Goal: Communication & Community: Share content

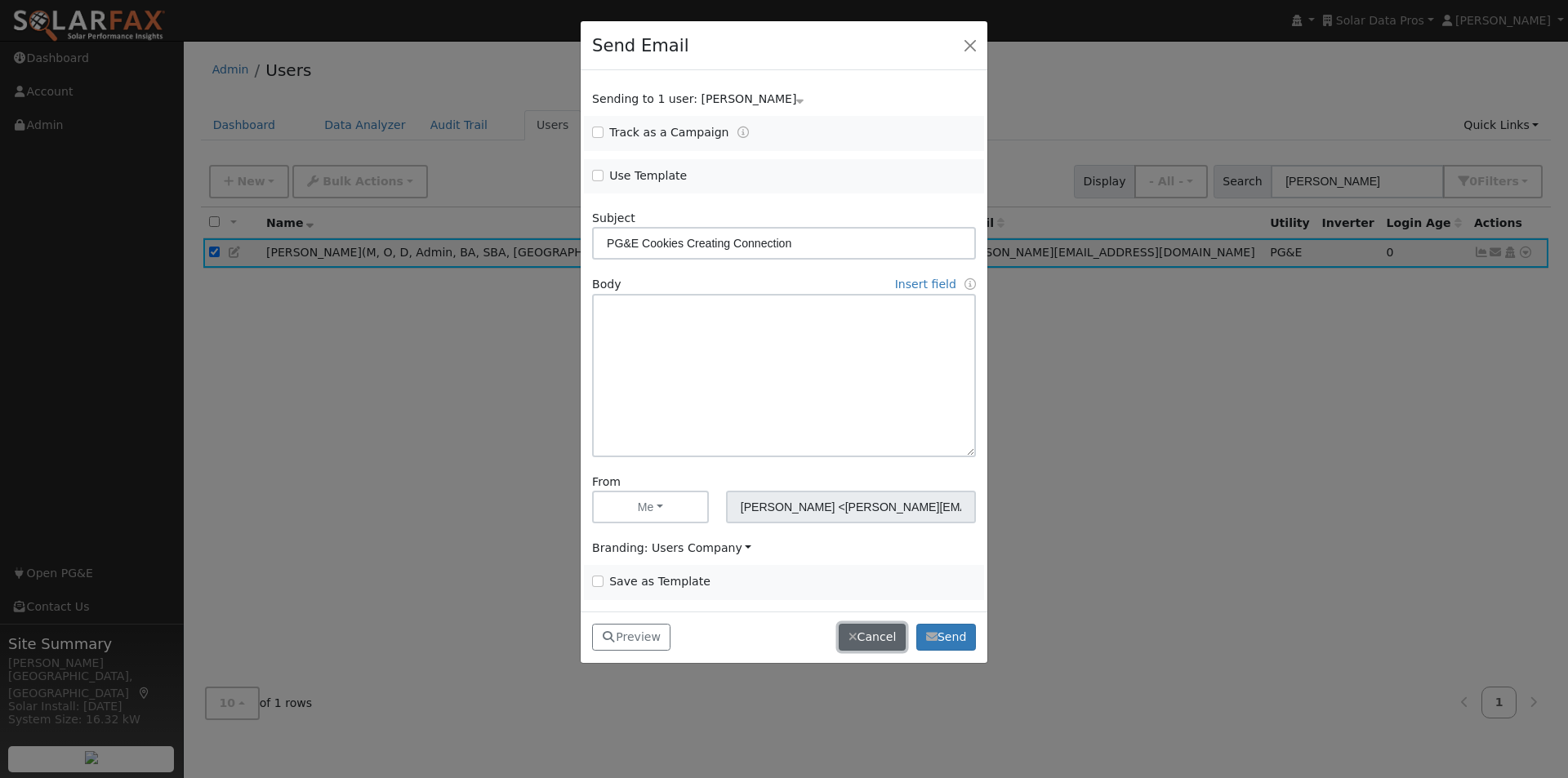
click at [871, 638] on button "Cancel" at bounding box center [872, 637] width 67 height 28
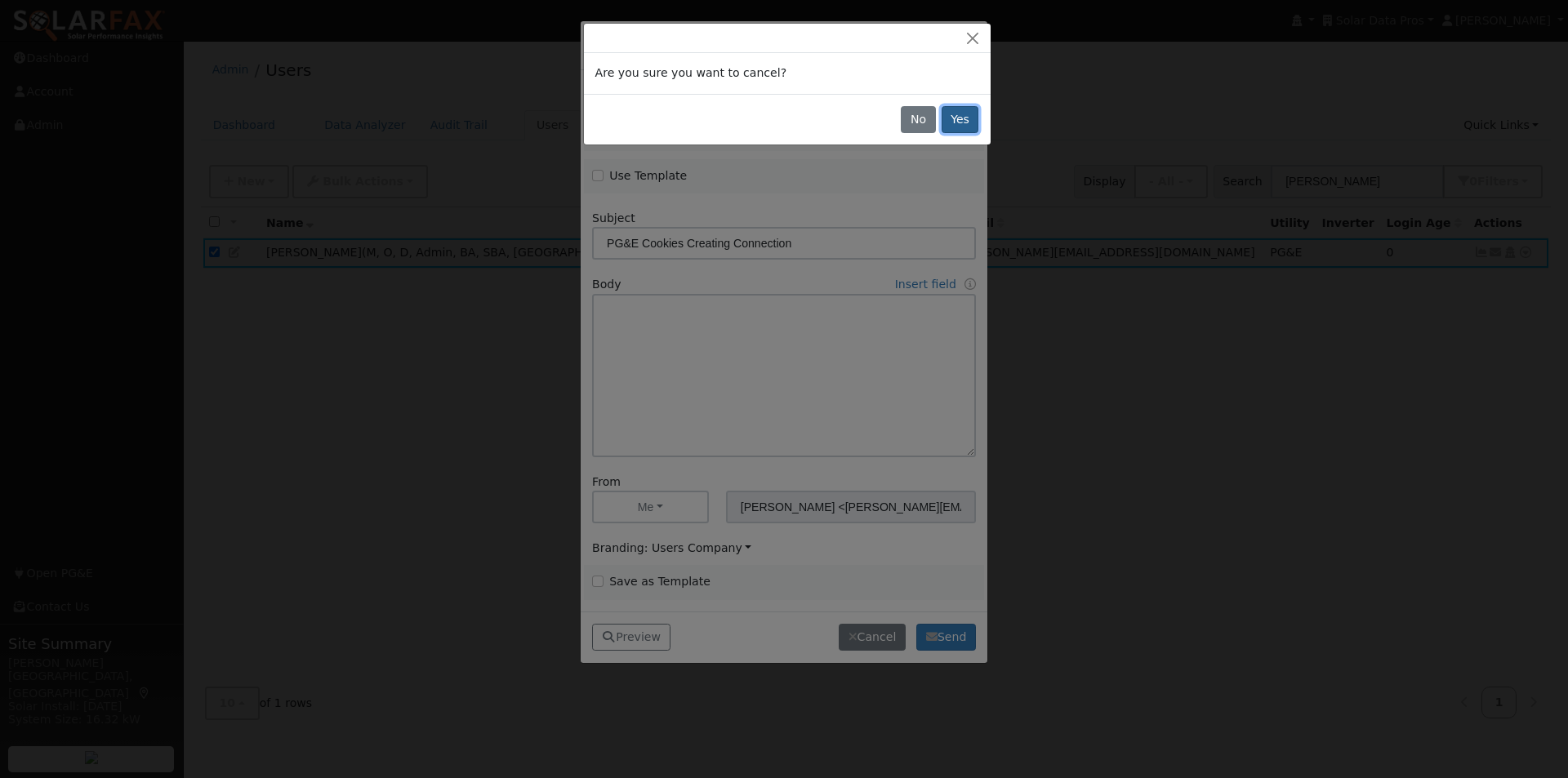
click at [961, 113] on button "Yes" at bounding box center [960, 119] width 38 height 28
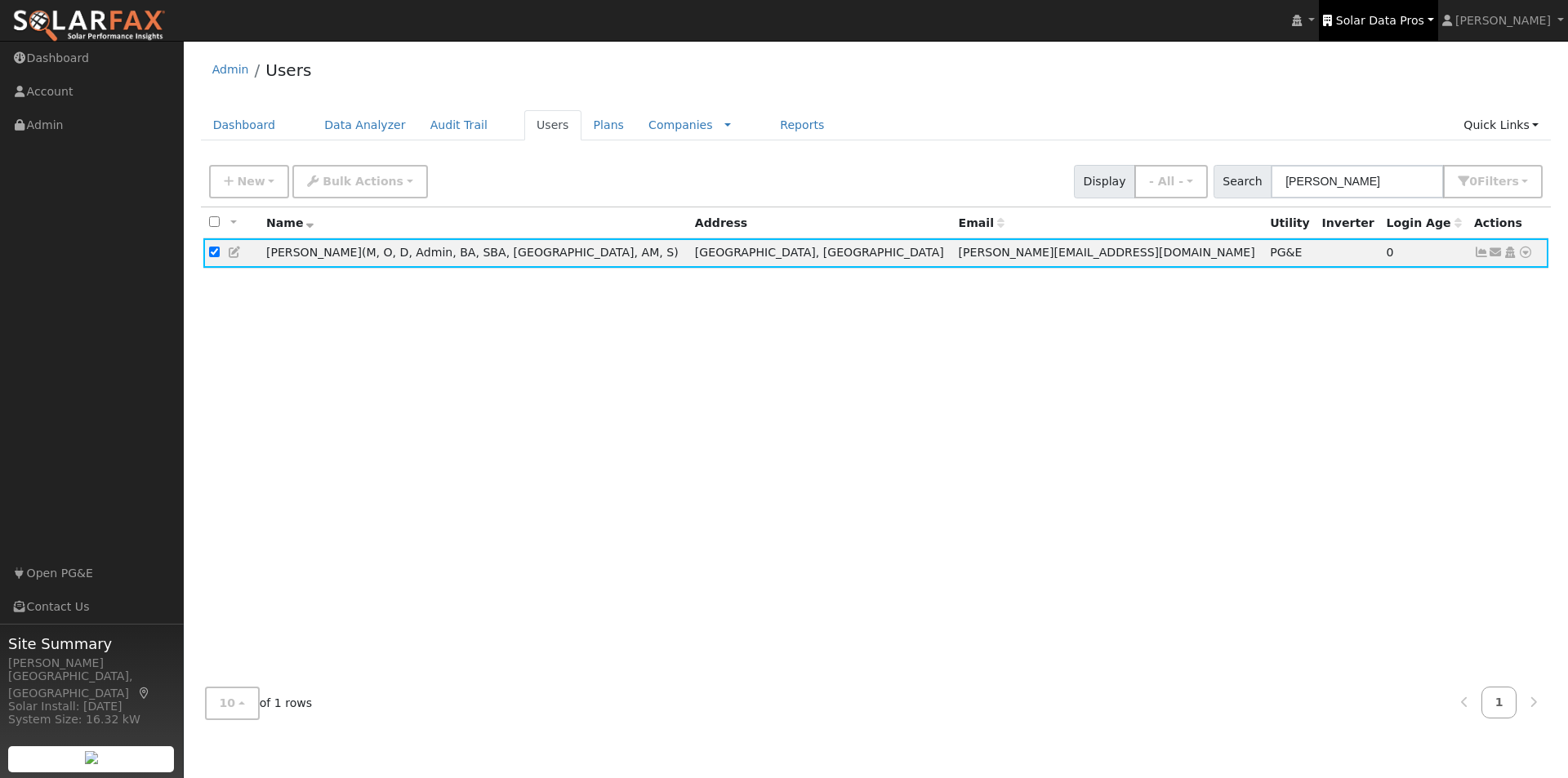
click at [1395, 22] on span "Solar Data Pros" at bounding box center [1379, 20] width 88 height 13
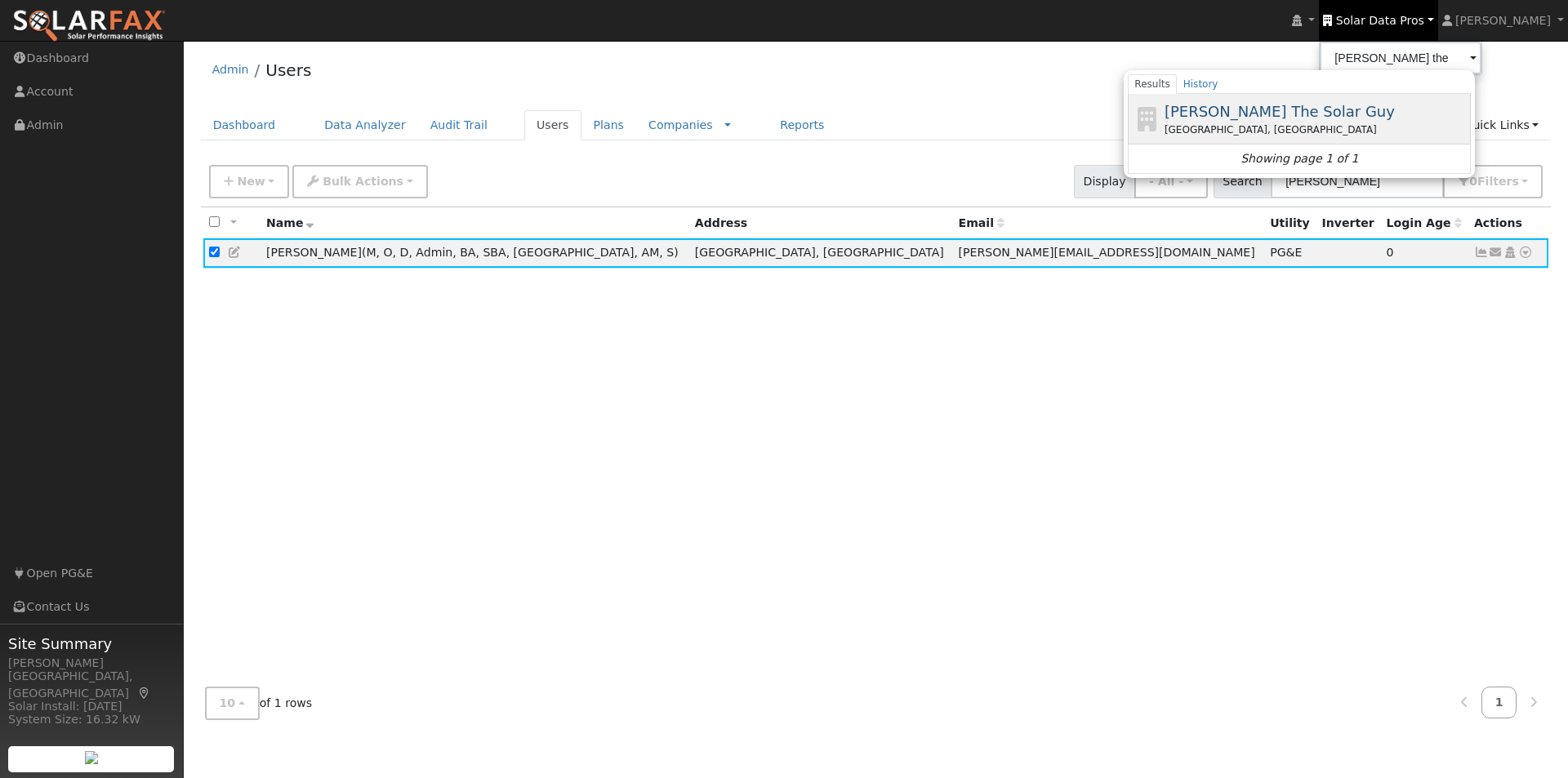
click at [1284, 107] on span "[PERSON_NAME] The Solar Guy" at bounding box center [1279, 112] width 230 height 17
type input "[PERSON_NAME] The Solar Guy"
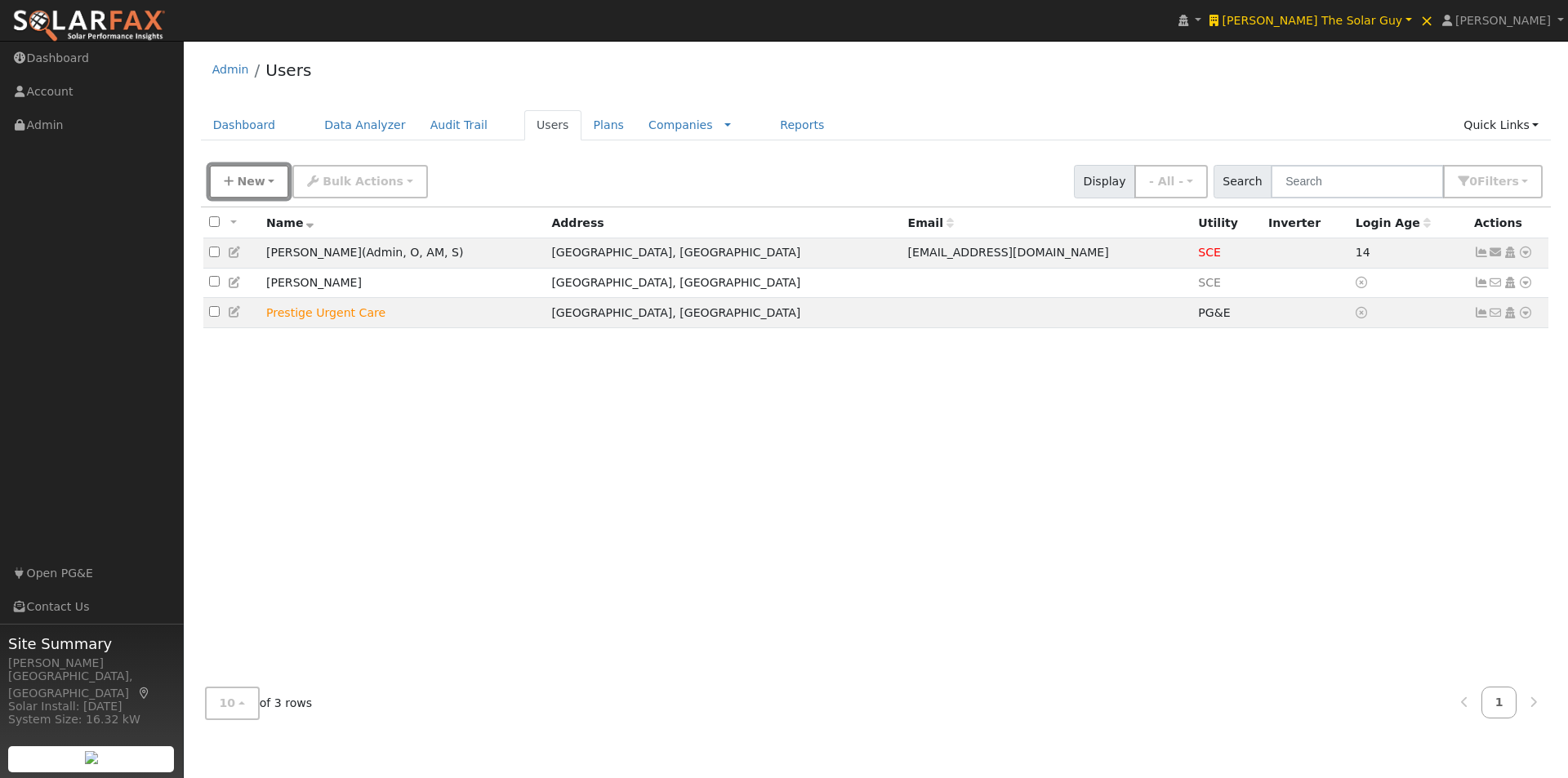
click at [226, 182] on icon "button" at bounding box center [228, 181] width 9 height 11
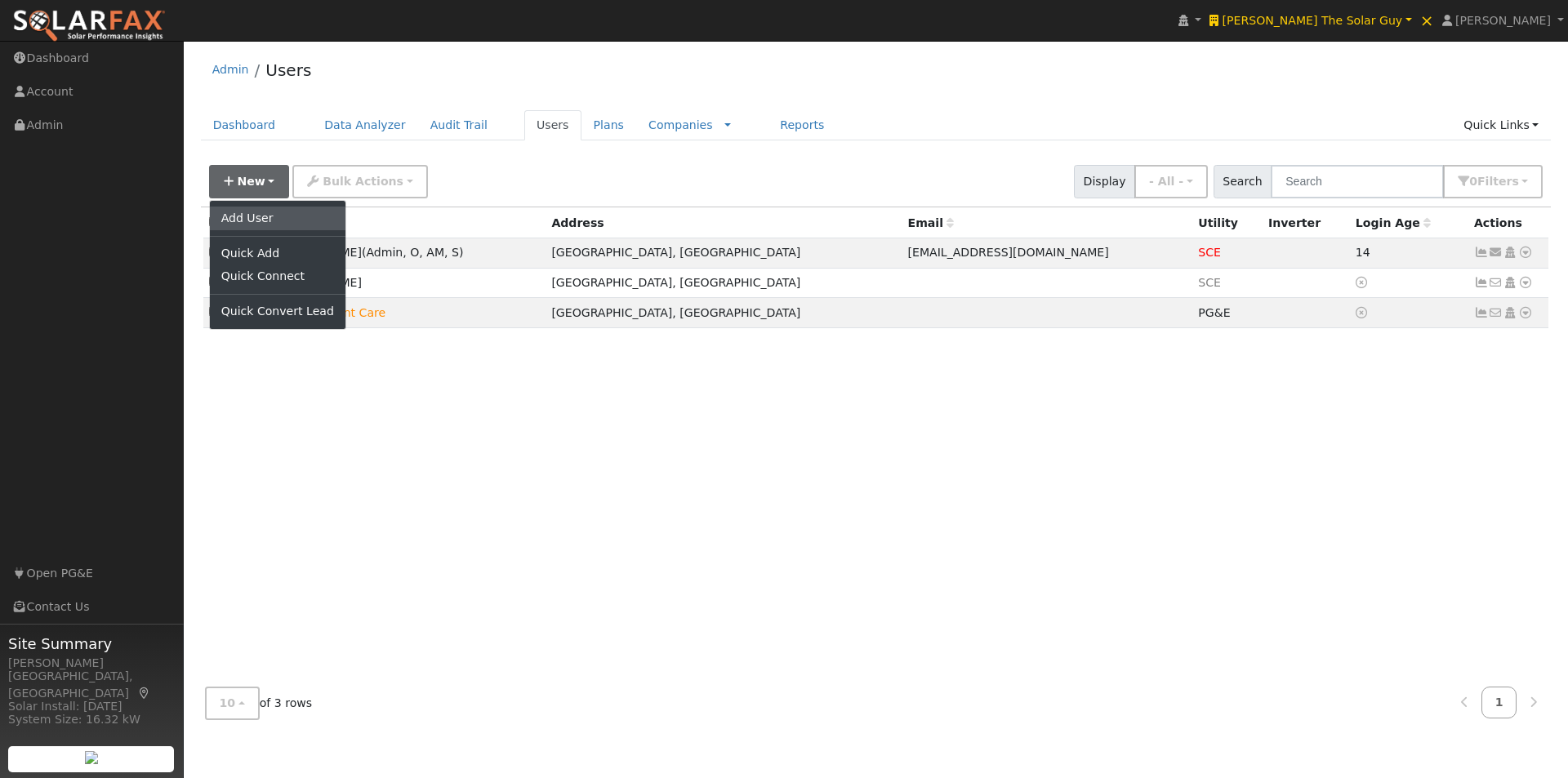
click at [253, 214] on link "Add User" at bounding box center [277, 218] width 136 height 23
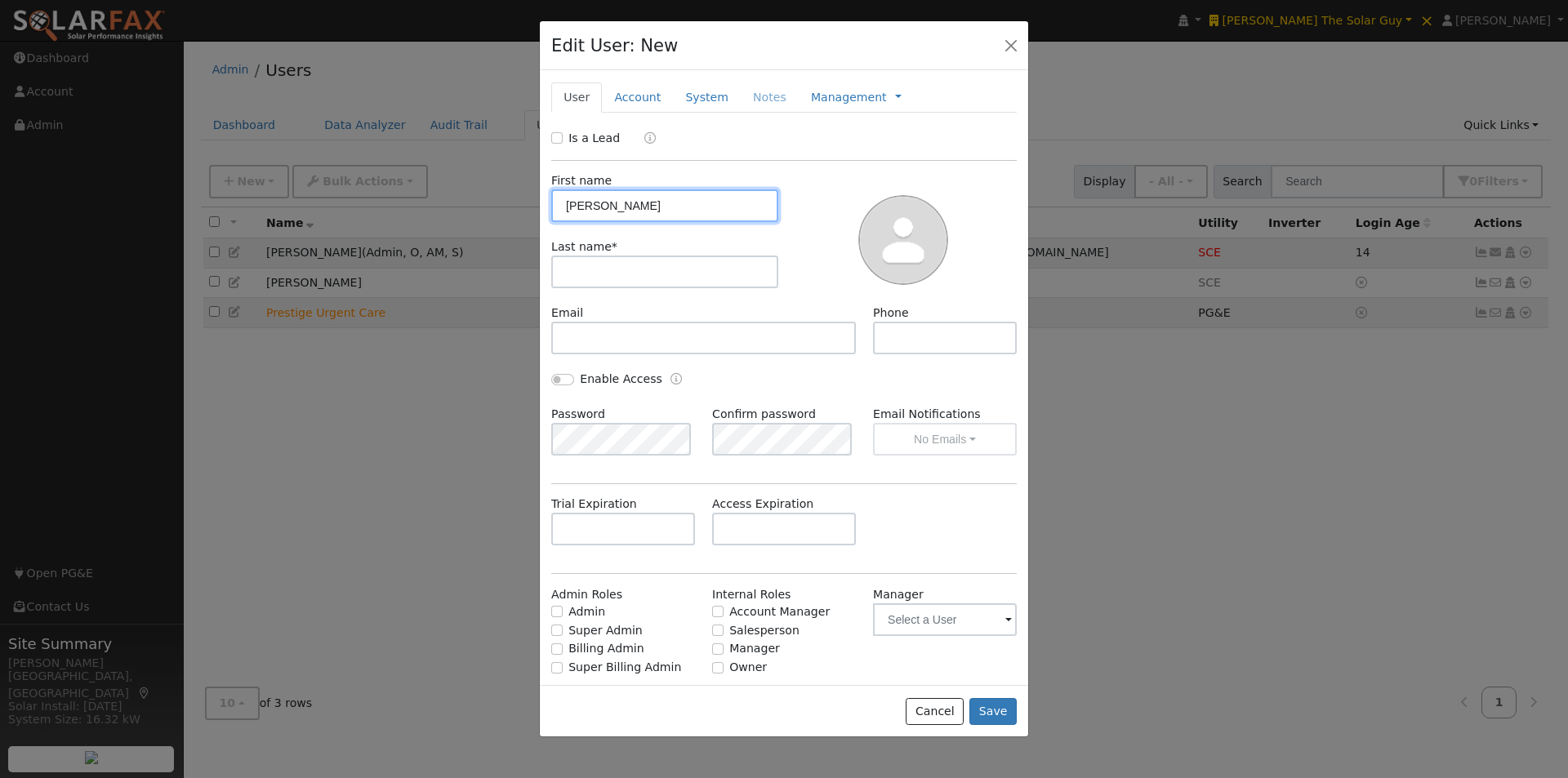
type input "Linda"
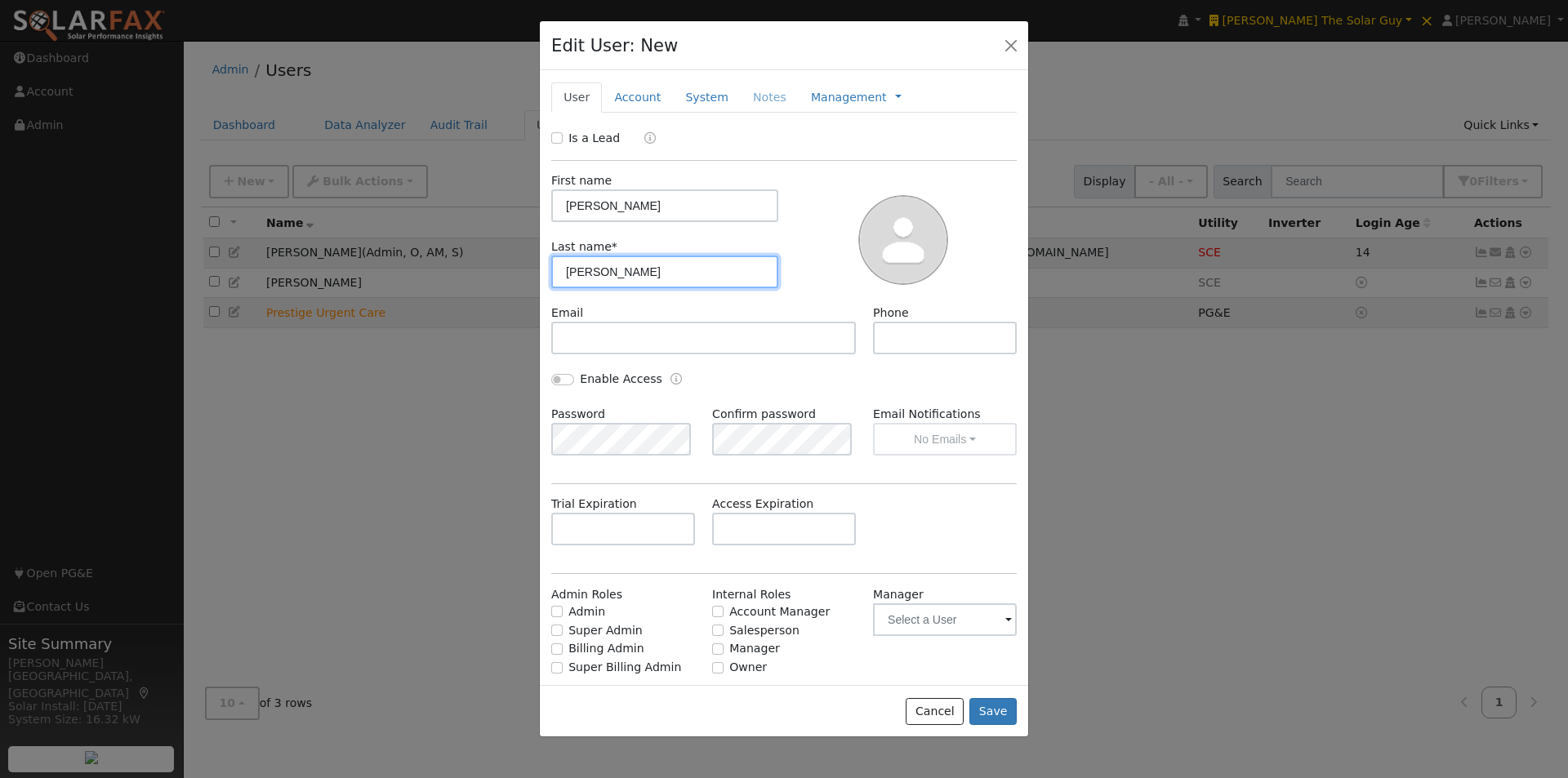
type input "Walden"
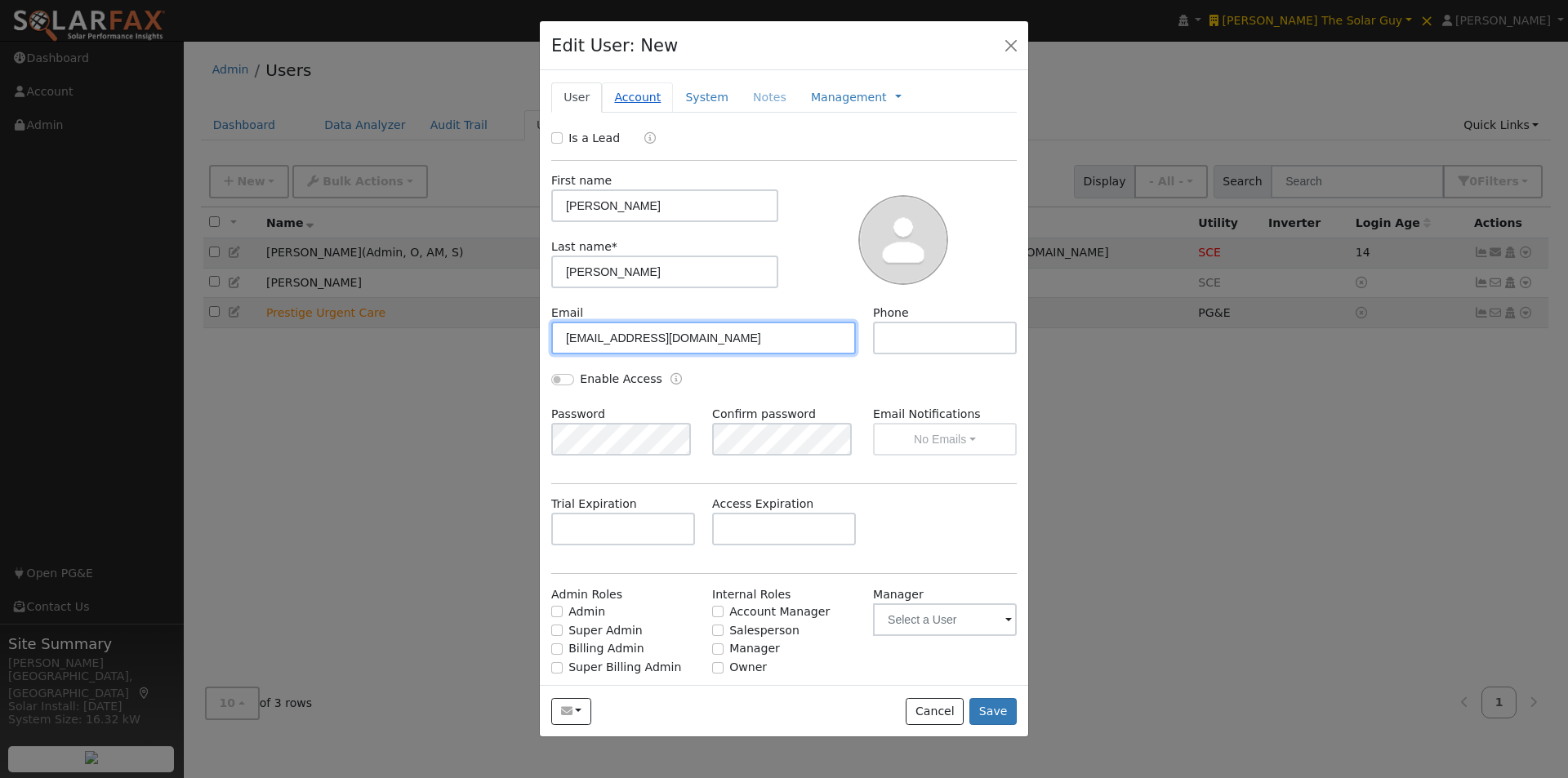
type input "lllrealtyaz@msn.com"
click at [624, 95] on link "Account" at bounding box center [637, 97] width 71 height 30
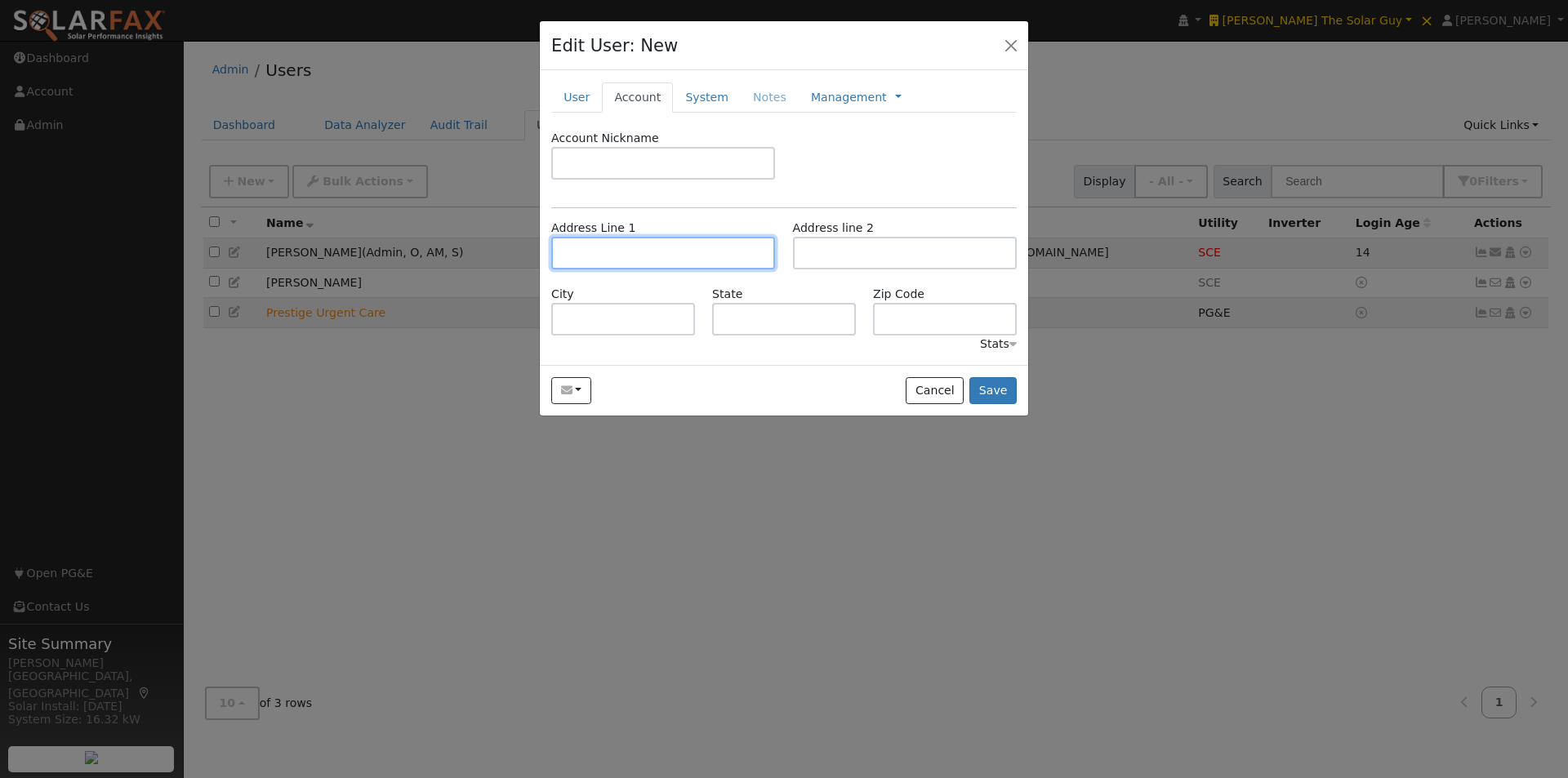
click at [610, 249] on input "text" at bounding box center [663, 253] width 224 height 32
type input "654 Red Arrow Trail"
type input "Palm Desert"
type input "CA"
type input "92211"
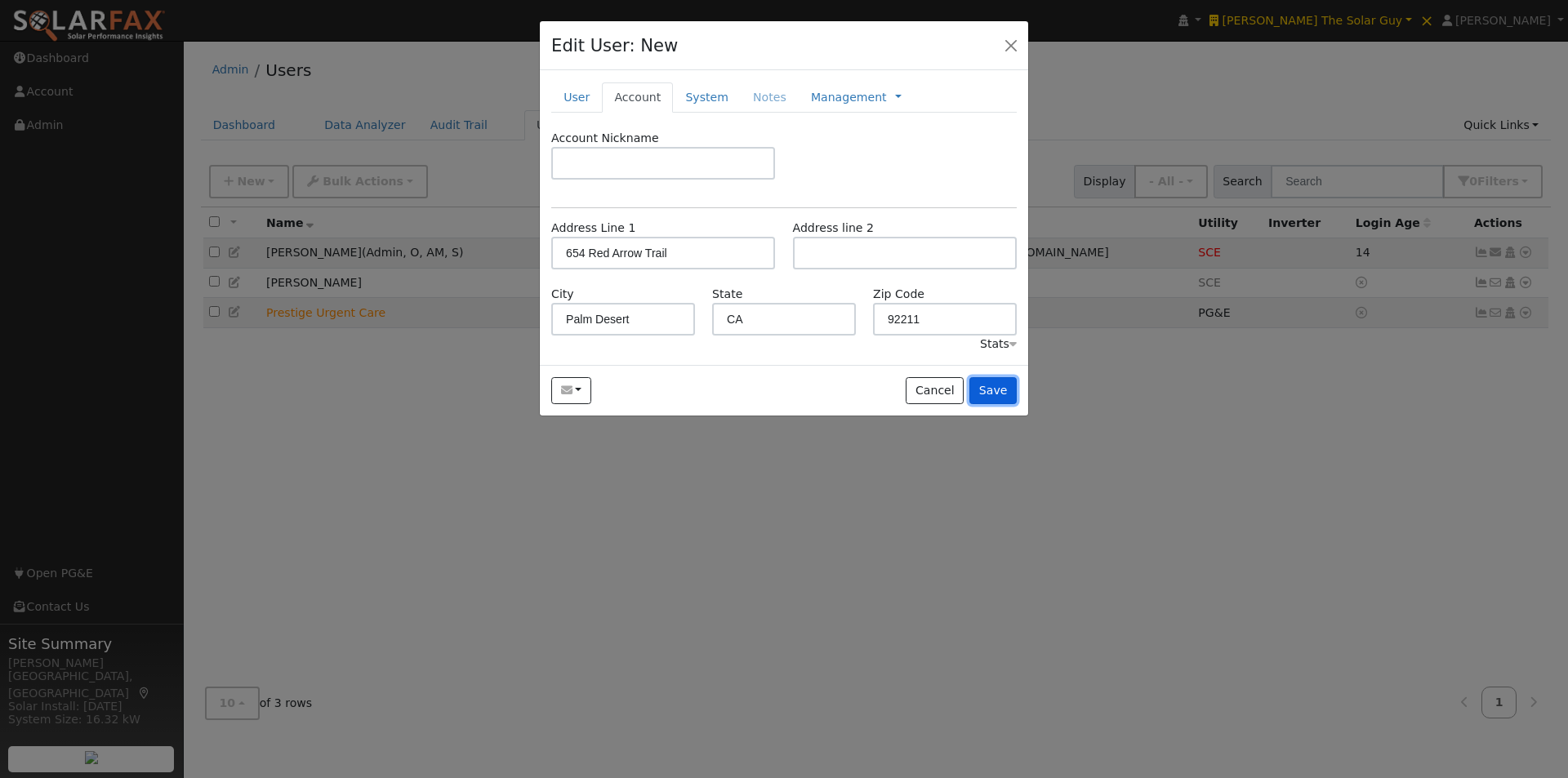
click at [992, 387] on button "Save" at bounding box center [993, 391] width 47 height 28
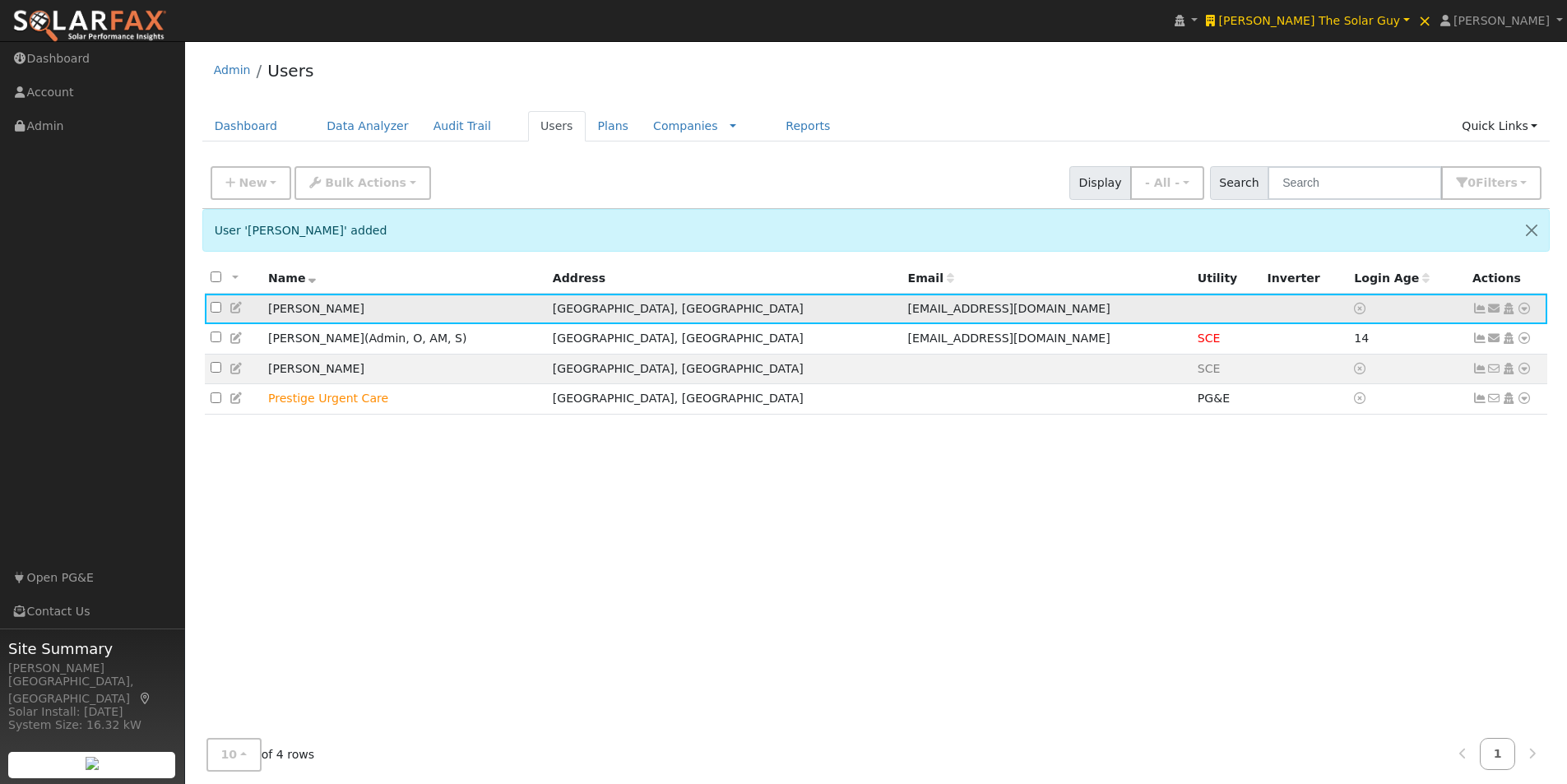
click at [1496, 309] on icon at bounding box center [1495, 308] width 15 height 11
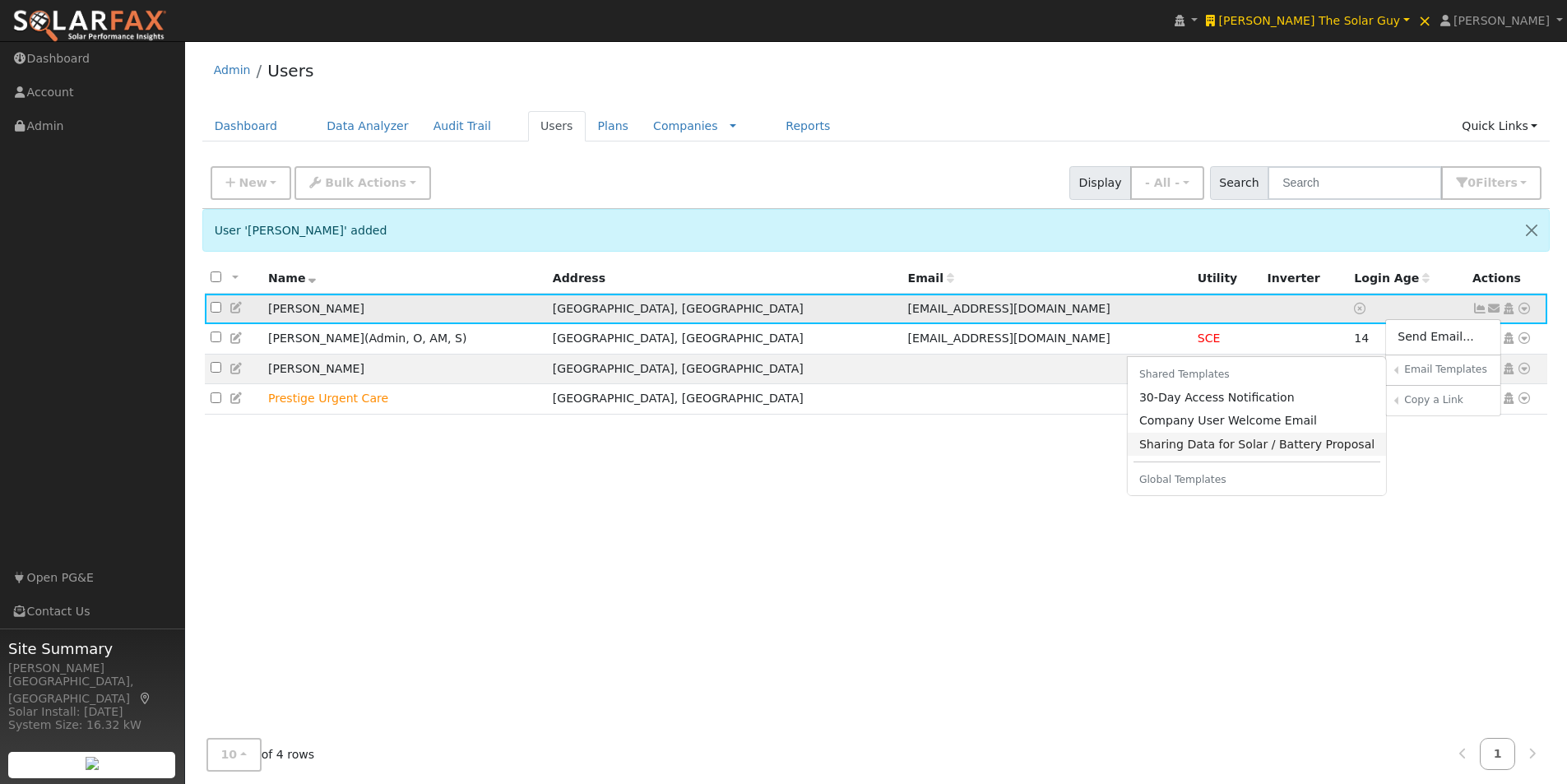
click at [1187, 445] on link "Sharing Data for Solar / Battery Proposal" at bounding box center [1257, 444] width 259 height 23
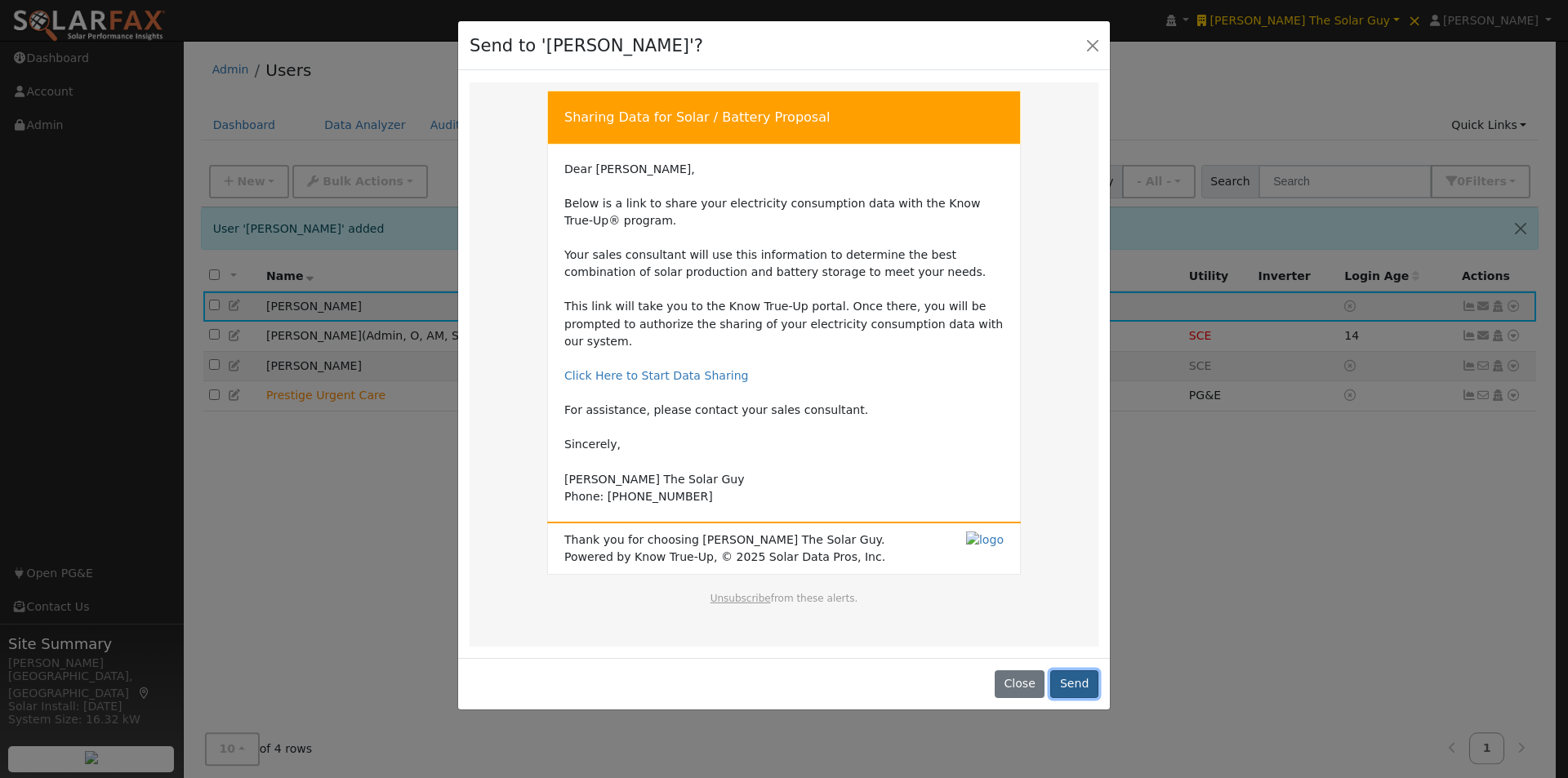
click at [1071, 670] on button "Send" at bounding box center [1074, 683] width 48 height 28
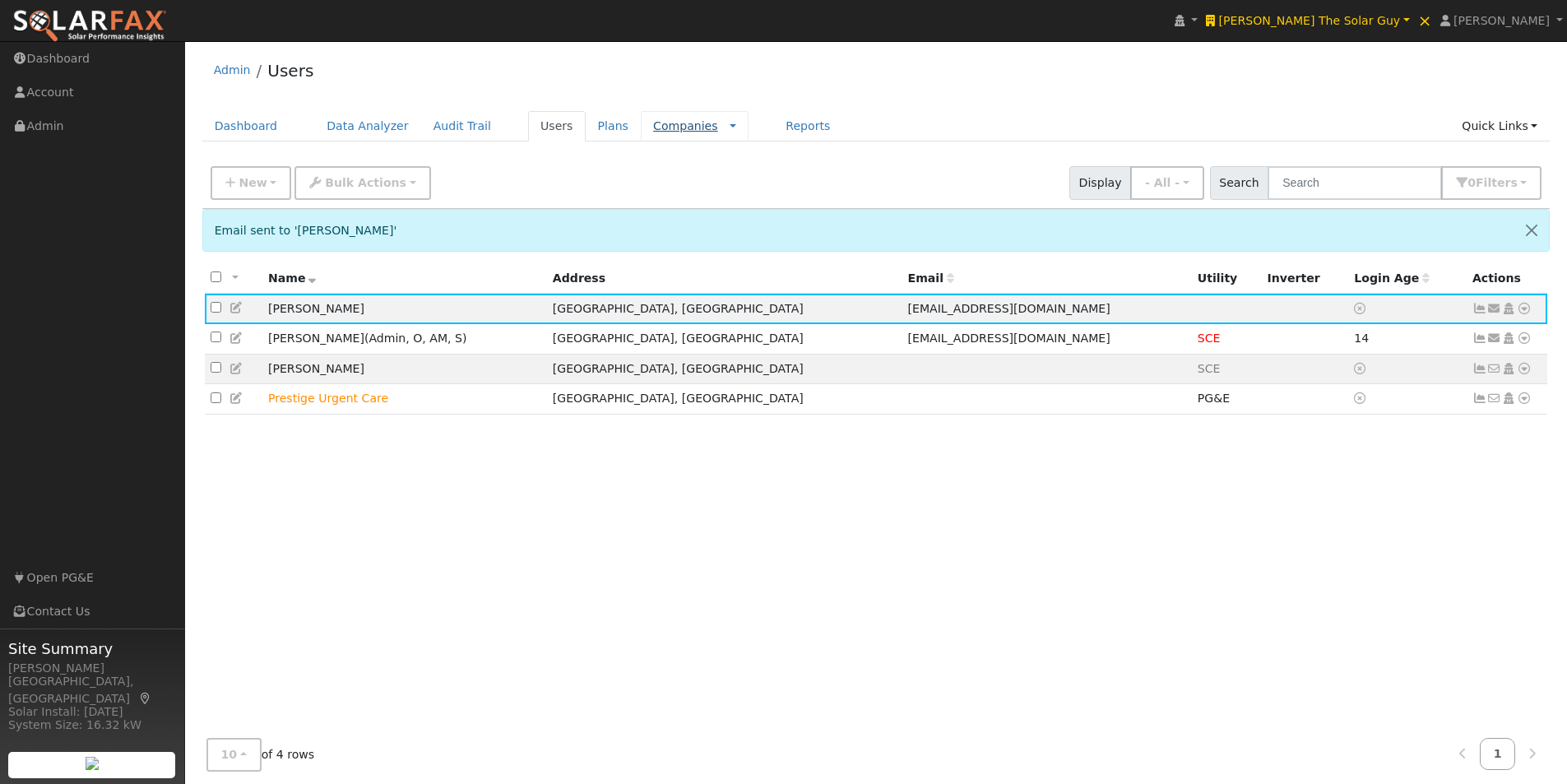
click at [654, 128] on link "Companies" at bounding box center [686, 126] width 65 height 13
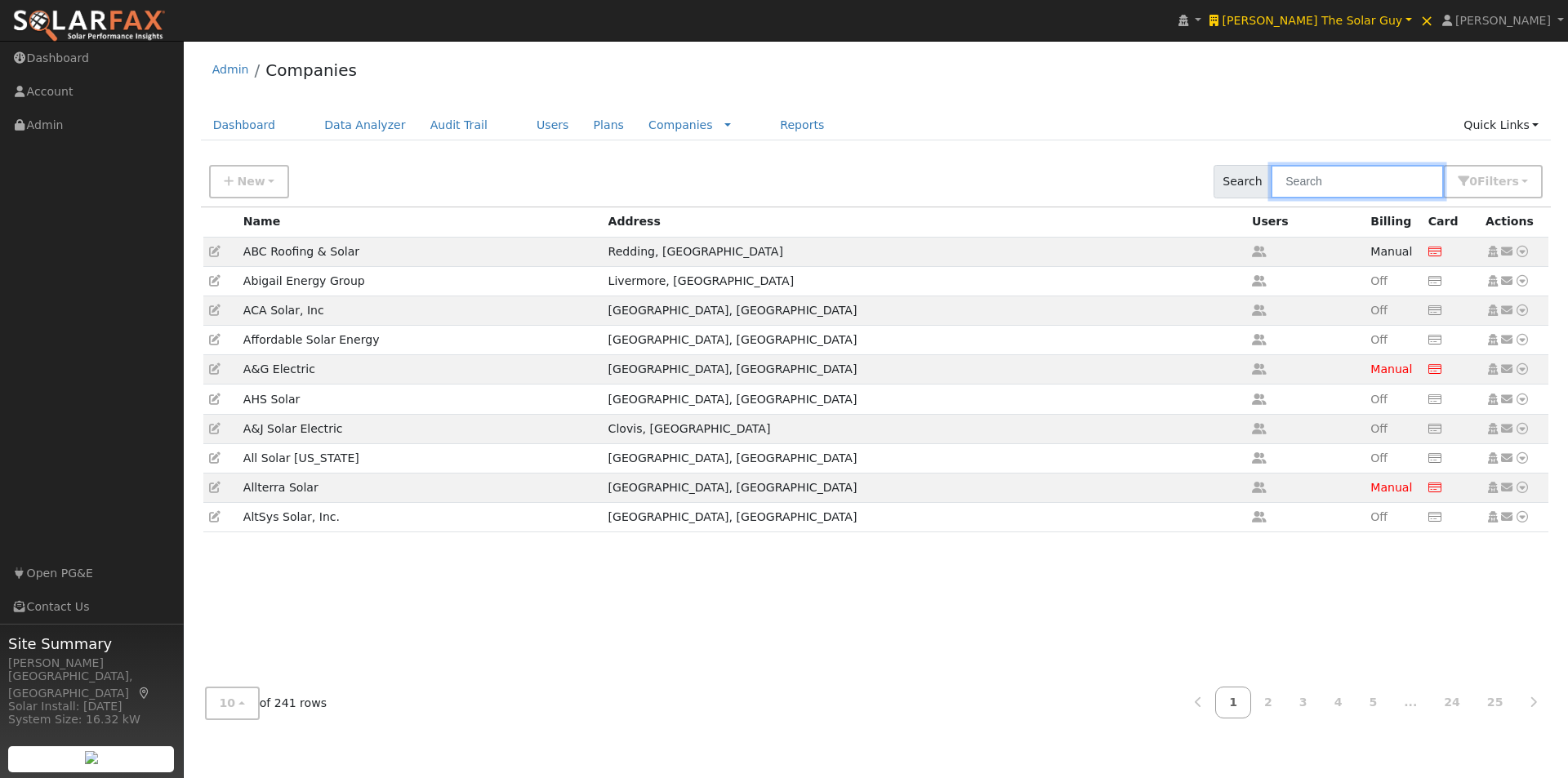
click at [1349, 183] on input "text" at bounding box center [1357, 181] width 173 height 33
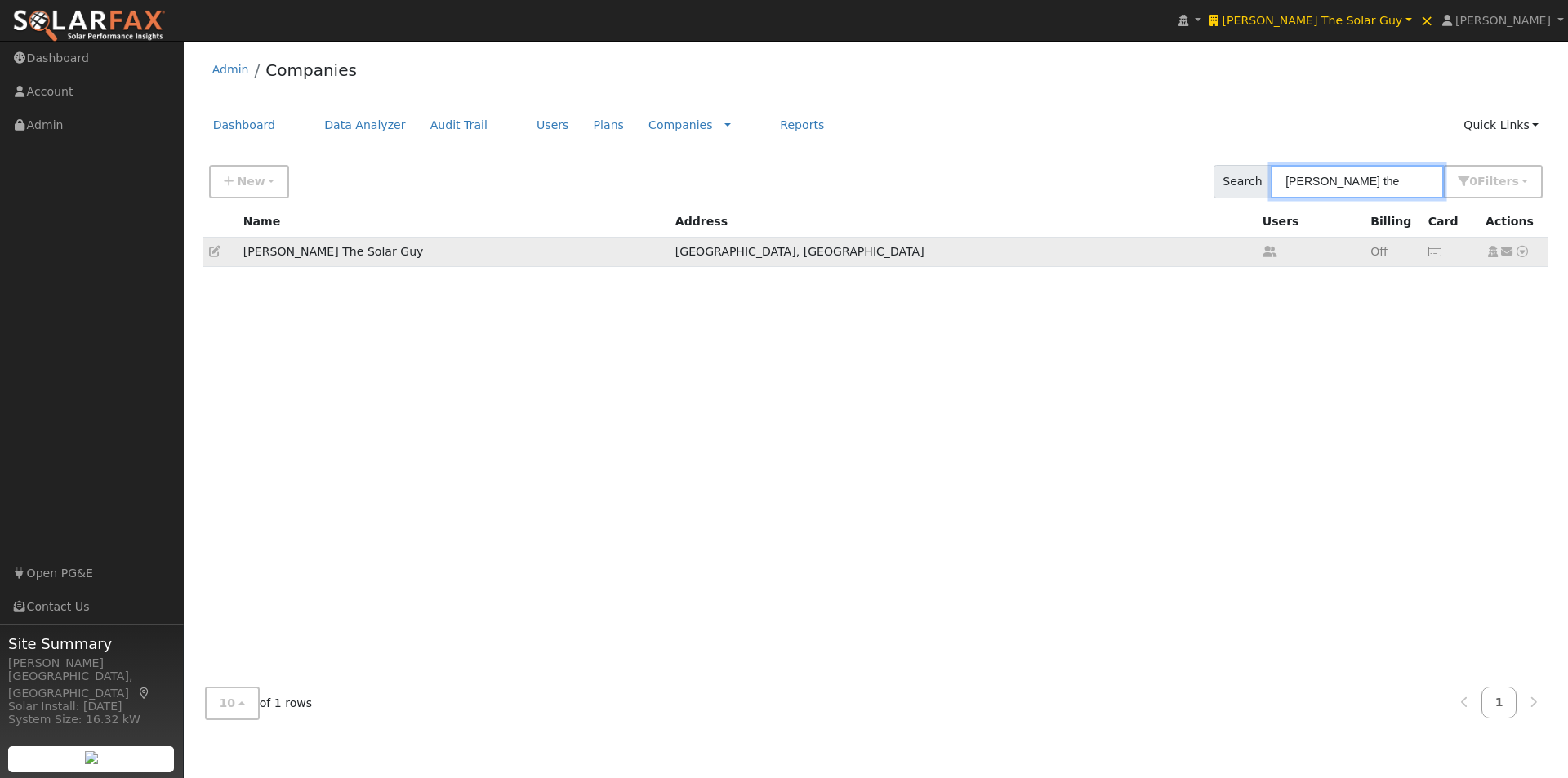
type input "[PERSON_NAME] the"
click at [212, 250] on icon at bounding box center [214, 251] width 11 height 11
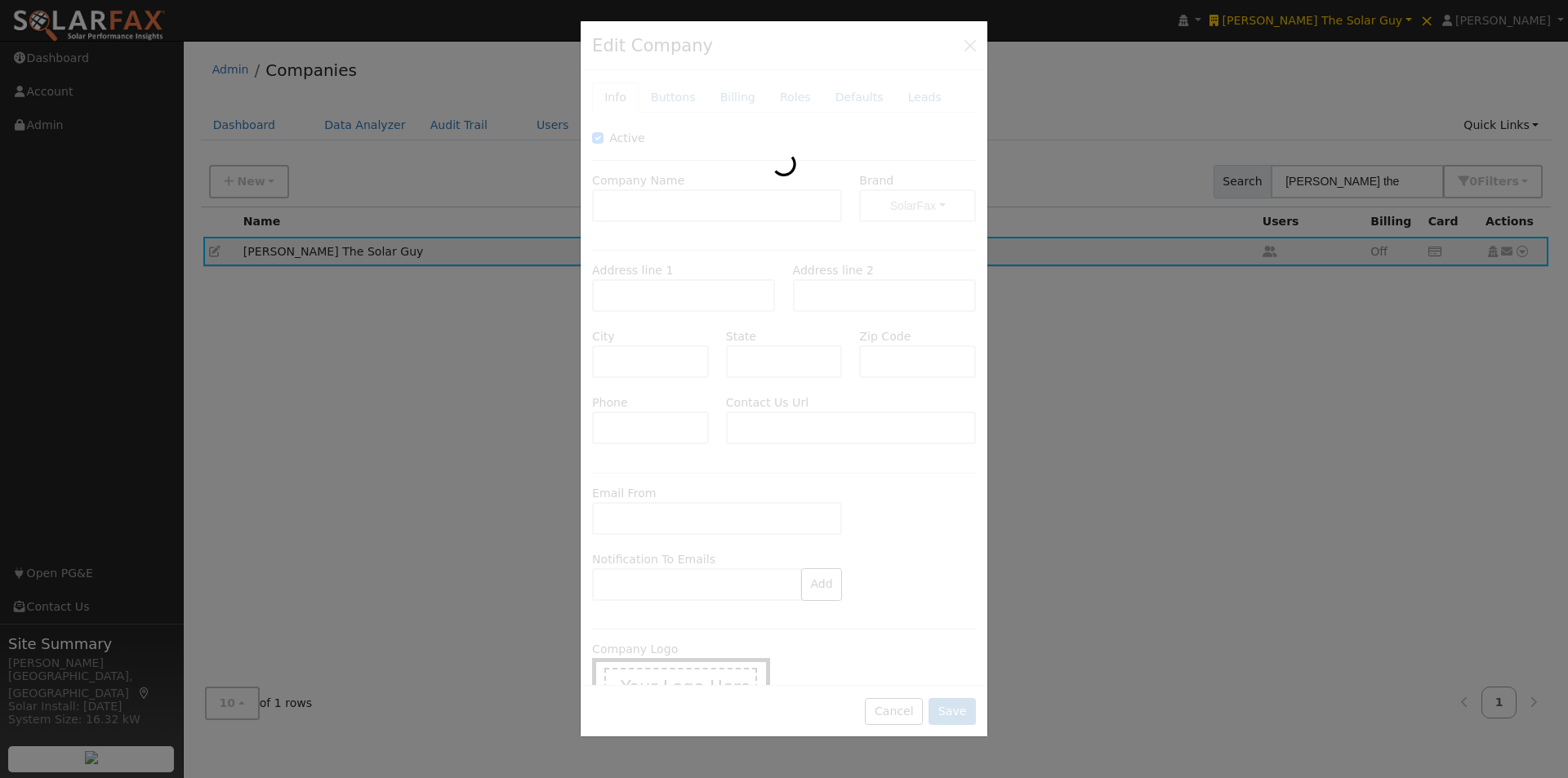
type input "[PERSON_NAME] The Solar Guy"
type input "[STREET_ADDRESS]"
type input "Corona"
type input "CA"
type input "92882"
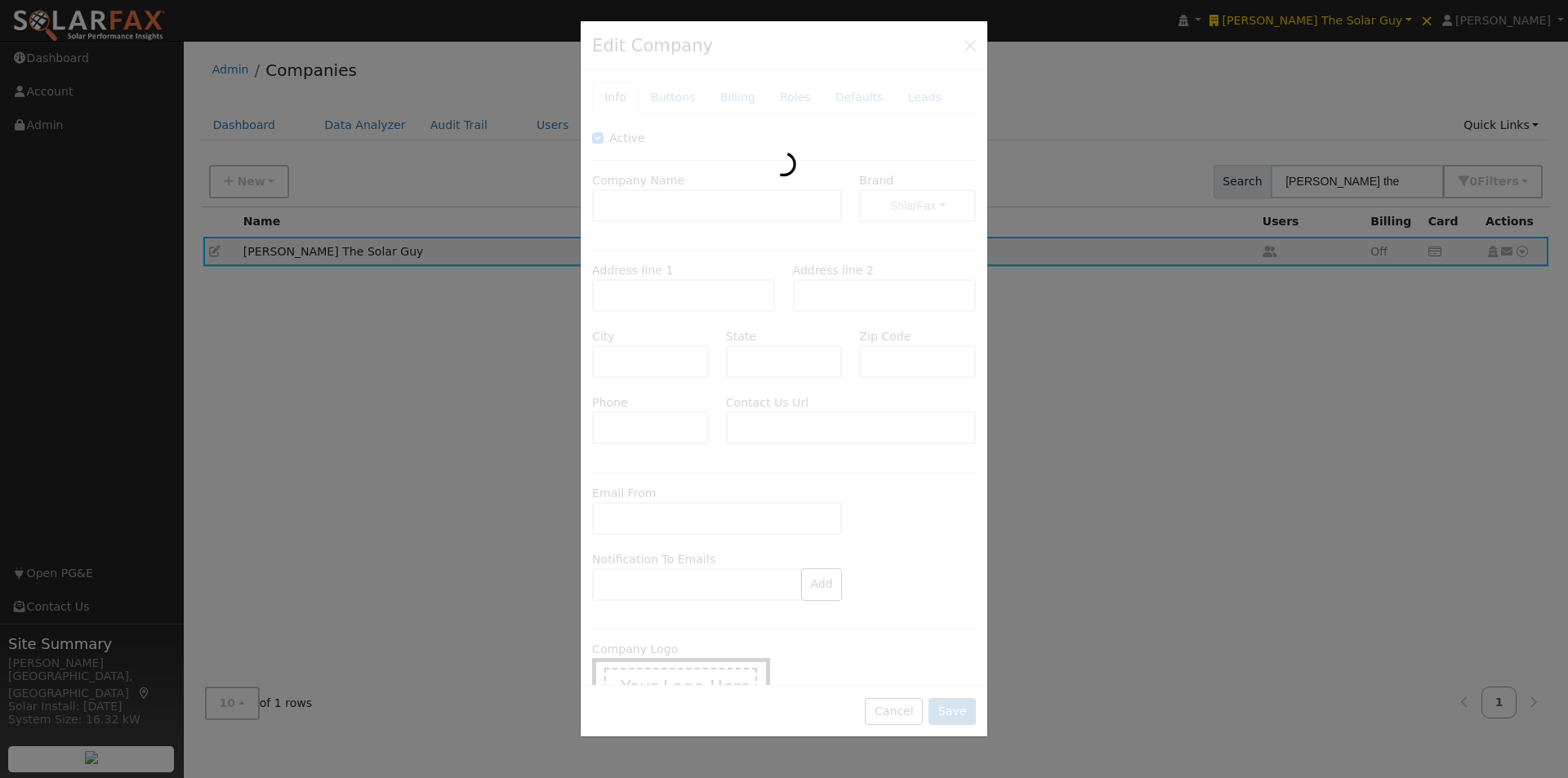
type input "[PHONE_NUMBER]"
type input "[URL][DOMAIN_NAME]"
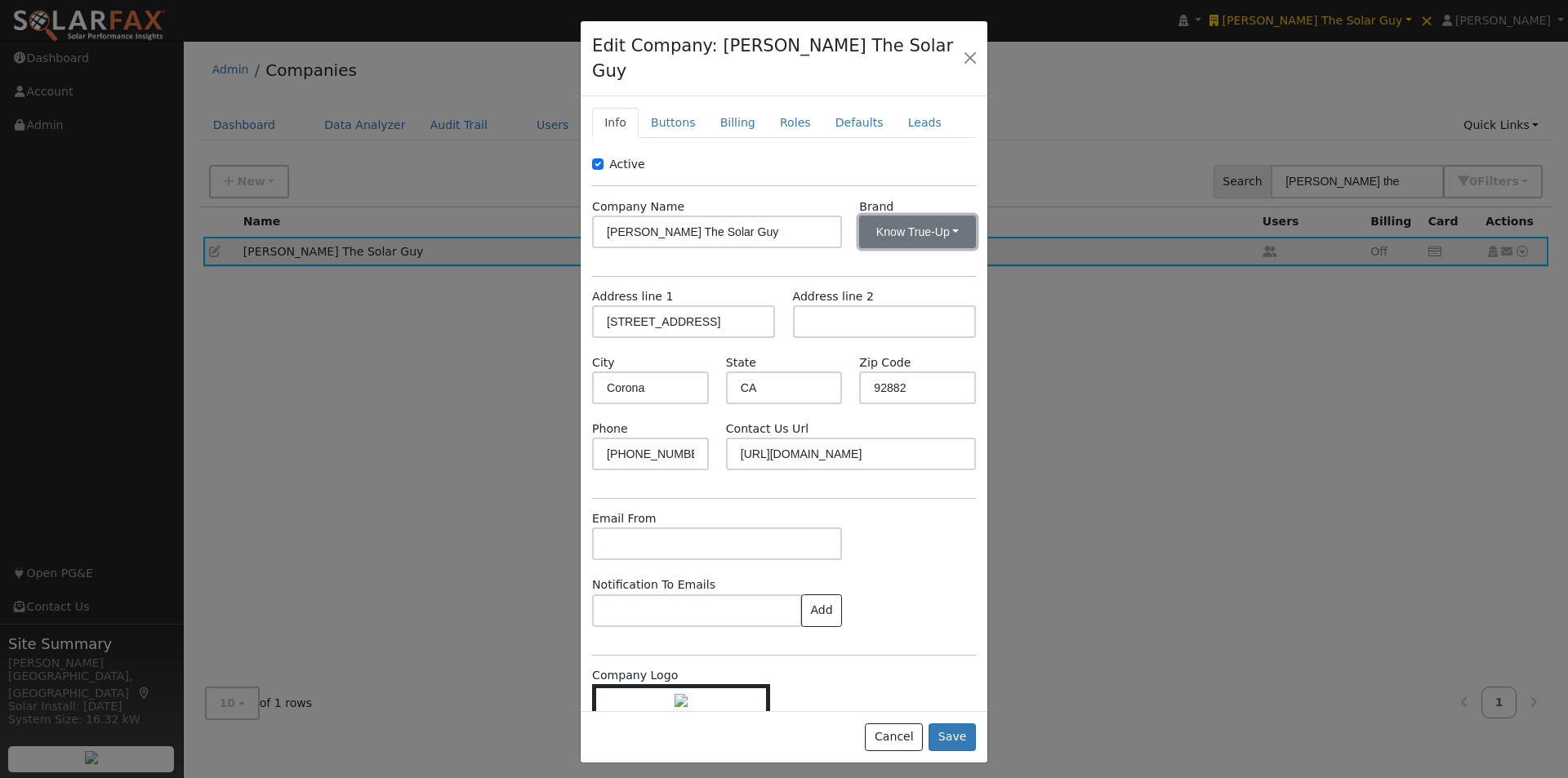
click at [898, 216] on button "Know True-Up" at bounding box center [917, 232] width 117 height 32
click at [895, 255] on link "SolarFax" at bounding box center [908, 266] width 114 height 23
click at [953, 723] on button "Save" at bounding box center [952, 737] width 47 height 28
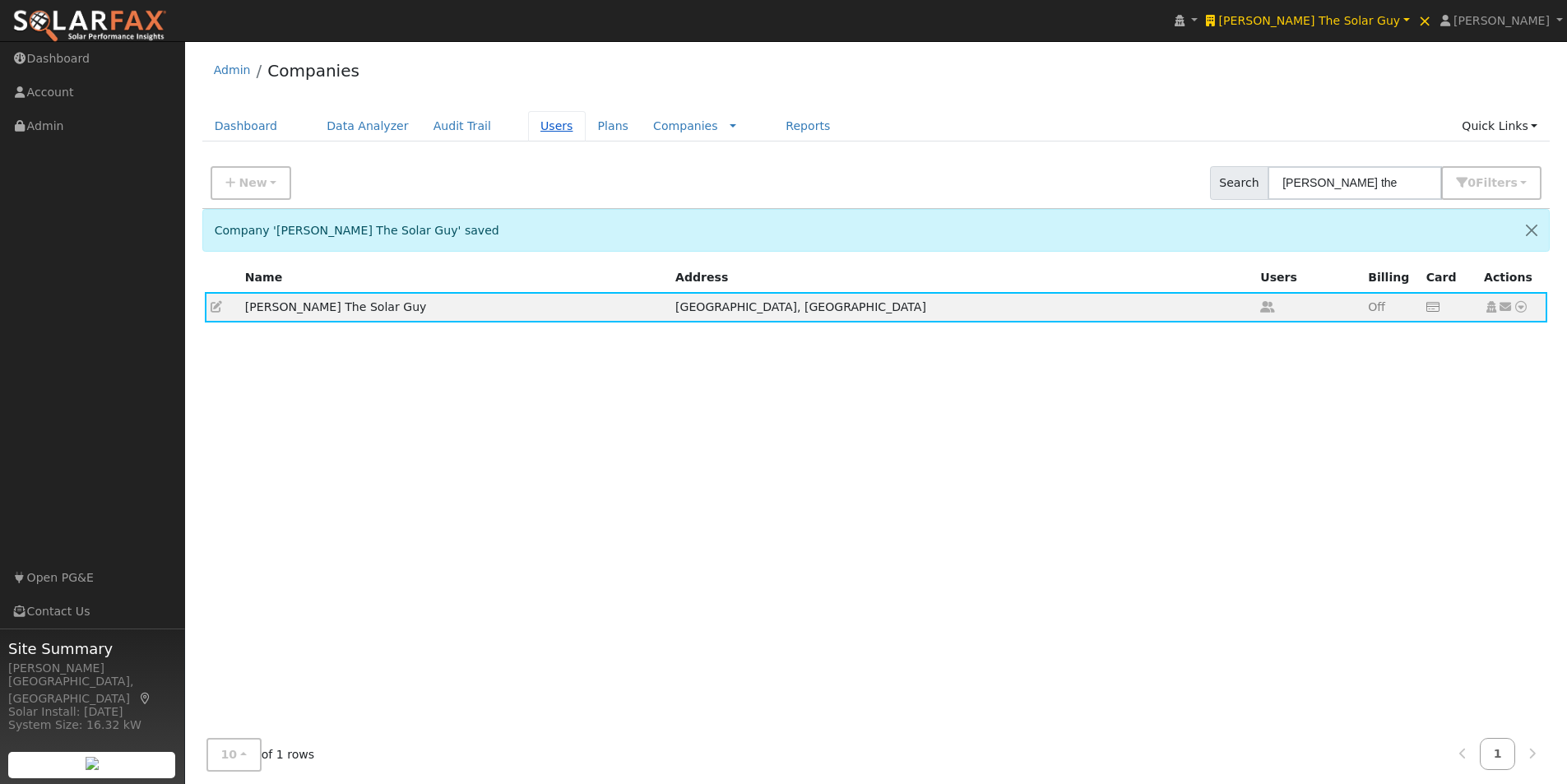
click at [541, 119] on link "Users" at bounding box center [556, 126] width 58 height 30
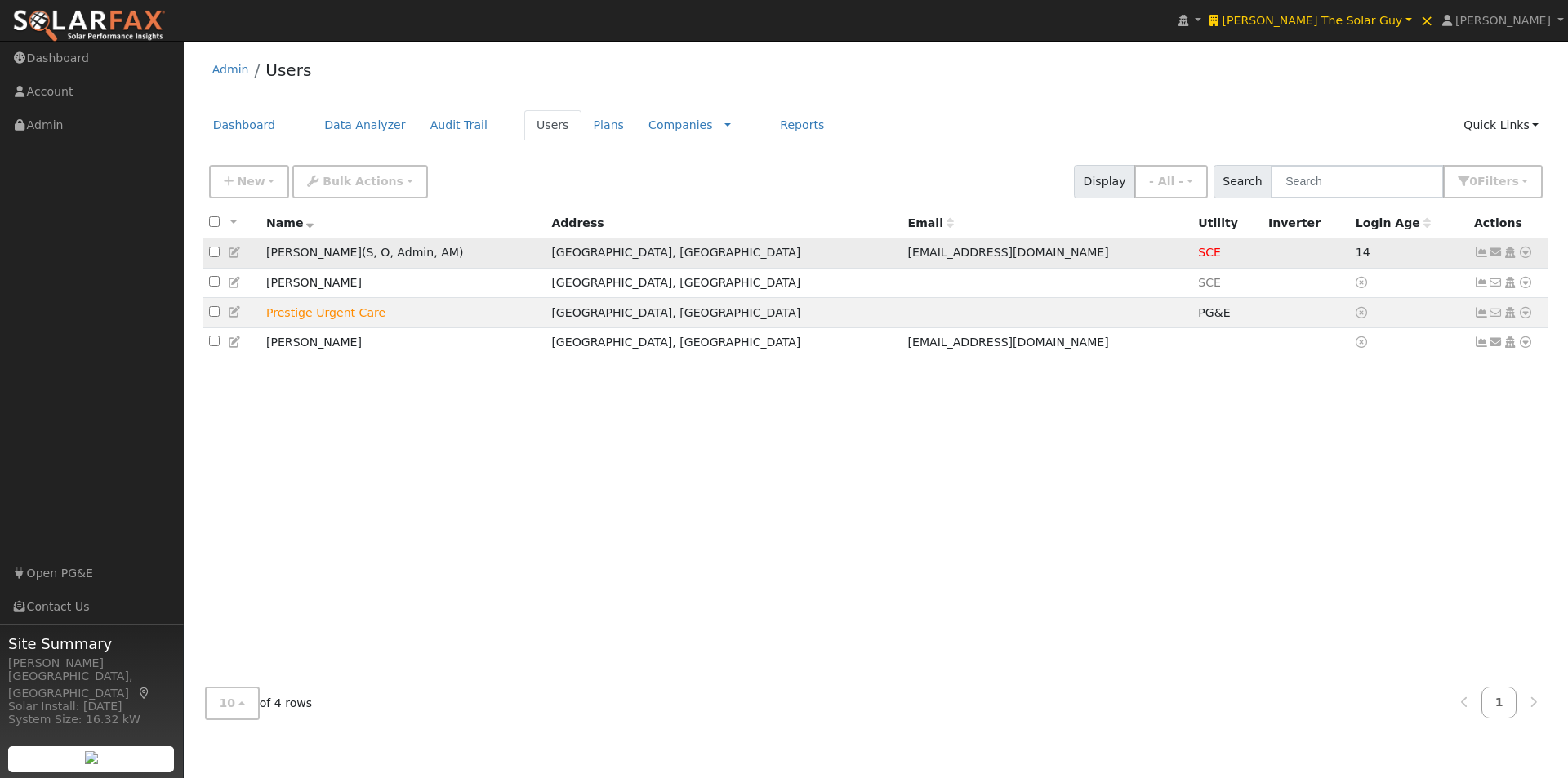
click at [213, 254] on input "checkbox" at bounding box center [214, 252] width 10 height 10
checkbox input "true"
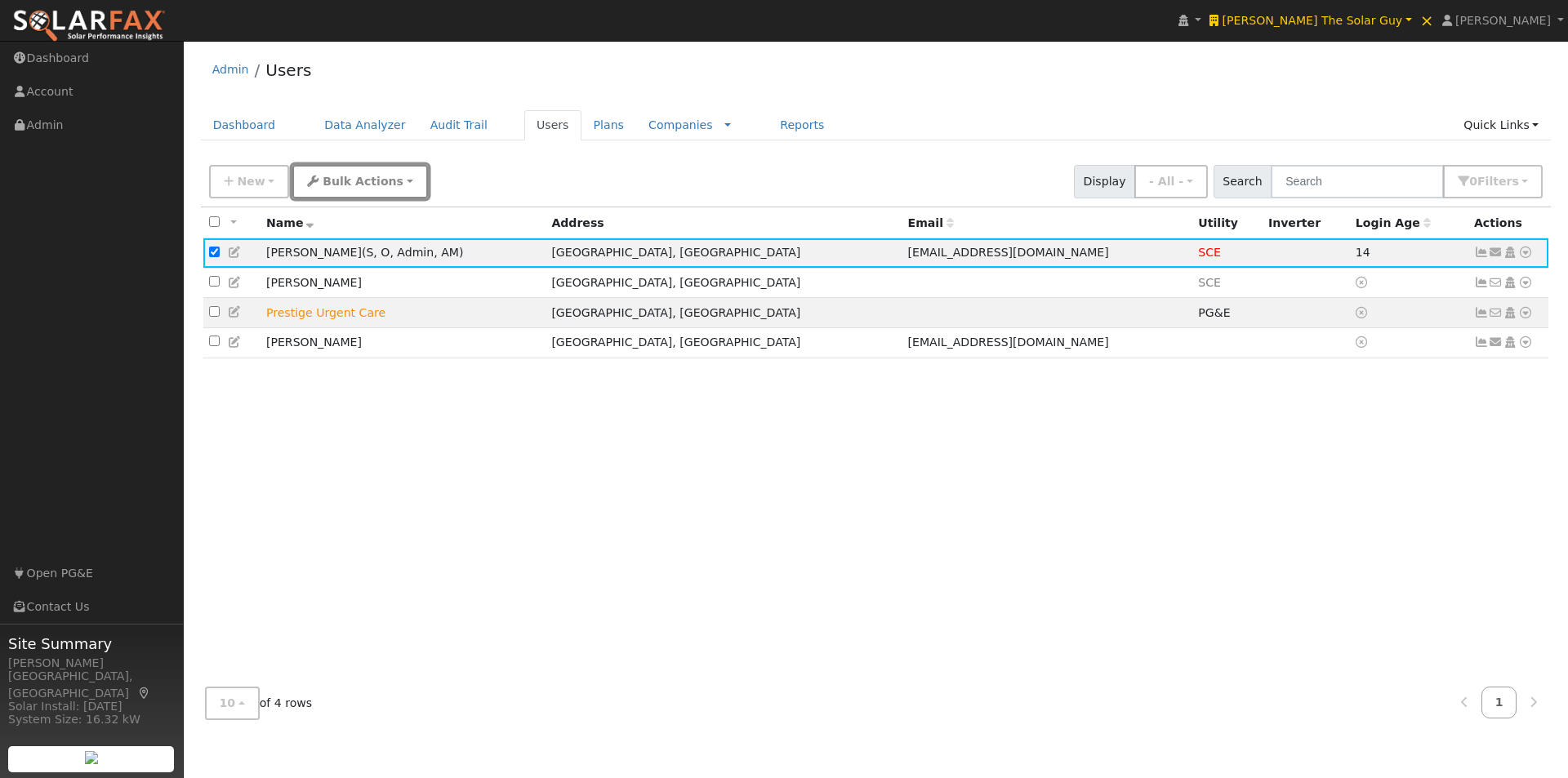
click at [334, 191] on button "Bulk Actions" at bounding box center [359, 181] width 135 height 33
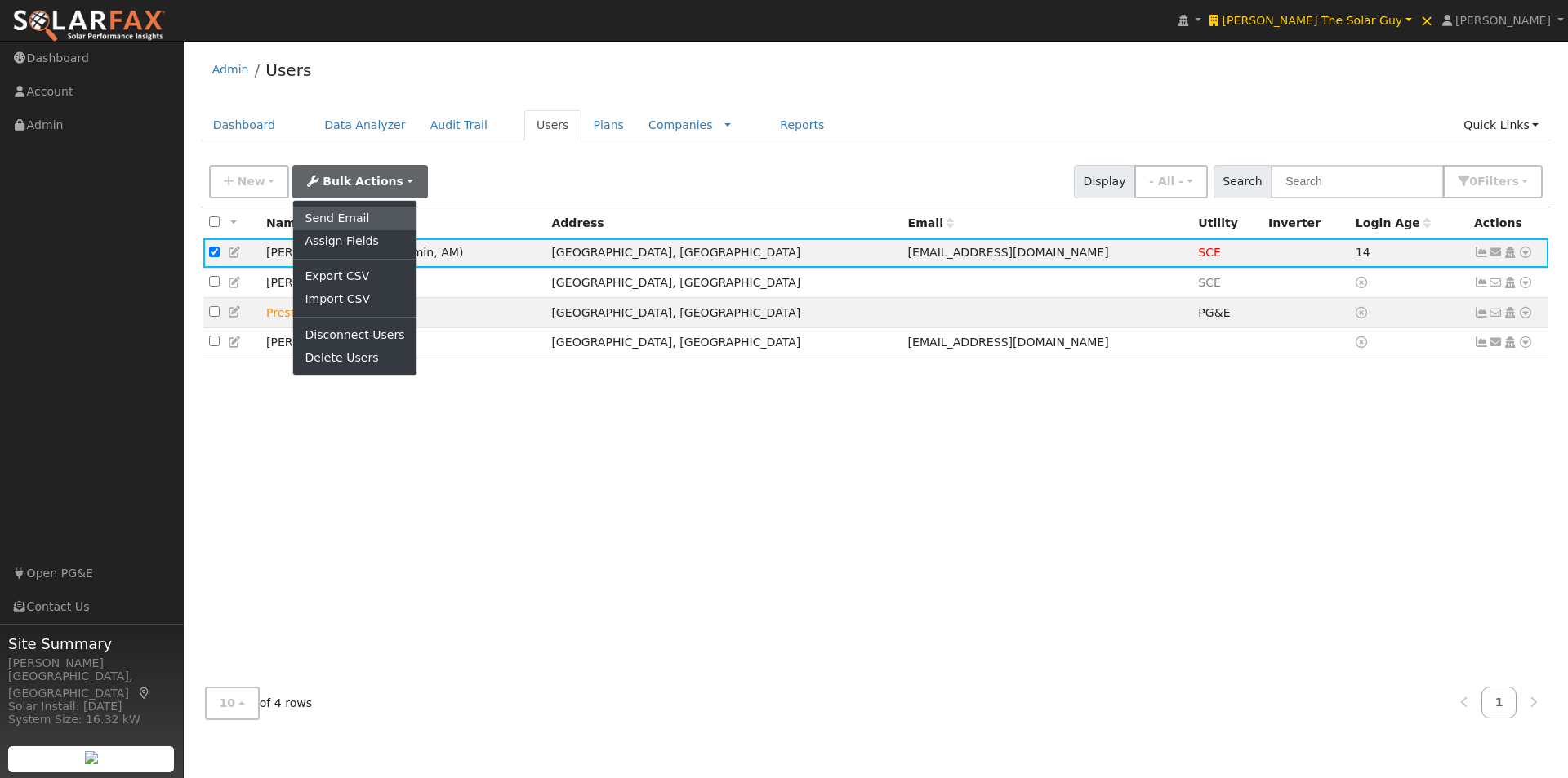
click at [318, 220] on link "Send Email" at bounding box center [354, 218] width 123 height 23
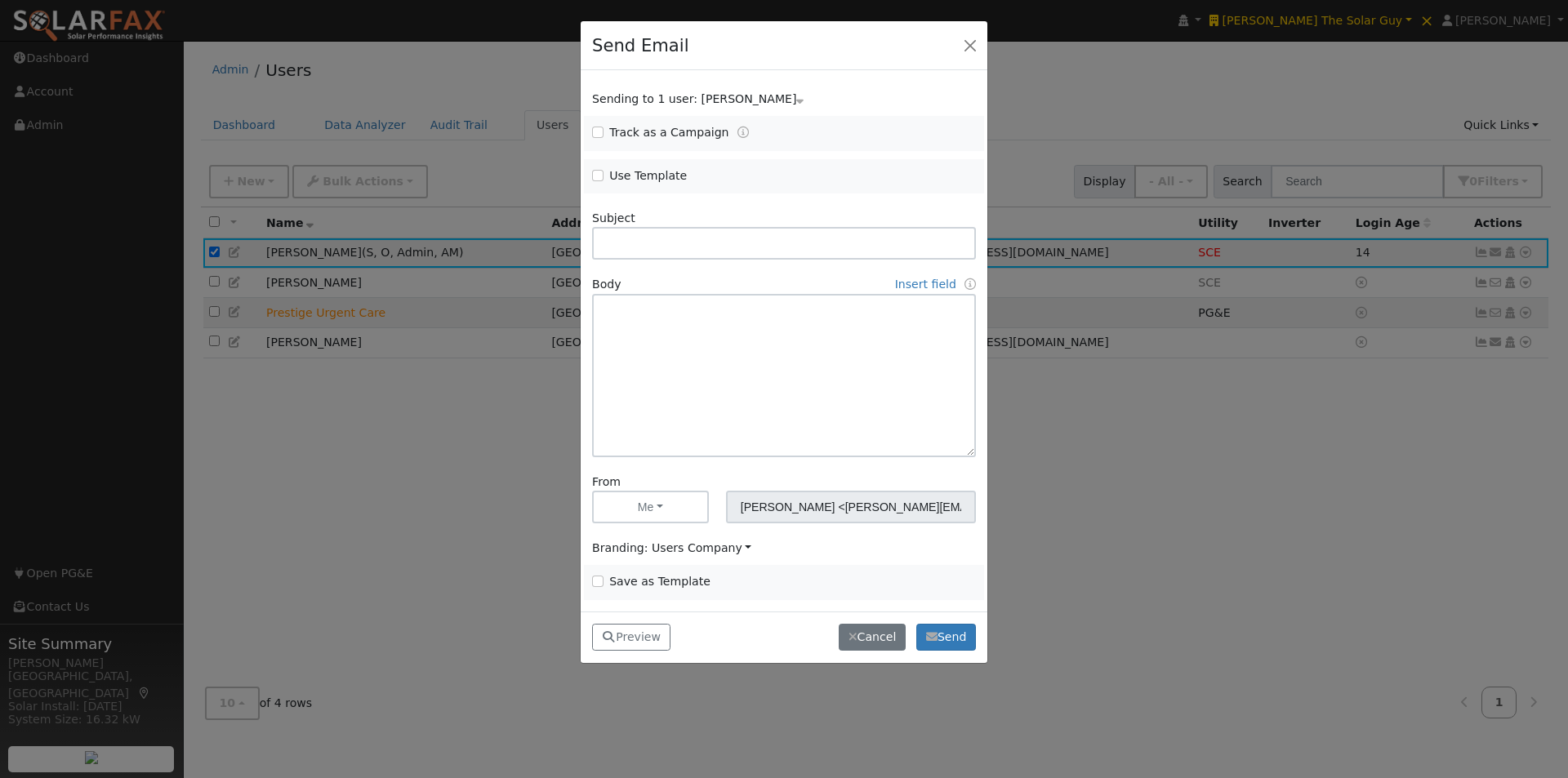
drag, startPoint x: 591, startPoint y: 178, endPoint x: 614, endPoint y: 177, distance: 23.0
click at [594, 178] on div "Use Template" at bounding box center [684, 177] width 200 height 19
drag, startPoint x: 599, startPoint y: 173, endPoint x: 726, endPoint y: 198, distance: 129.4
click at [599, 176] on input "Use Template" at bounding box center [597, 175] width 11 height 11
checkbox input "true"
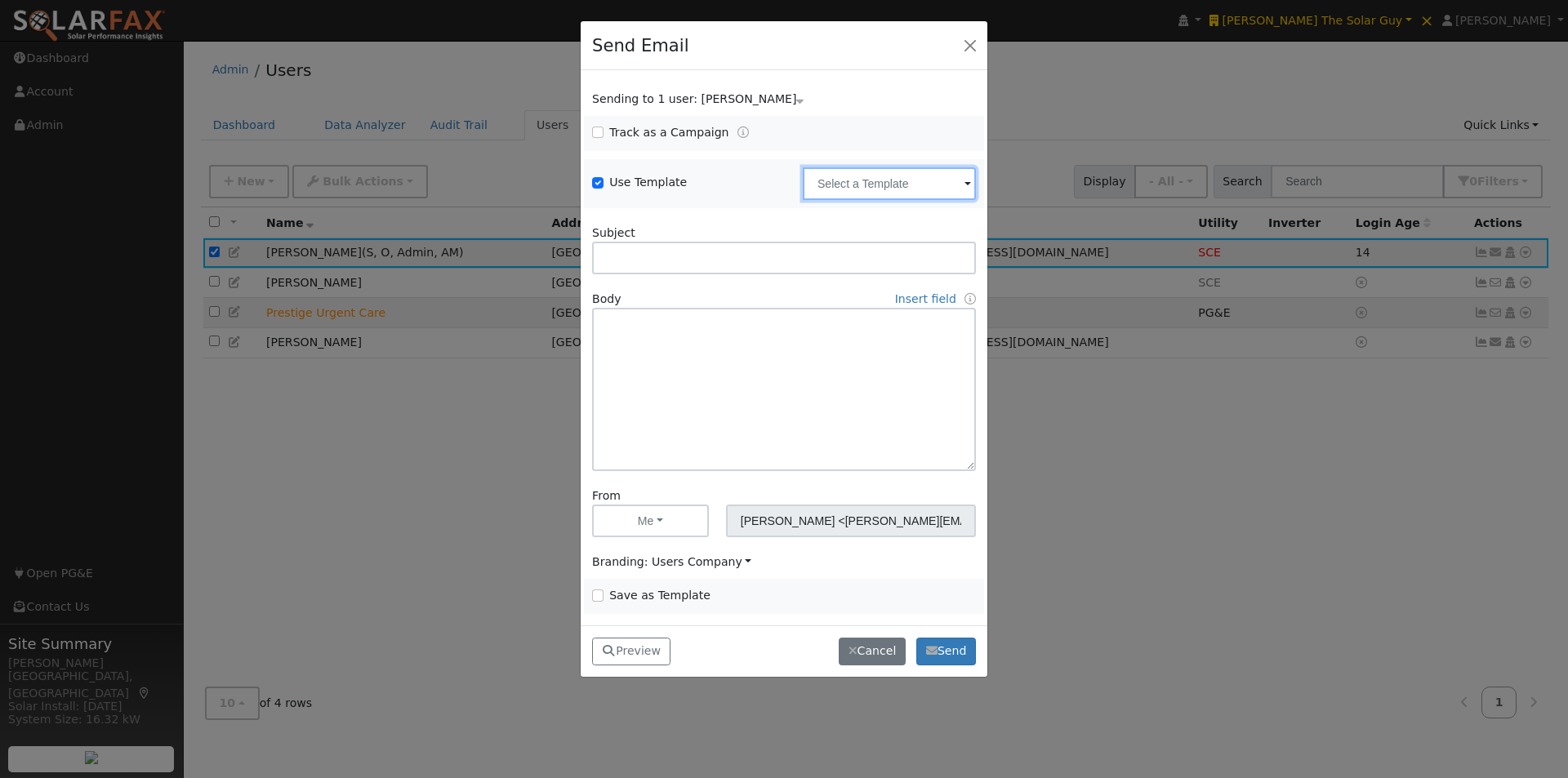
click at [889, 188] on input "text" at bounding box center [889, 183] width 173 height 32
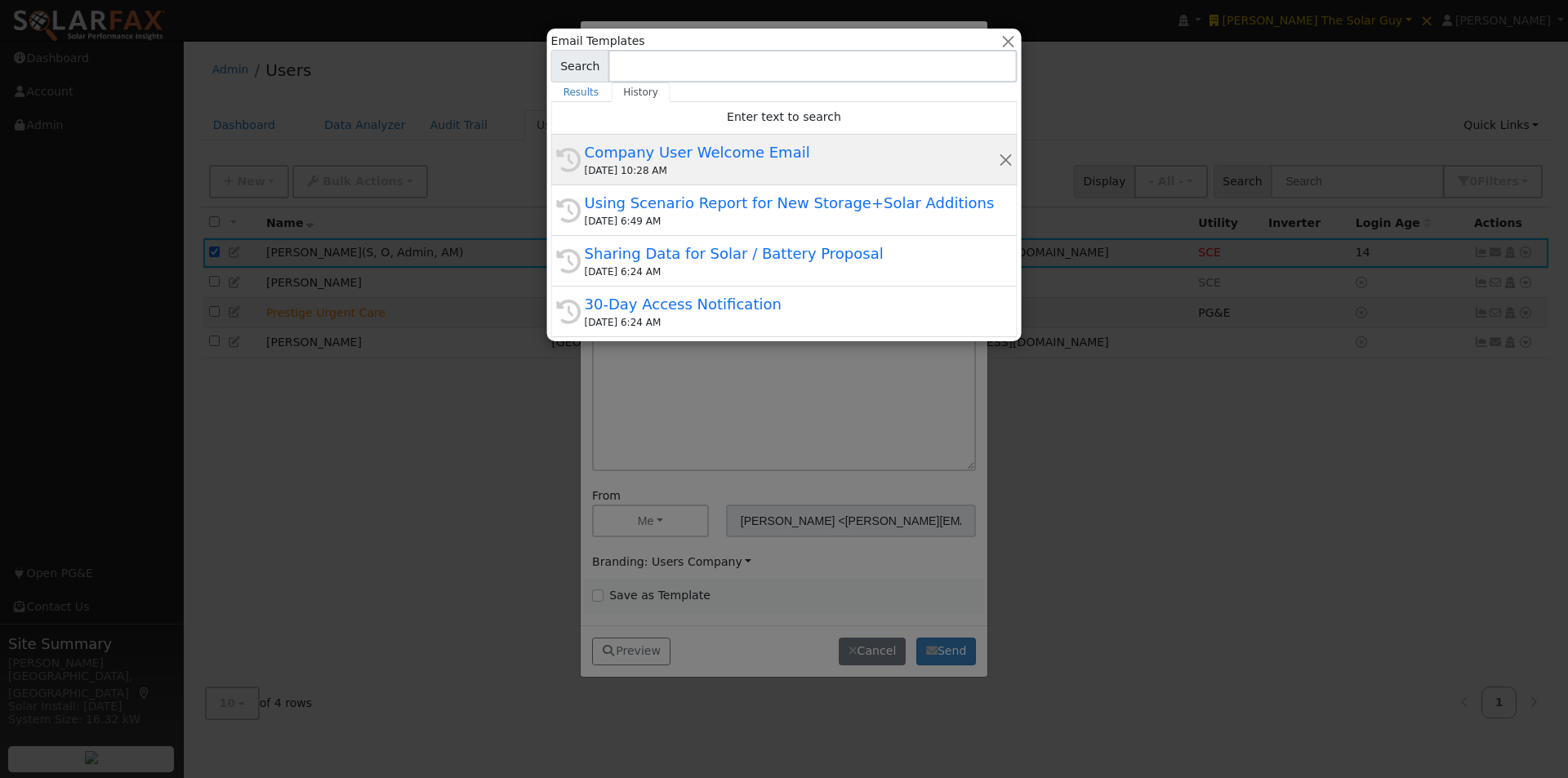
click at [694, 151] on div "Company User Welcome Email" at bounding box center [791, 153] width 413 height 22
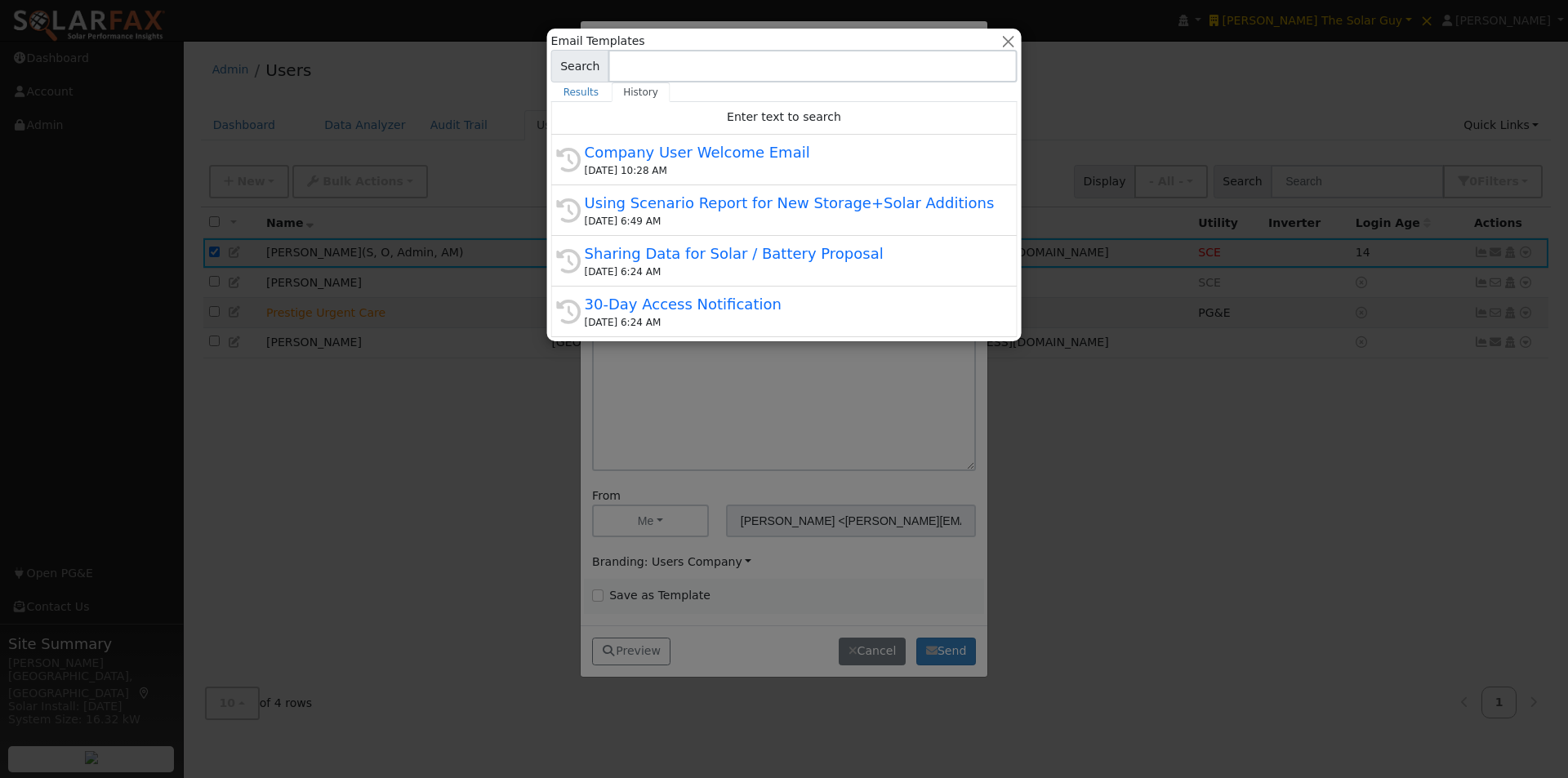
type input "Company User Welcome Email"
type input "Know True-Up® Program Access"
type textarea "Hi {user_fname}, You now have access to Know True-Up®. This tool helps you bett…"
type input "SolarFax <solarfax@solardatapros.com>"
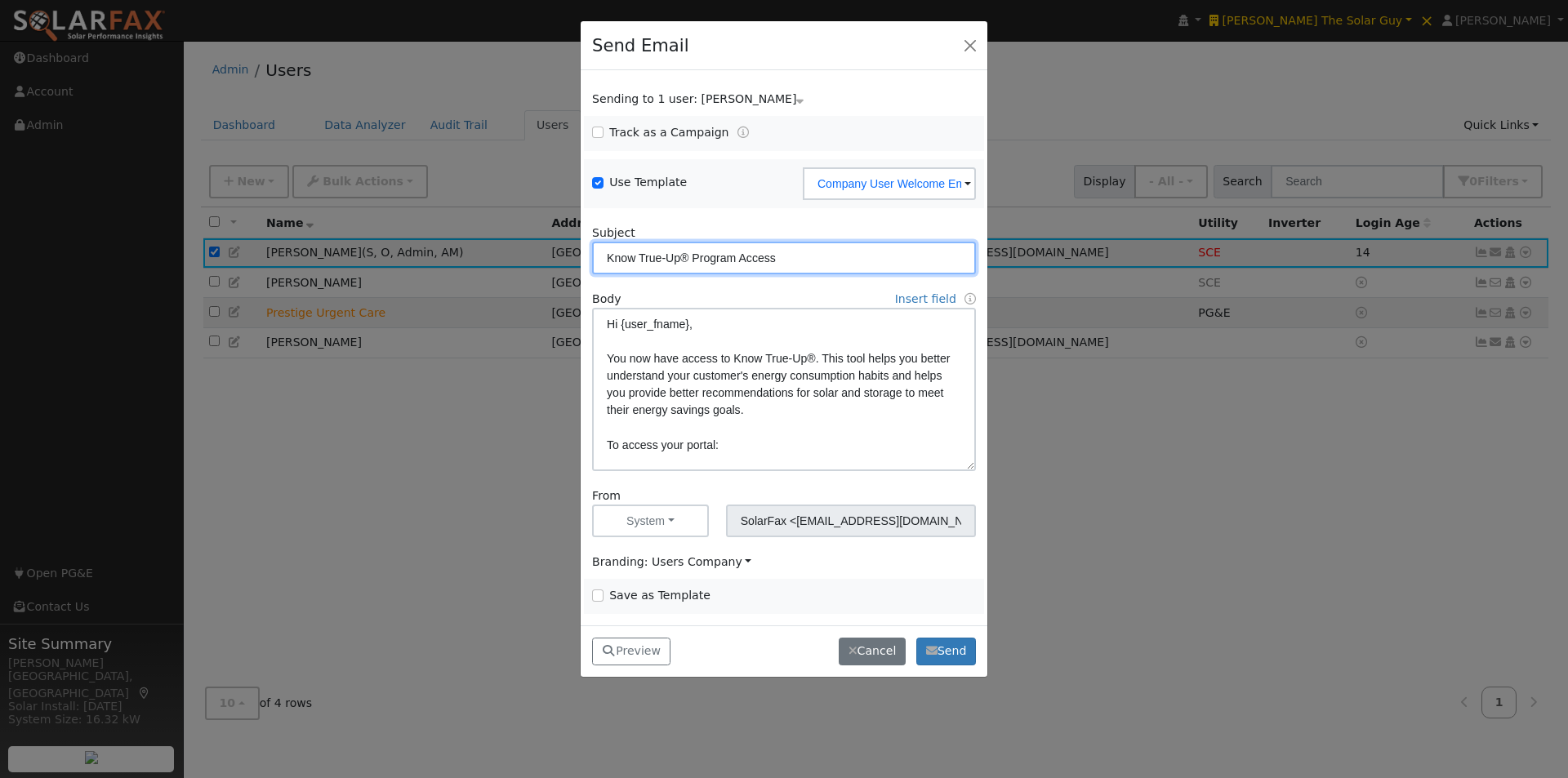
drag, startPoint x: 679, startPoint y: 254, endPoint x: 350, endPoint y: 191, distance: 335.0
click at [353, 198] on div "Send Email Sending to 1 user: Tom Alexander Name Issue Tom Alexander Track as a…" at bounding box center [784, 389] width 1568 height 778
type input "SolarFax® Program Access"
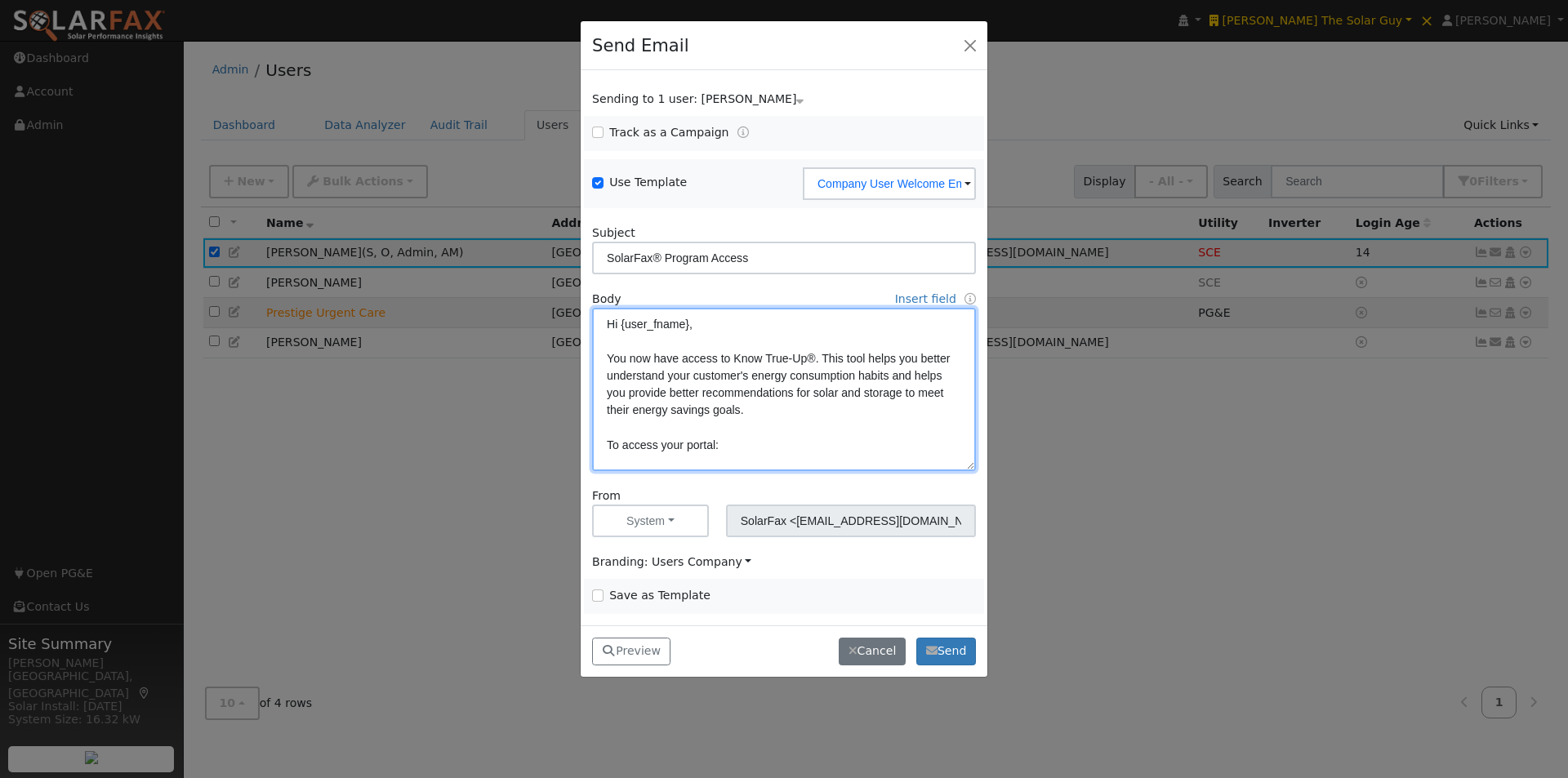
drag, startPoint x: 803, startPoint y: 356, endPoint x: 807, endPoint y: 394, distance: 38.2
click at [805, 363] on textarea "Hi {user_fname}, You now have access to Know True-Up®. This tool helps you bett…" at bounding box center [784, 389] width 384 height 163
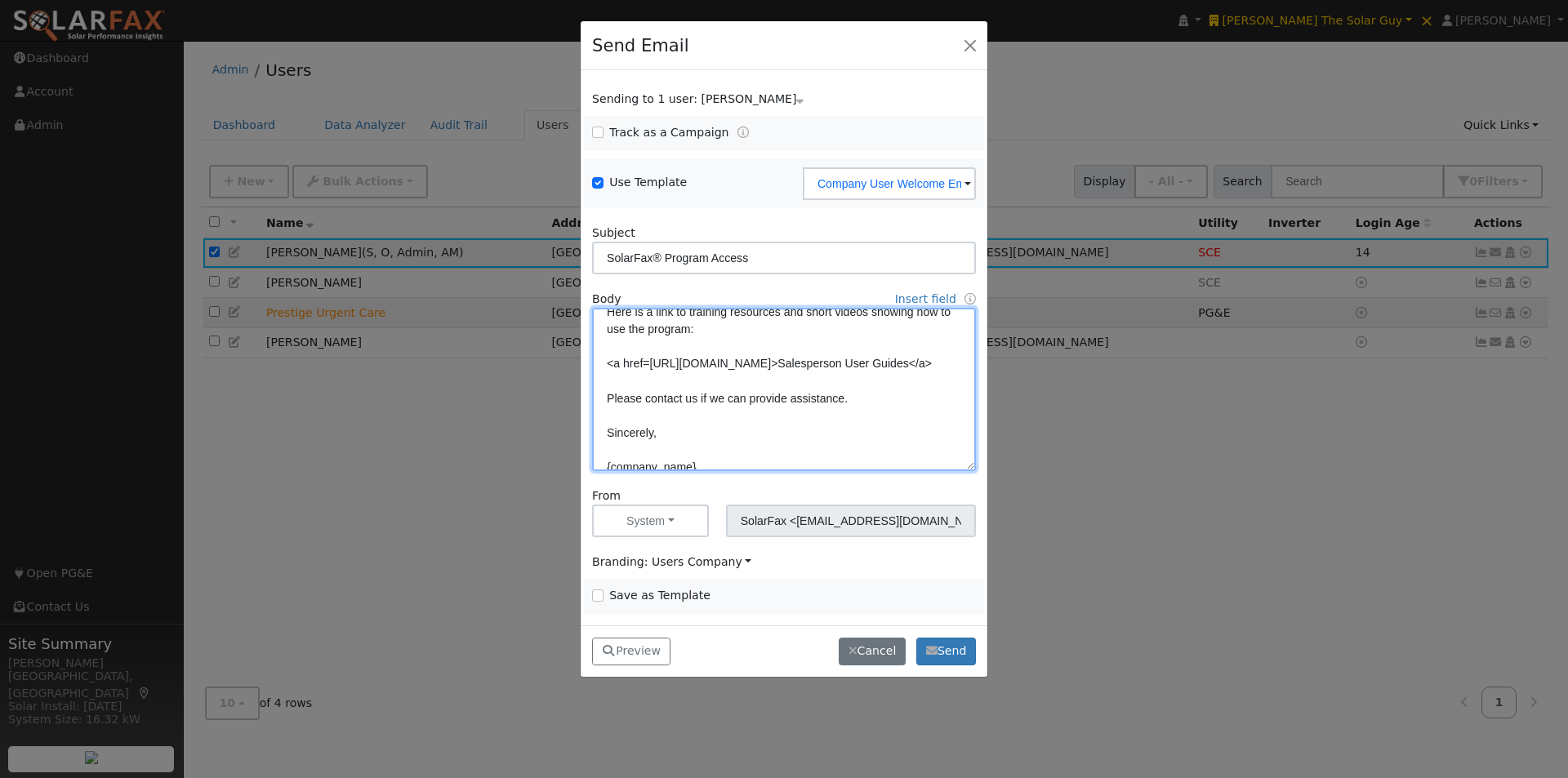
scroll to position [245, 0]
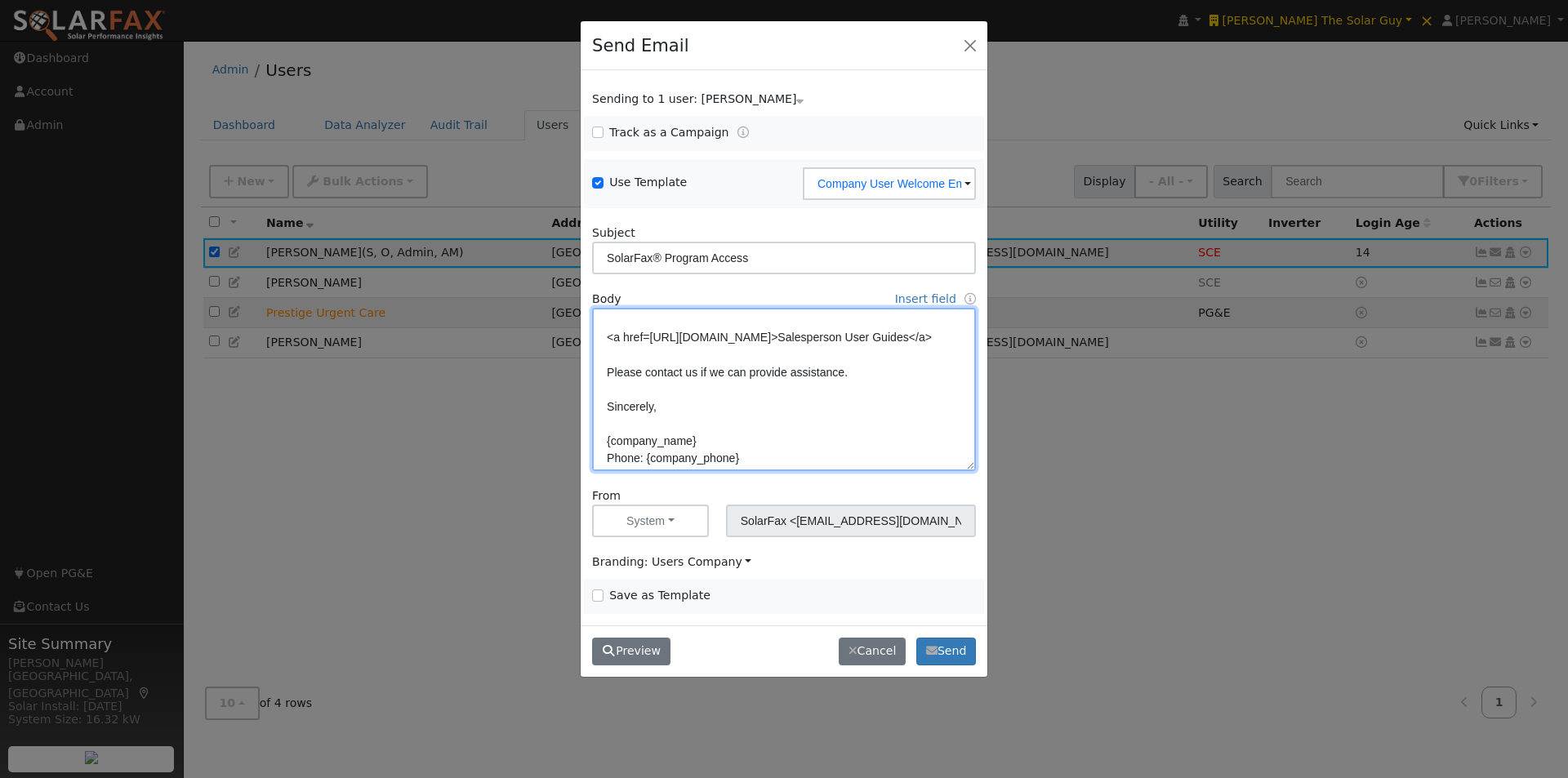
type textarea "Hi {user_fname}, You now have access to SolarFax. This tool helps you better un…"
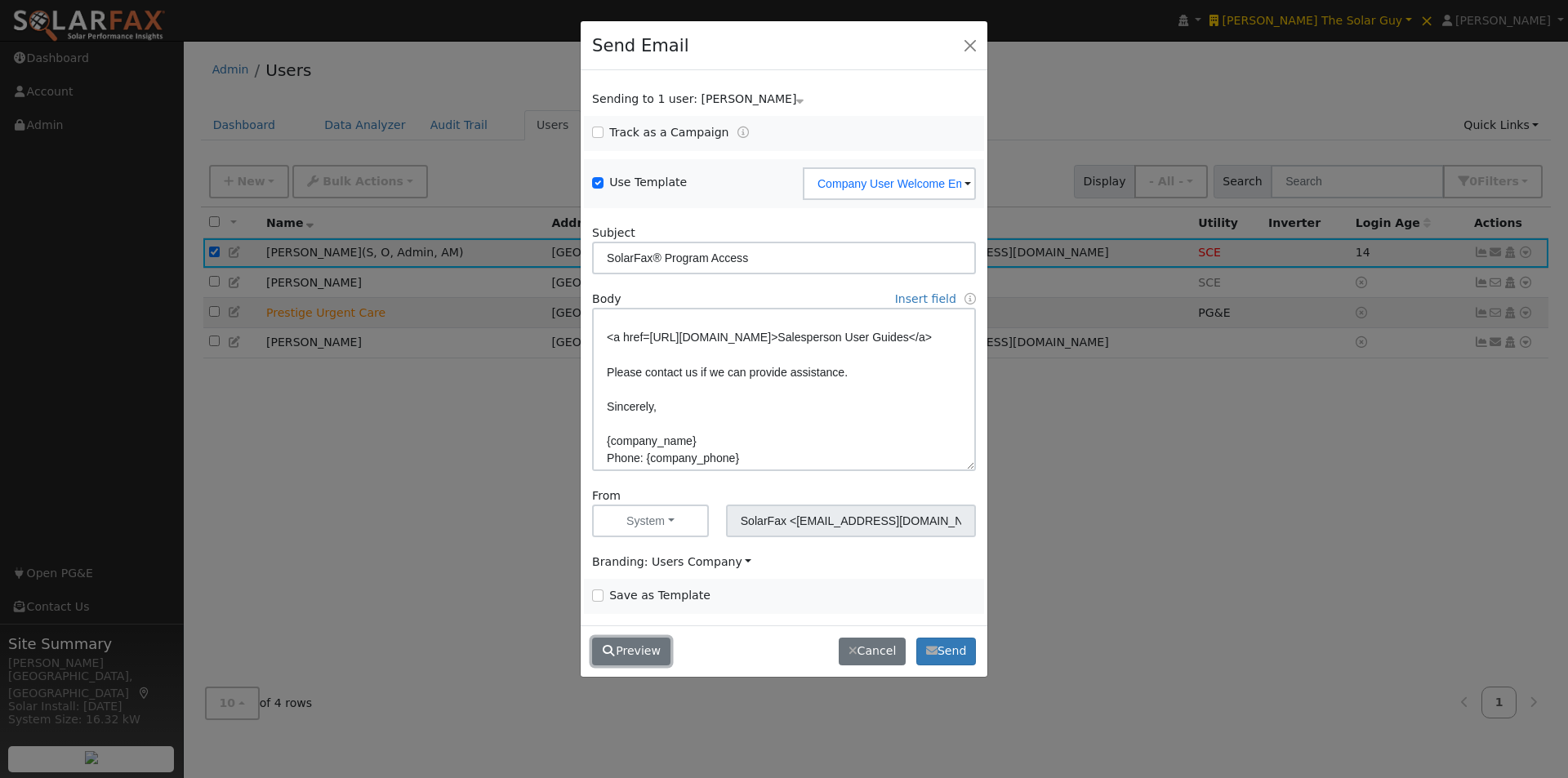
click at [630, 642] on button "Preview" at bounding box center [632, 651] width 79 height 28
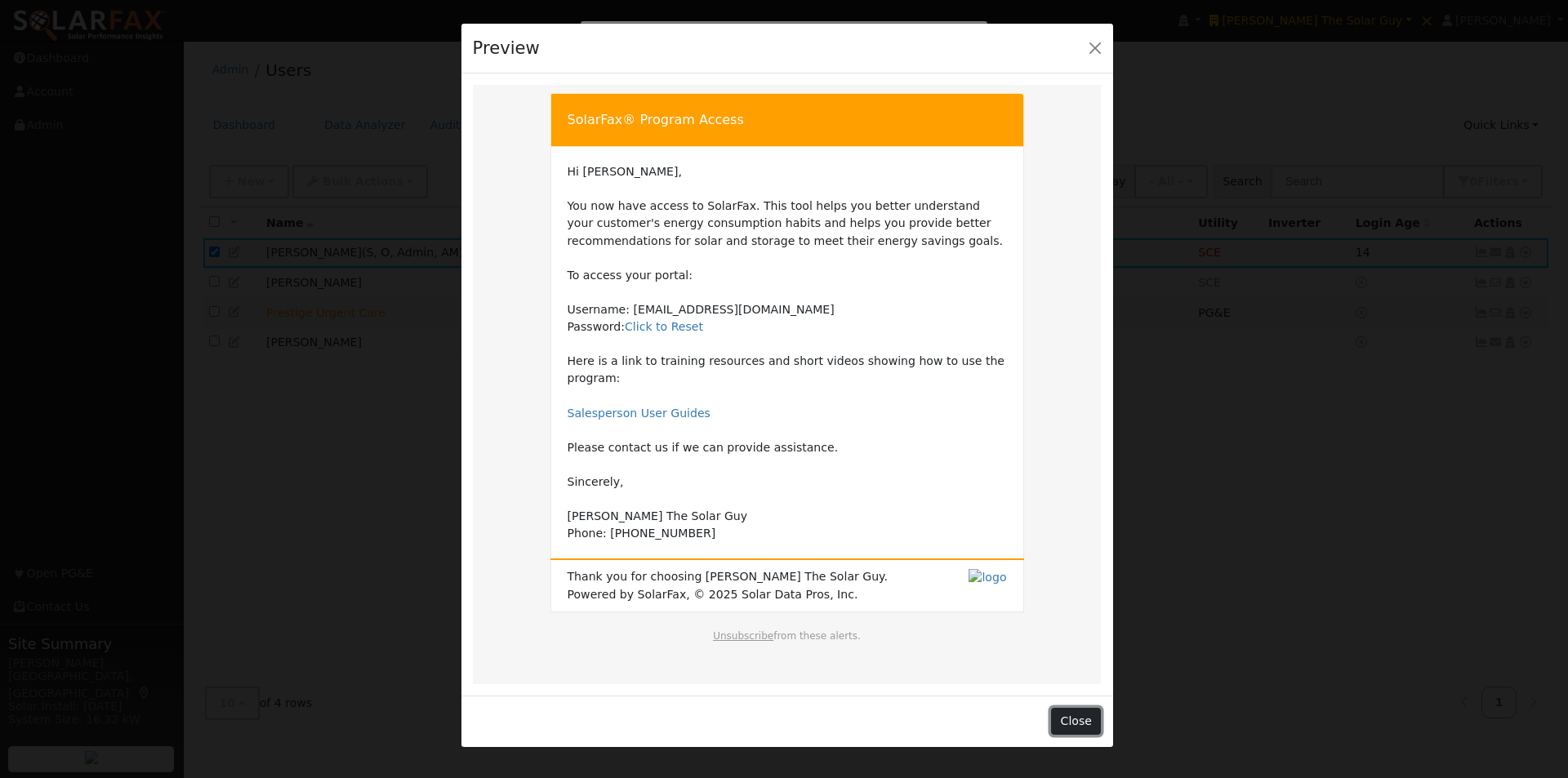
click at [1077, 707] on button "Close" at bounding box center [1075, 721] width 50 height 28
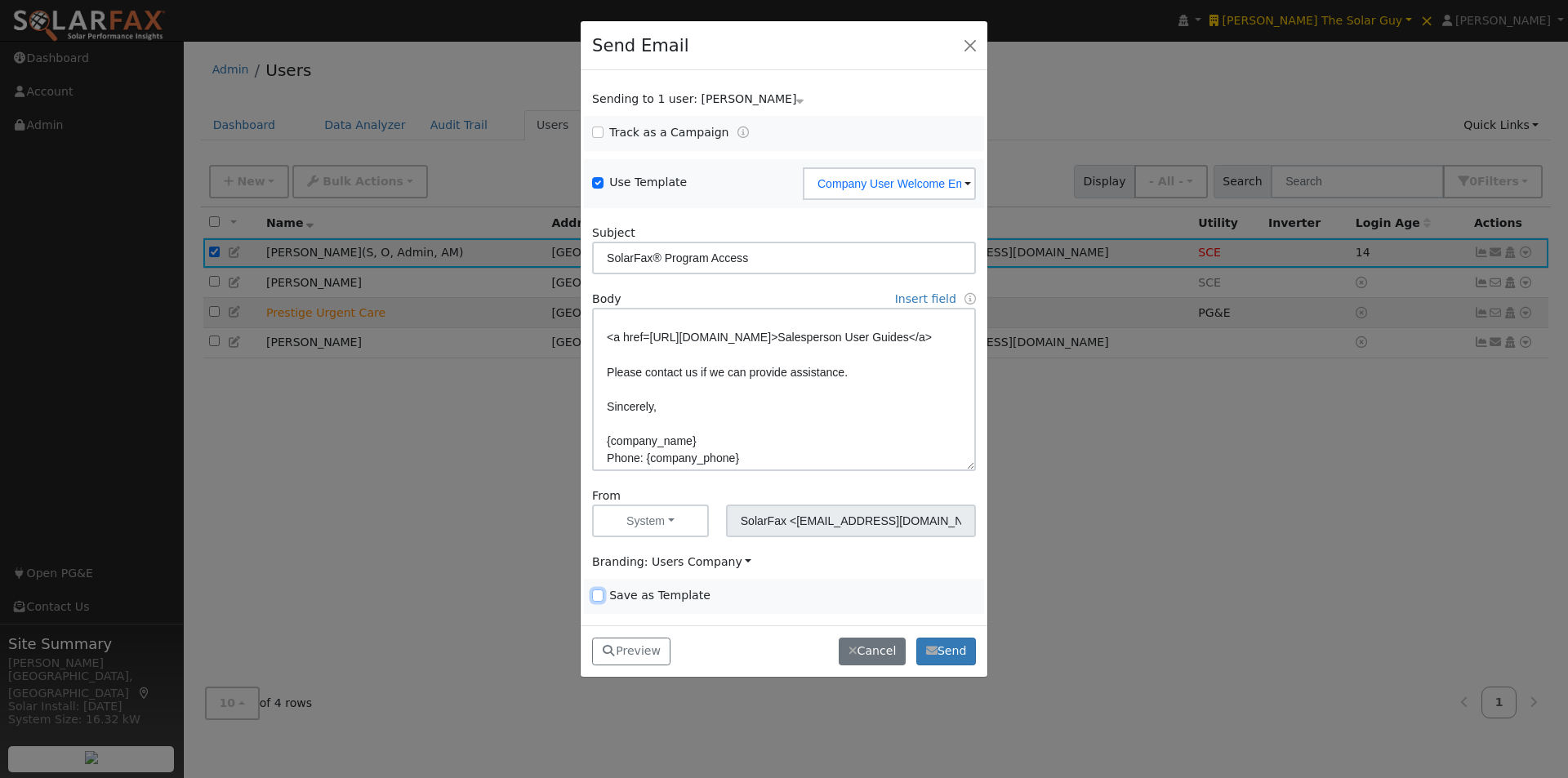
click at [594, 592] on input "Save as Template" at bounding box center [597, 595] width 11 height 11
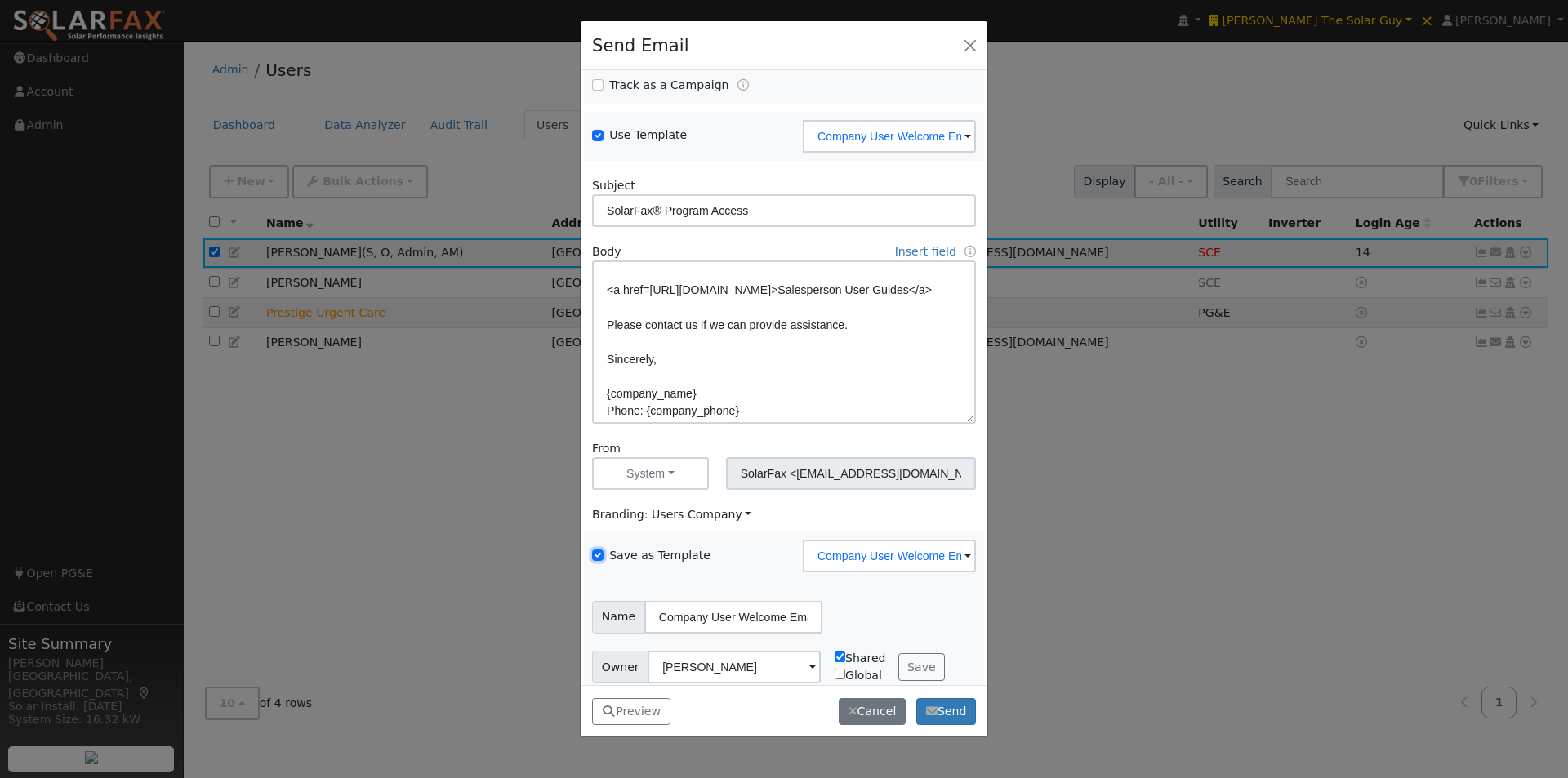
scroll to position [66, 0]
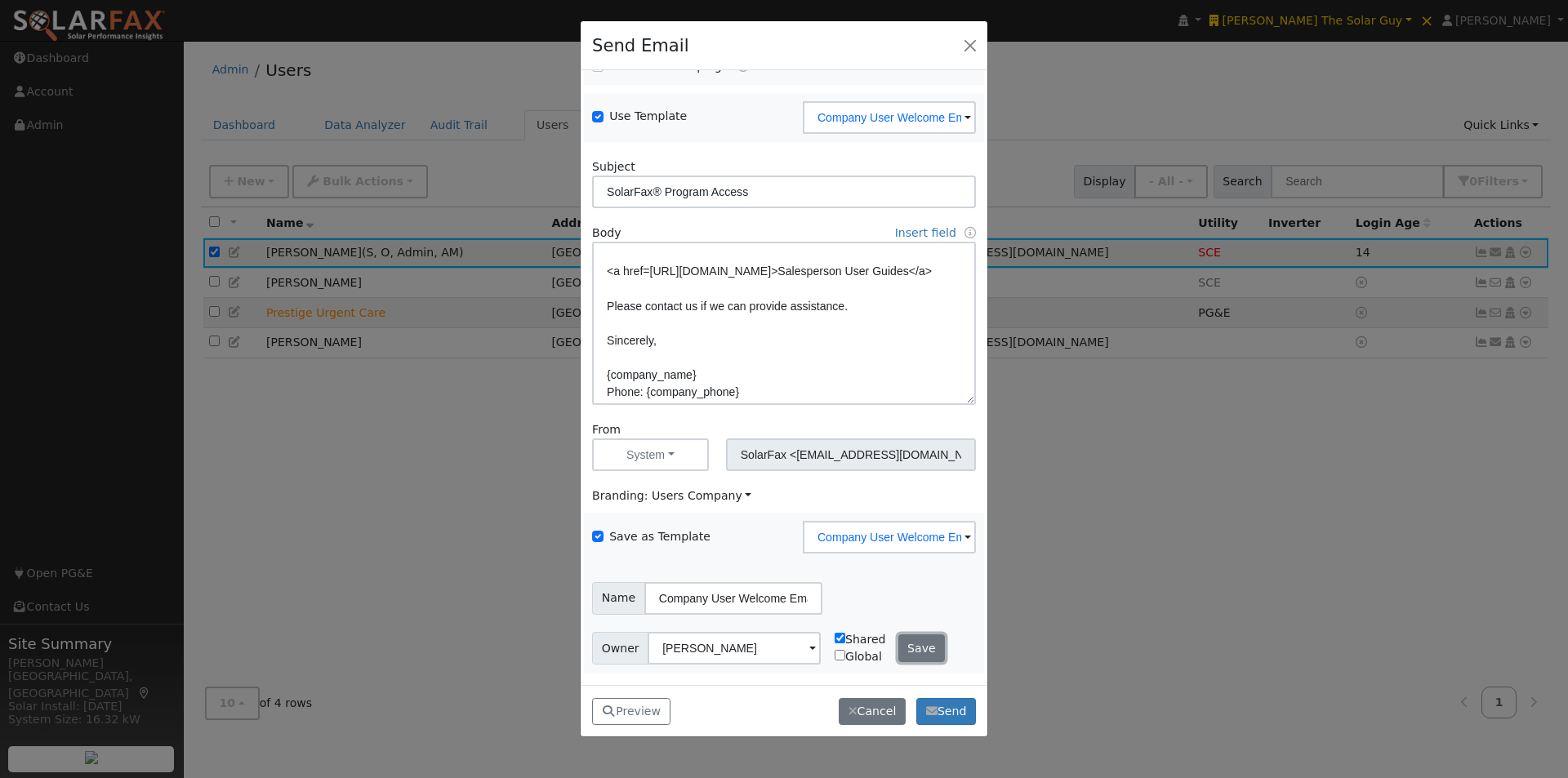
click at [907, 647] on button "Save" at bounding box center [921, 647] width 47 height 28
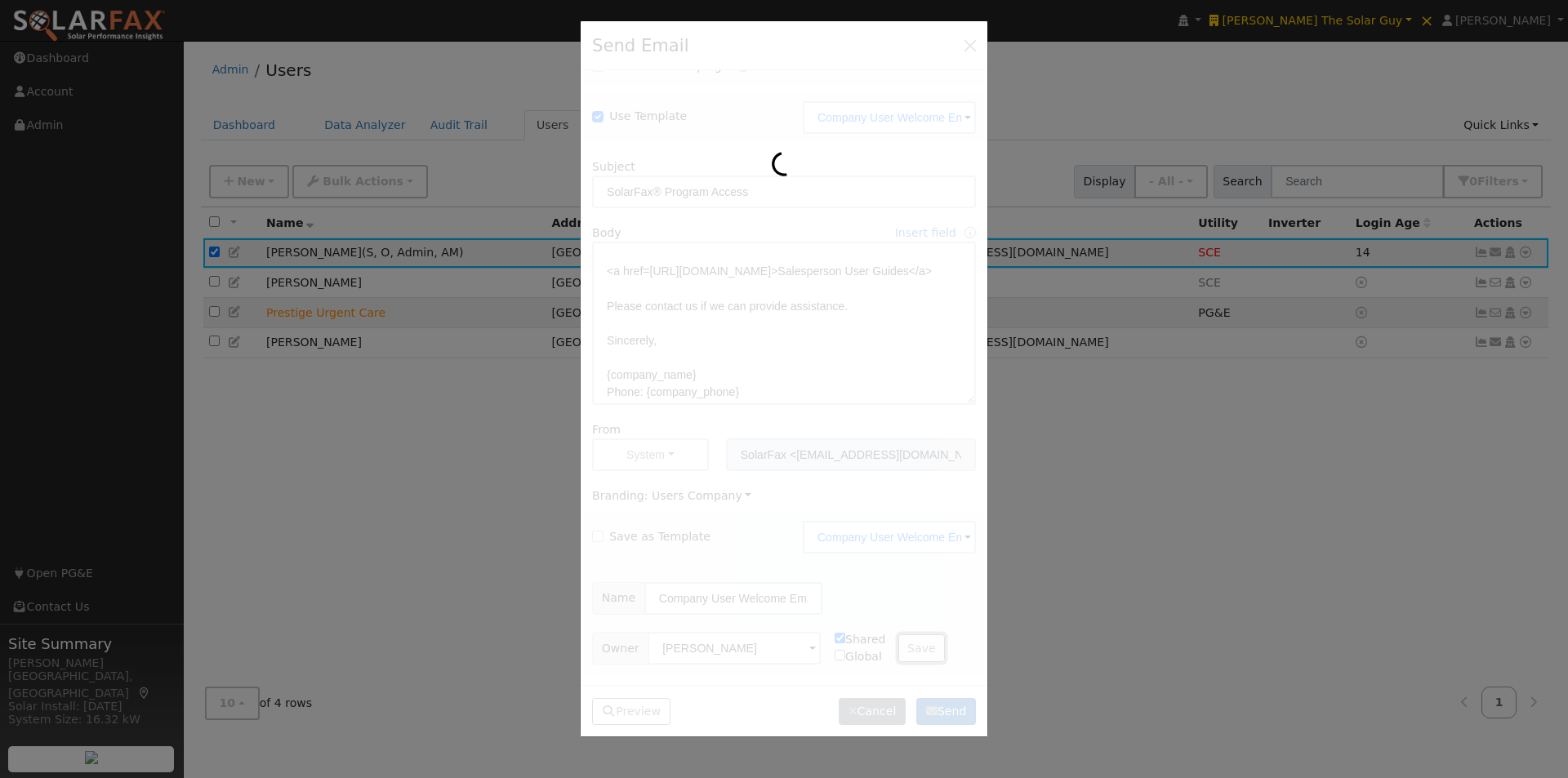
checkbox input "false"
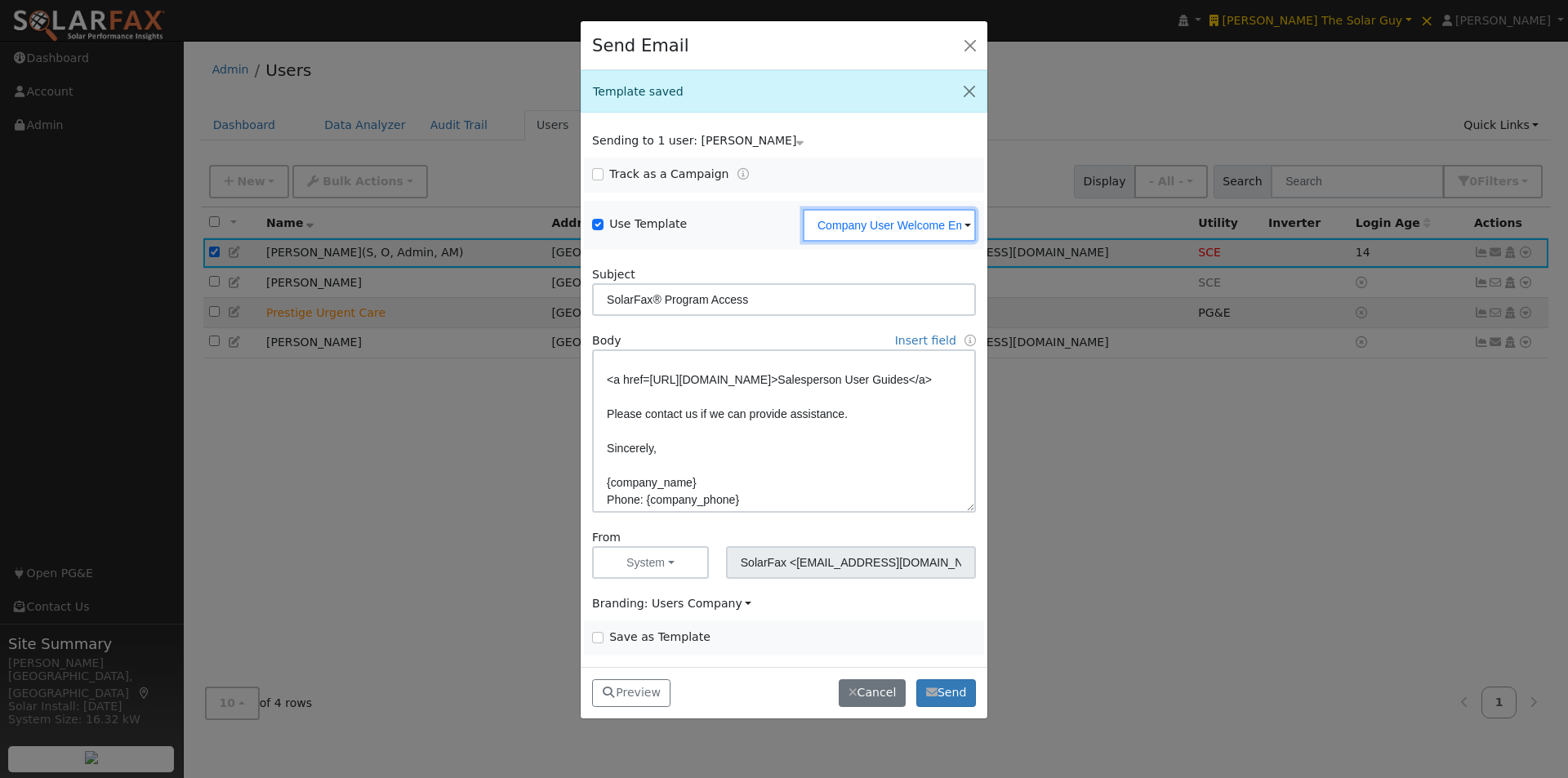
click at [947, 231] on input "Company User Welcome Email" at bounding box center [889, 225] width 173 height 32
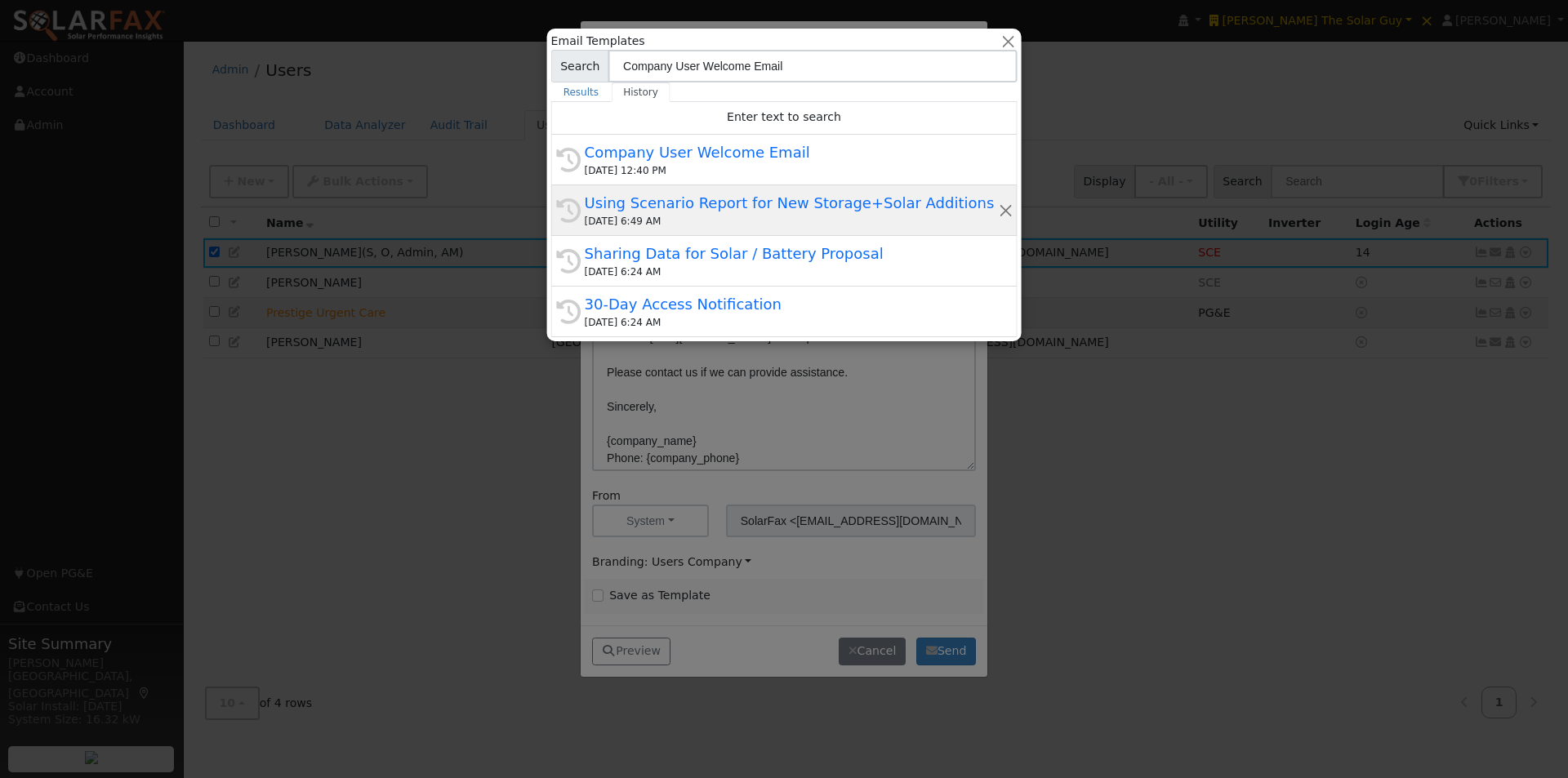
click at [638, 201] on div "Using Scenario Report for New Storage+Solar Additions" at bounding box center [791, 203] width 413 height 22
type input "Using Scenario Report for New Storage+Solar Additions"
type textarea "Dear {user_fname}, Writing to let you know we have a new training video in our …"
type input "[PERSON_NAME] <[PERSON_NAME][EMAIL_ADDRESS][DOMAIN_NAME]>"
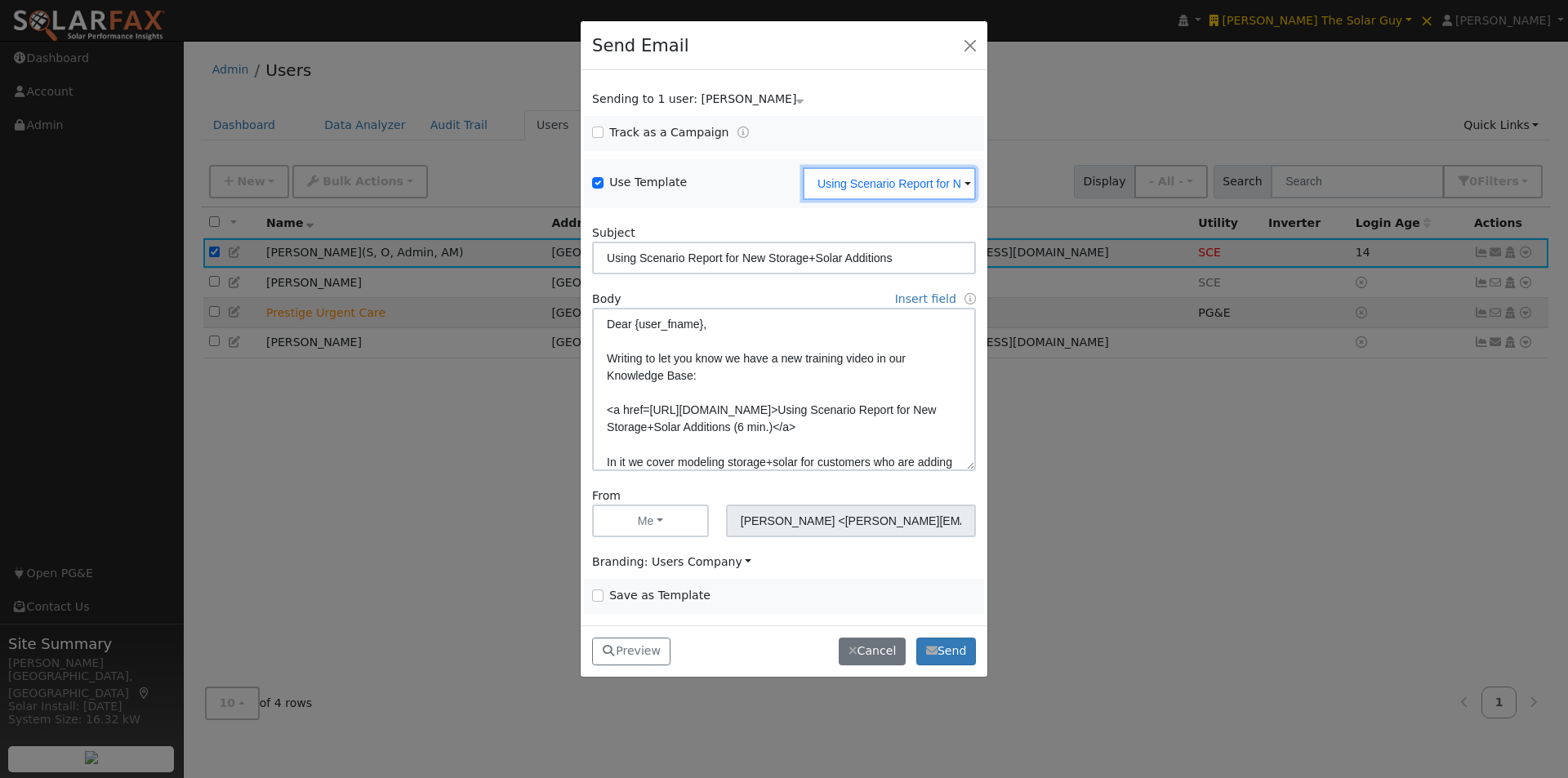
click at [900, 186] on input "Using Scenario Report for New Storage+Solar Additions" at bounding box center [889, 183] width 173 height 32
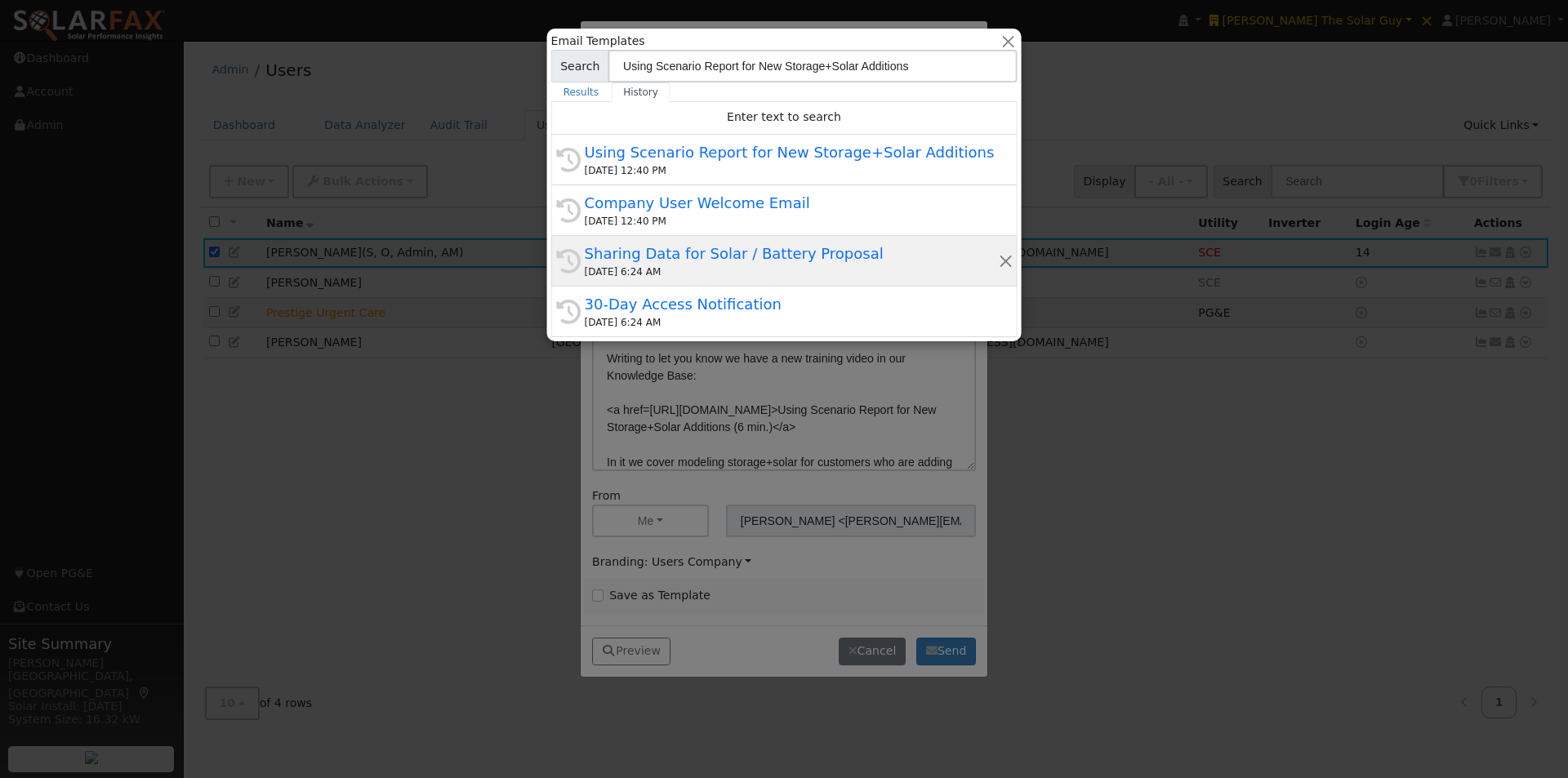
click at [640, 256] on div "Sharing Data for Solar / Battery Proposal" at bounding box center [791, 253] width 413 height 22
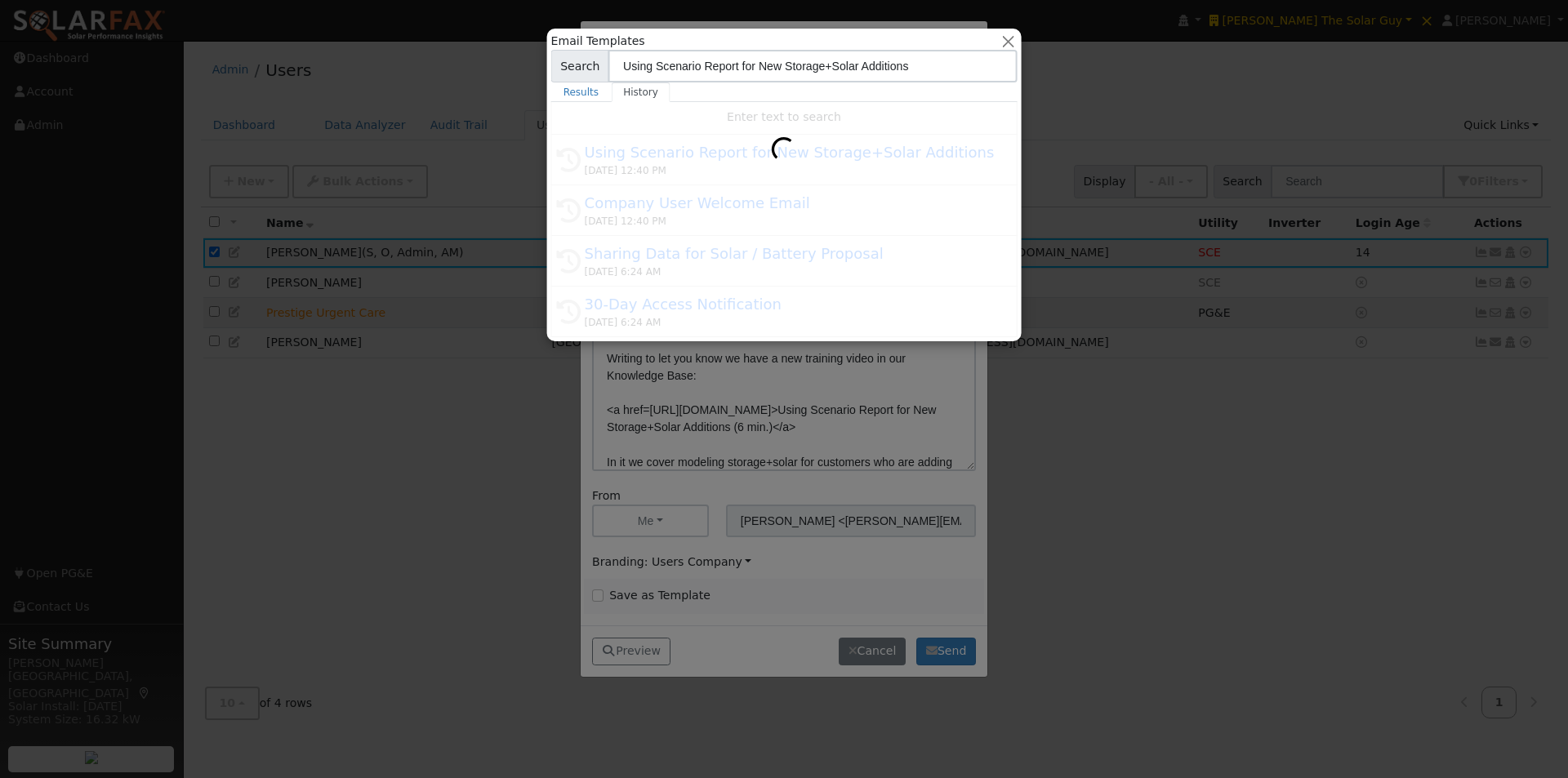
type input "Sharing Data for Solar / Battery Proposal"
type textarea "Dear {user_fname}, Below is a link to share your electricity consumption data w…"
type input "SolarFax <solarfax@solardatapros.com>"
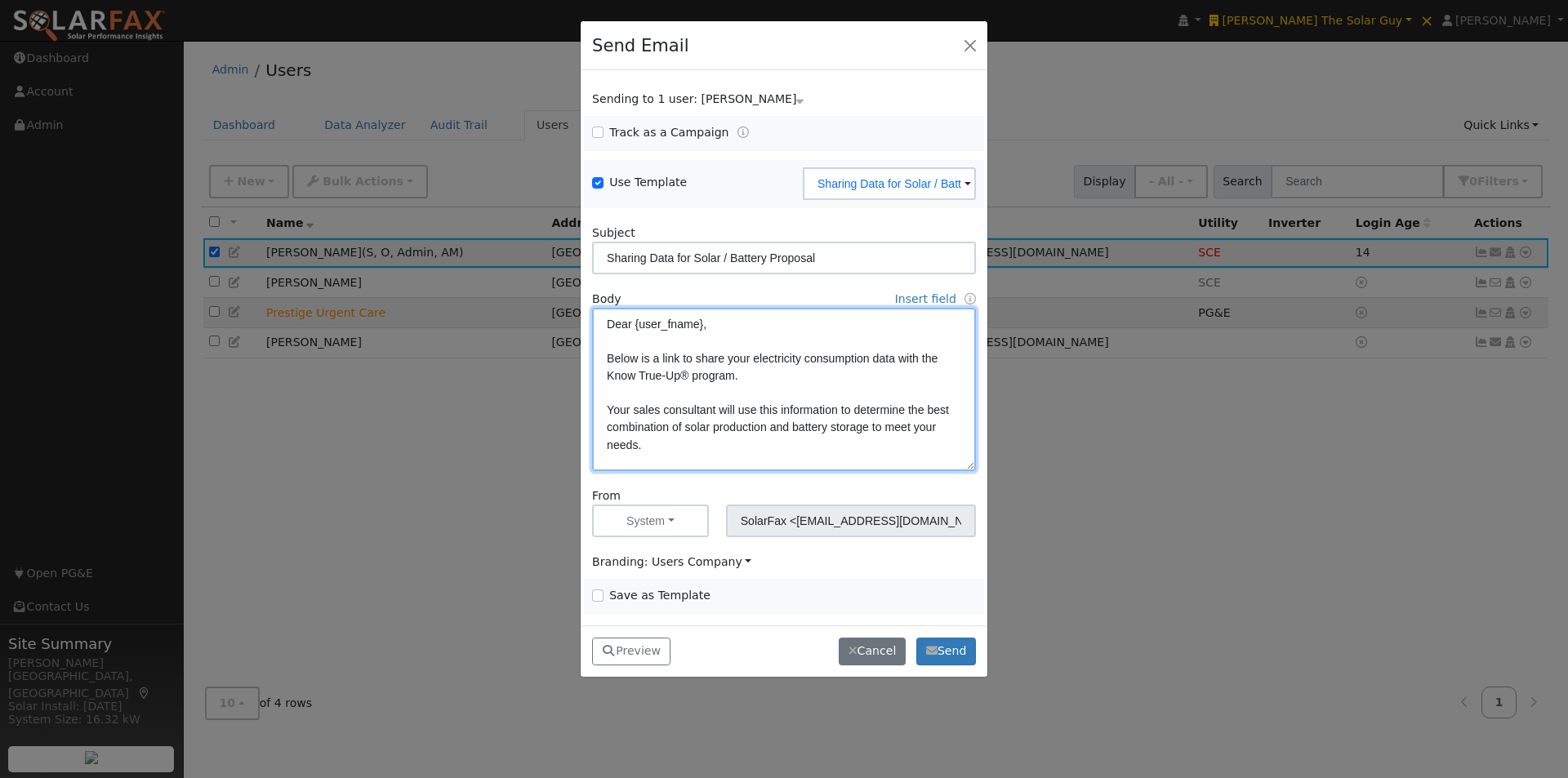
click at [682, 370] on textarea "Dear {user_fname}, Below is a link to share your electricity consumption data w…" at bounding box center [784, 389] width 384 height 163
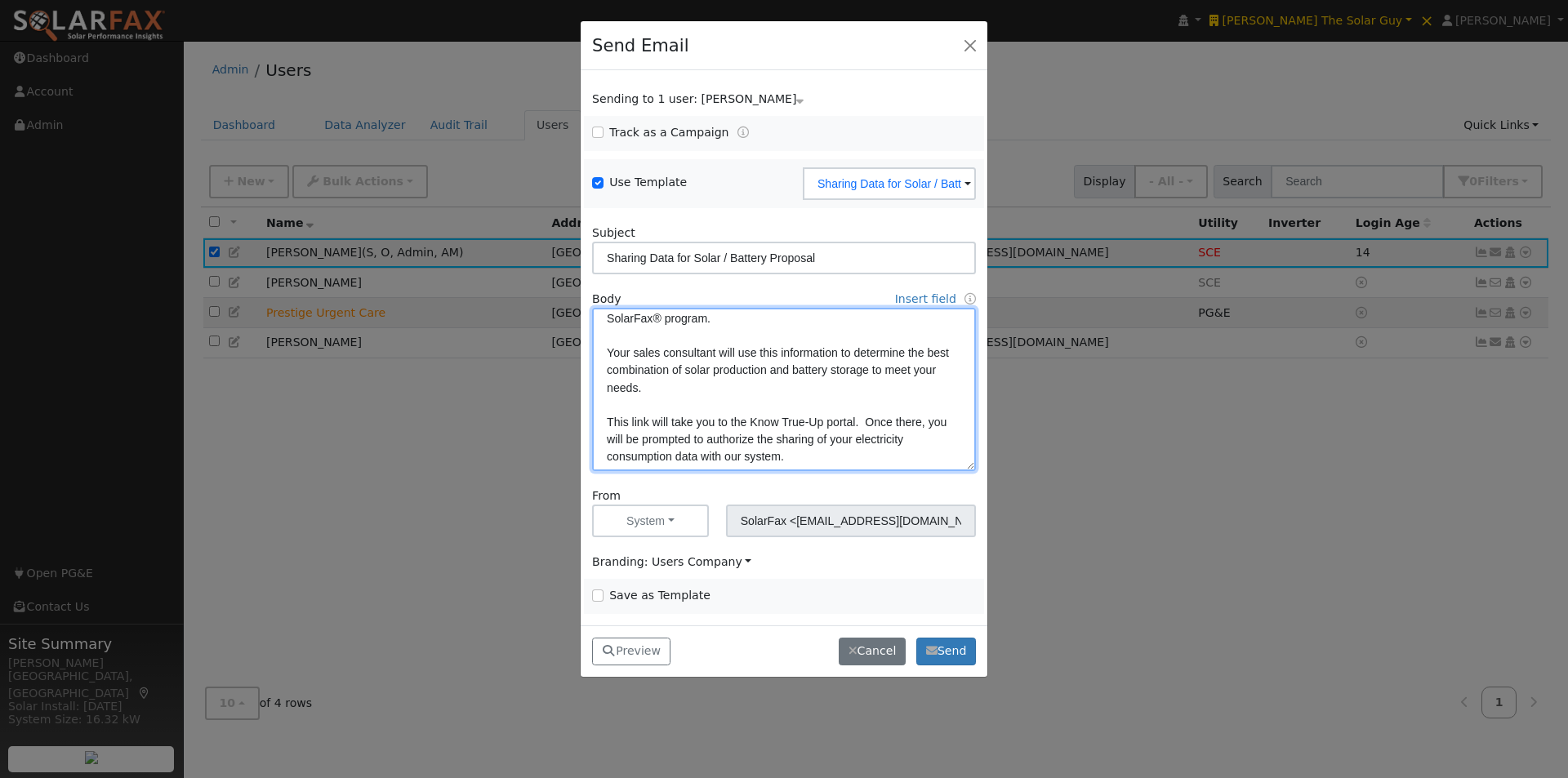
scroll to position [82, 0]
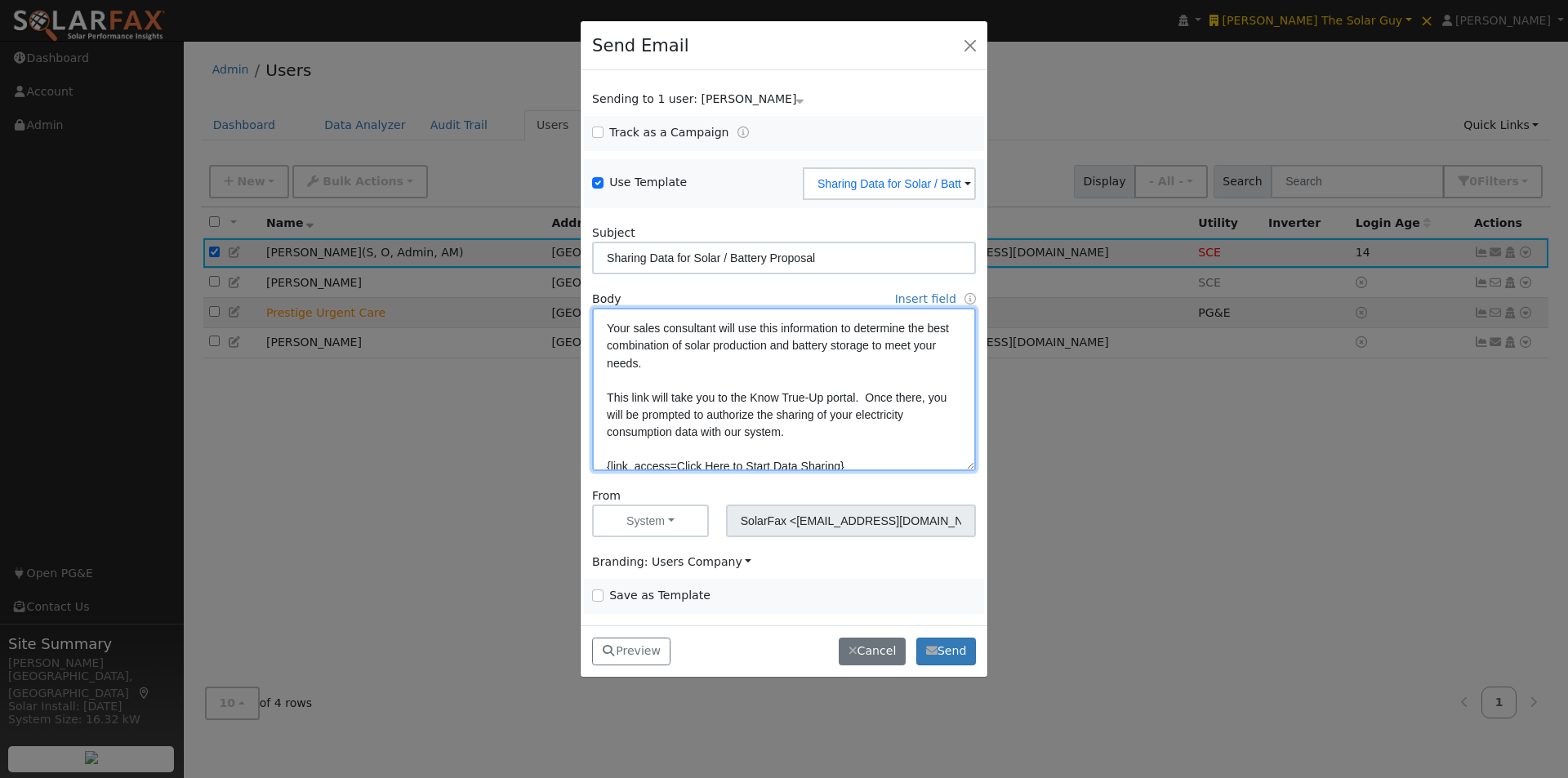
drag, startPoint x: 825, startPoint y: 395, endPoint x: 787, endPoint y: 441, distance: 59.7
click at [825, 396] on textarea "Dear {user_fname}, Below is a link to share your electricity consumption data w…" at bounding box center [784, 389] width 384 height 163
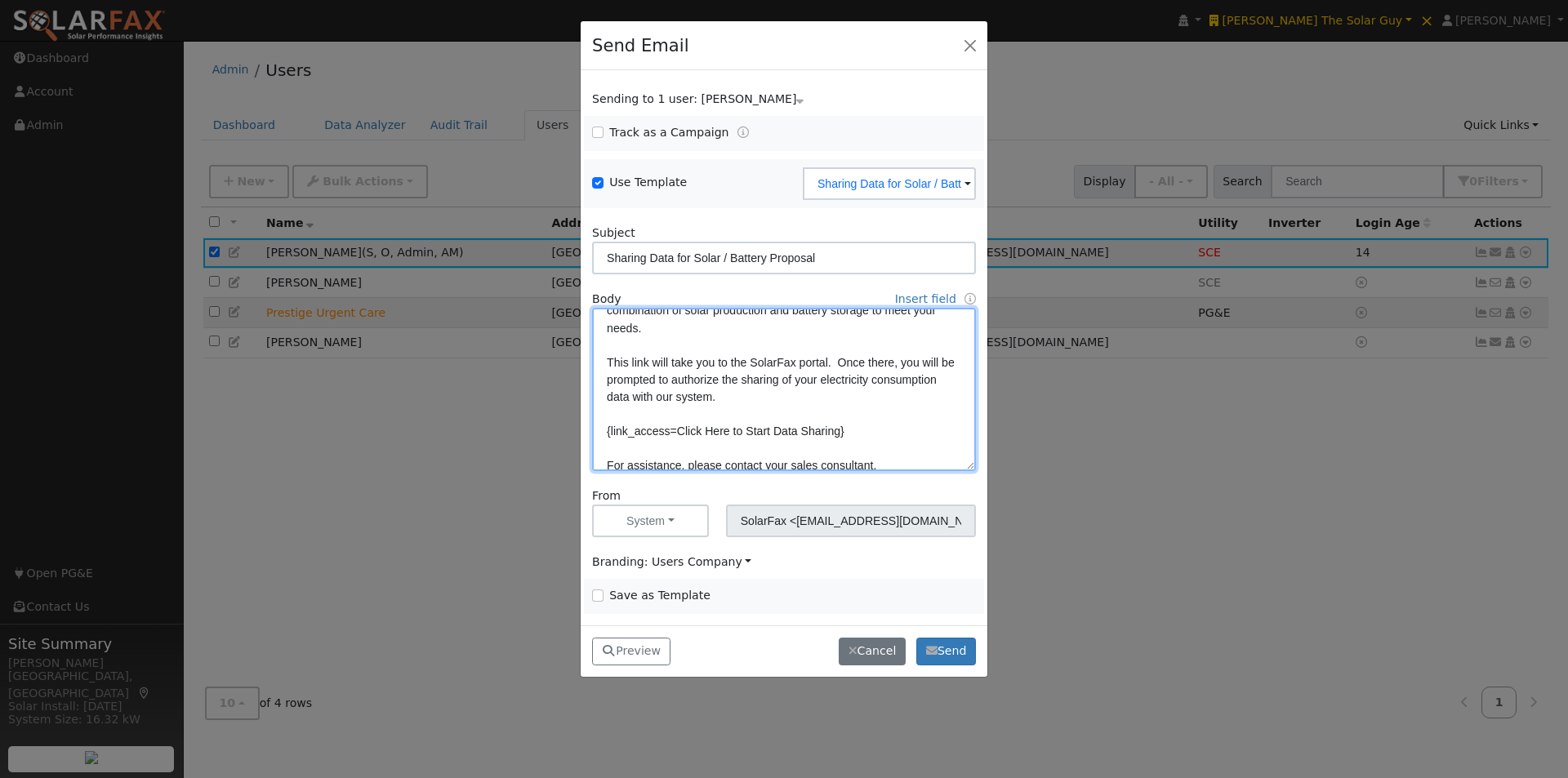
scroll to position [0, 0]
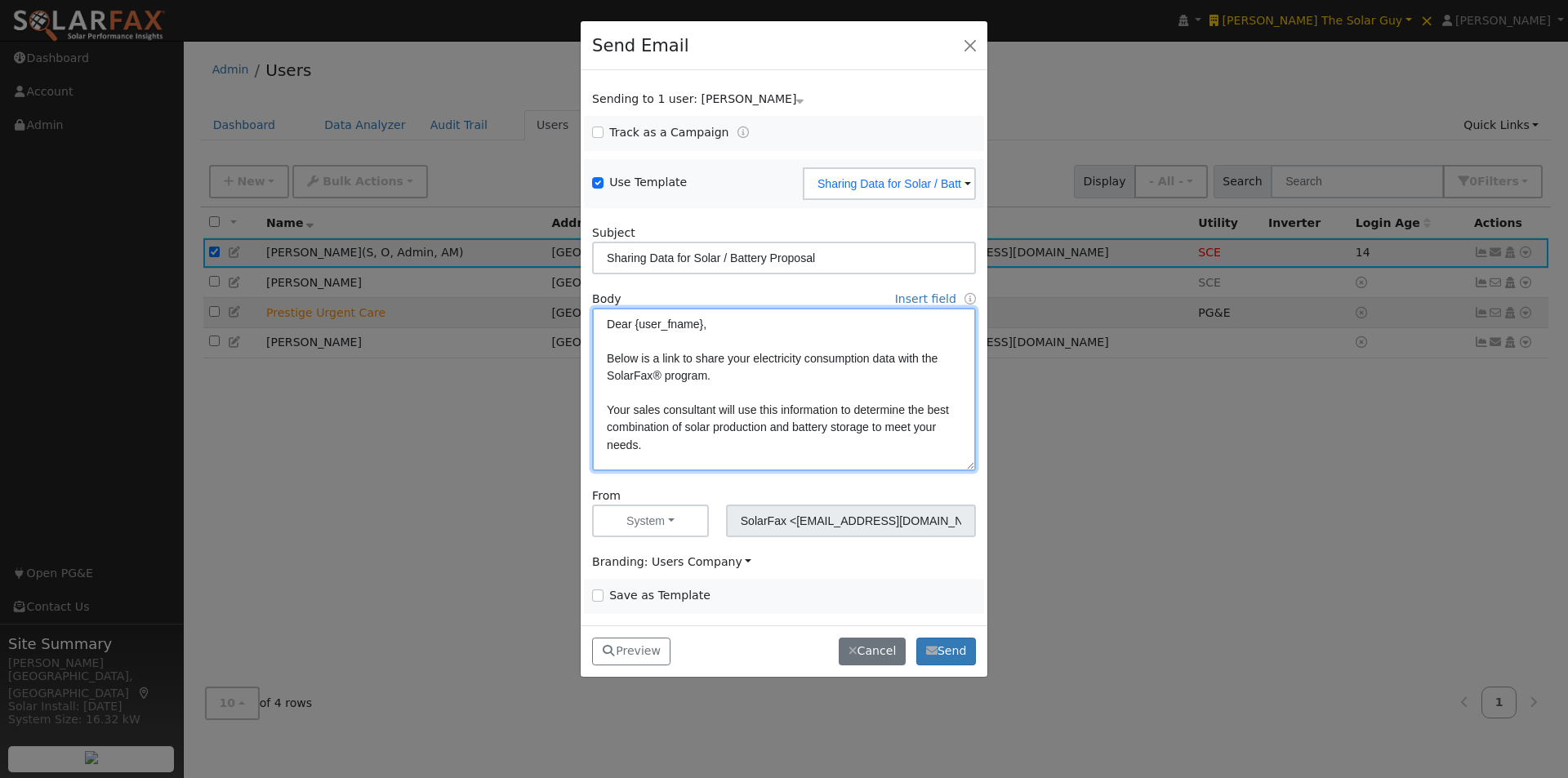
type textarea "Dear {user_fname}, Below is a link to share your electricity consumption data w…"
click at [599, 592] on input "Save as Template" at bounding box center [597, 595] width 11 height 11
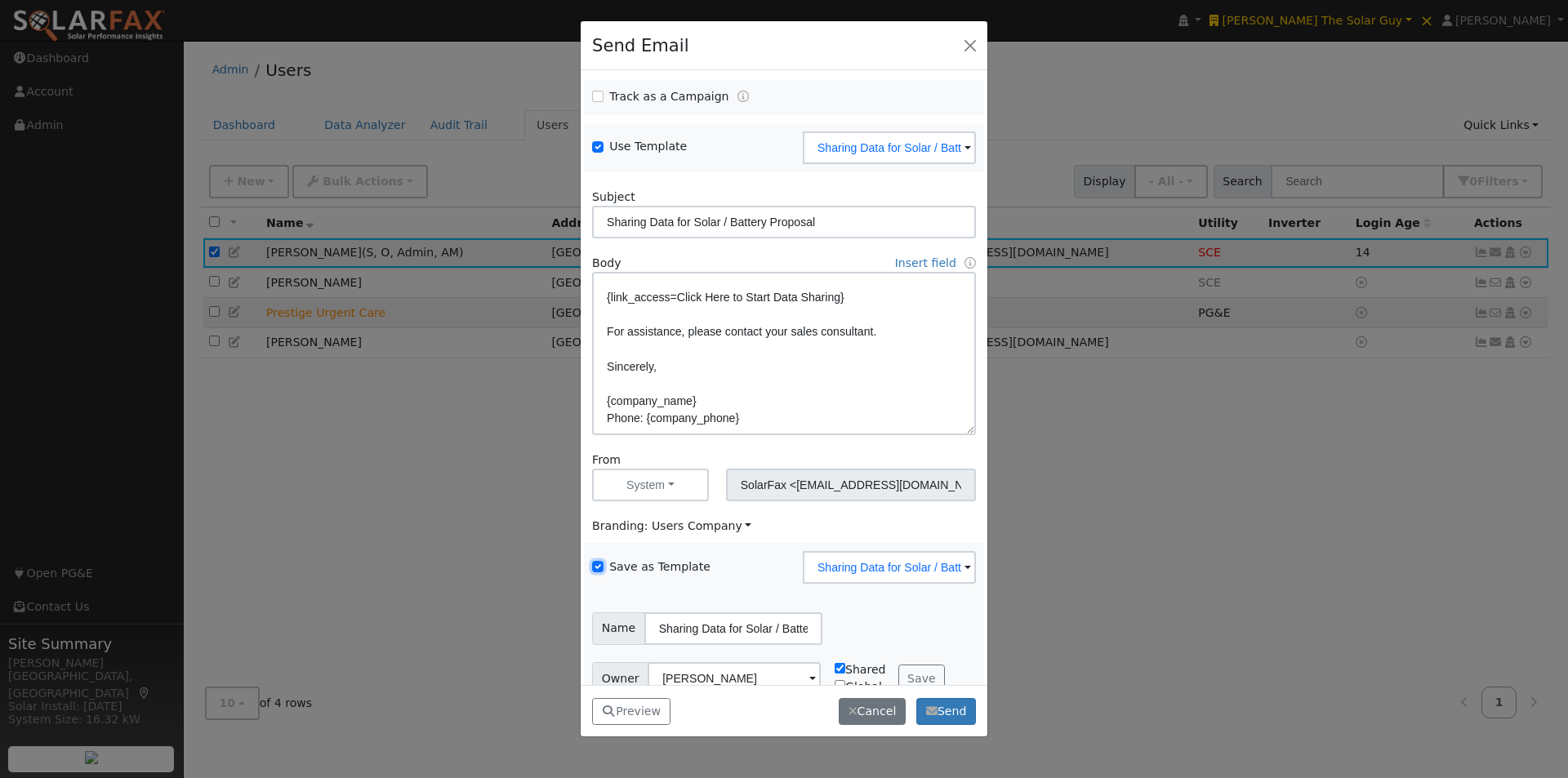
scroll to position [66, 0]
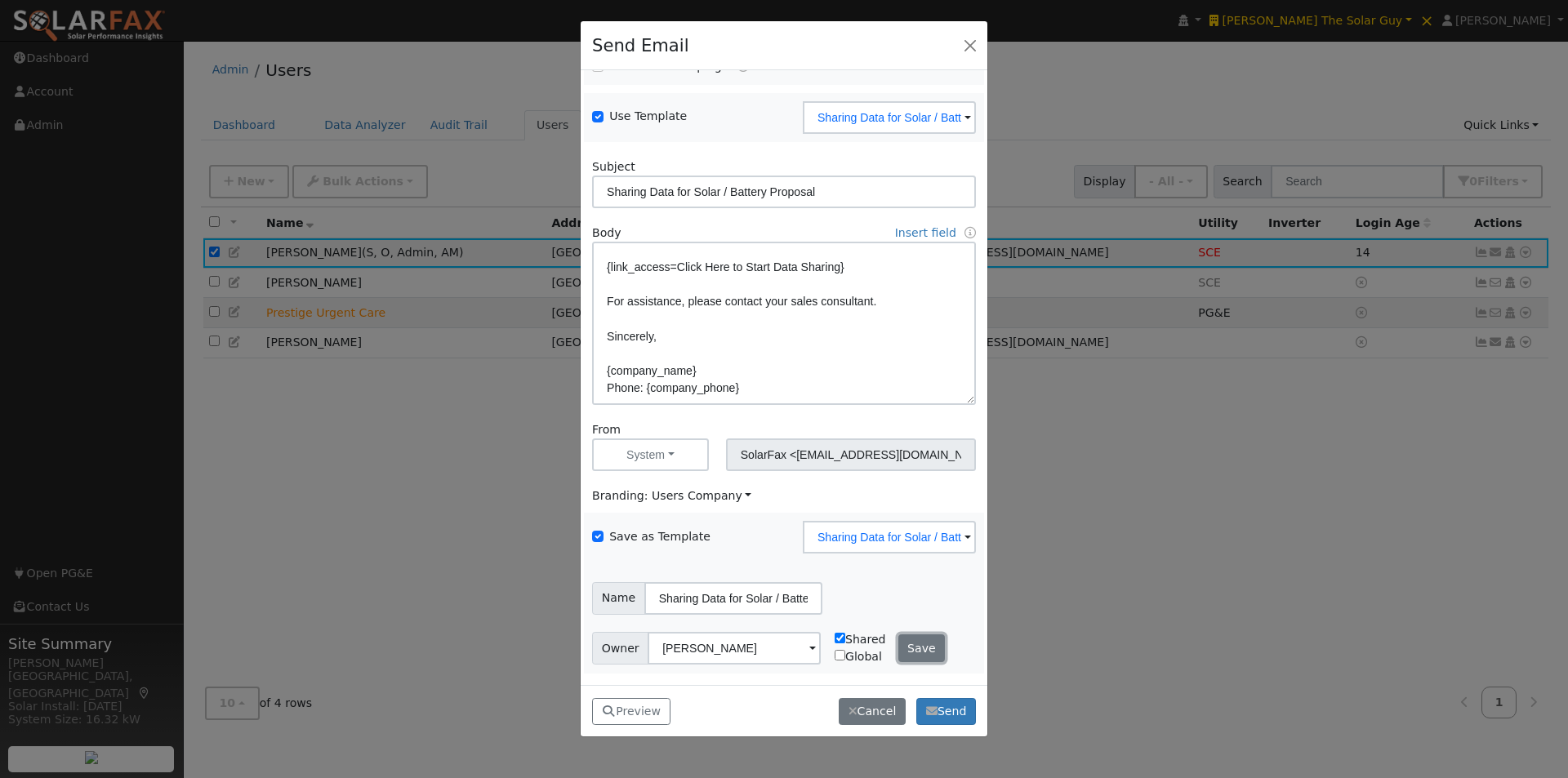
click at [915, 646] on button "Save" at bounding box center [921, 647] width 47 height 28
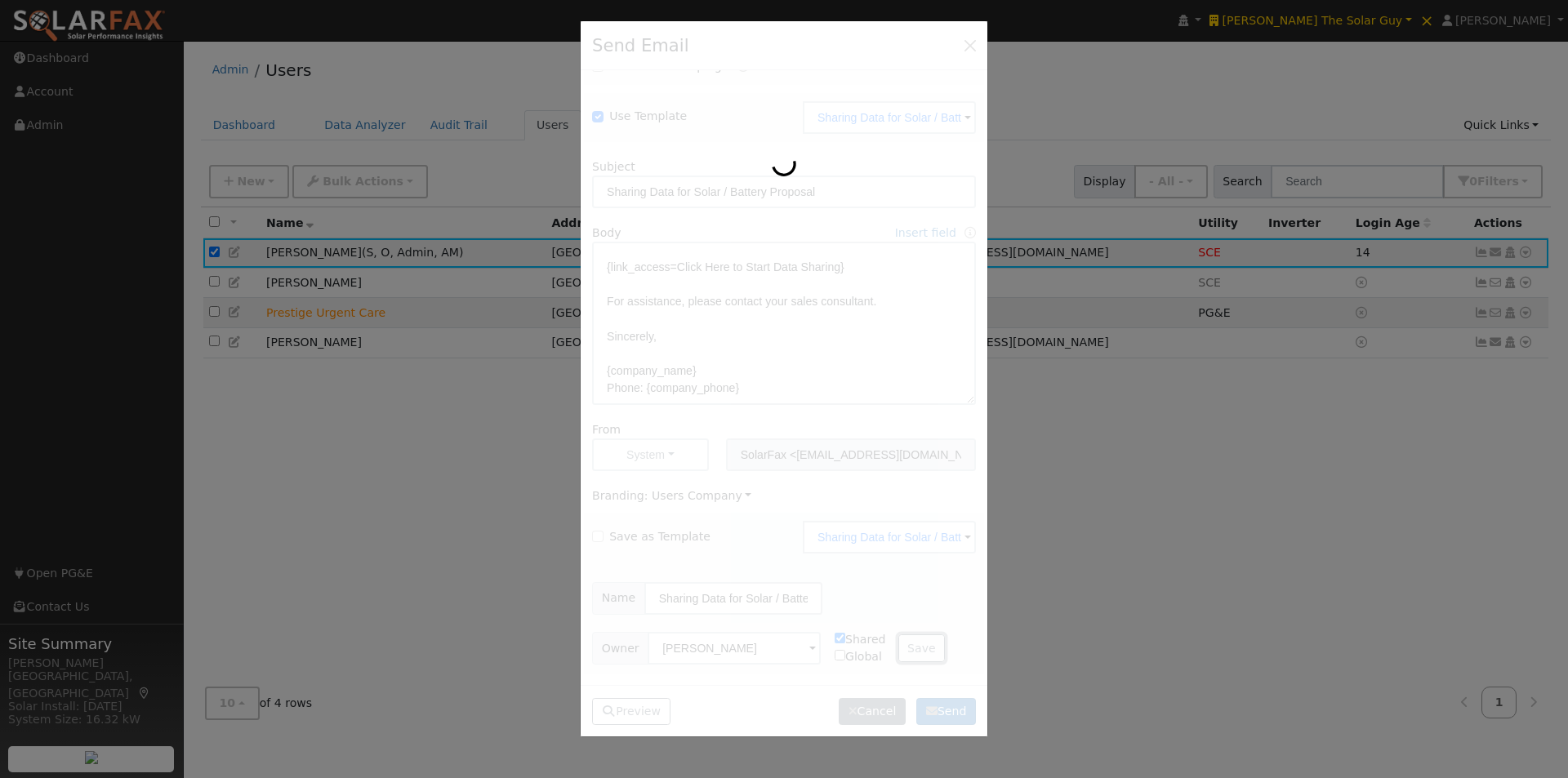
checkbox input "false"
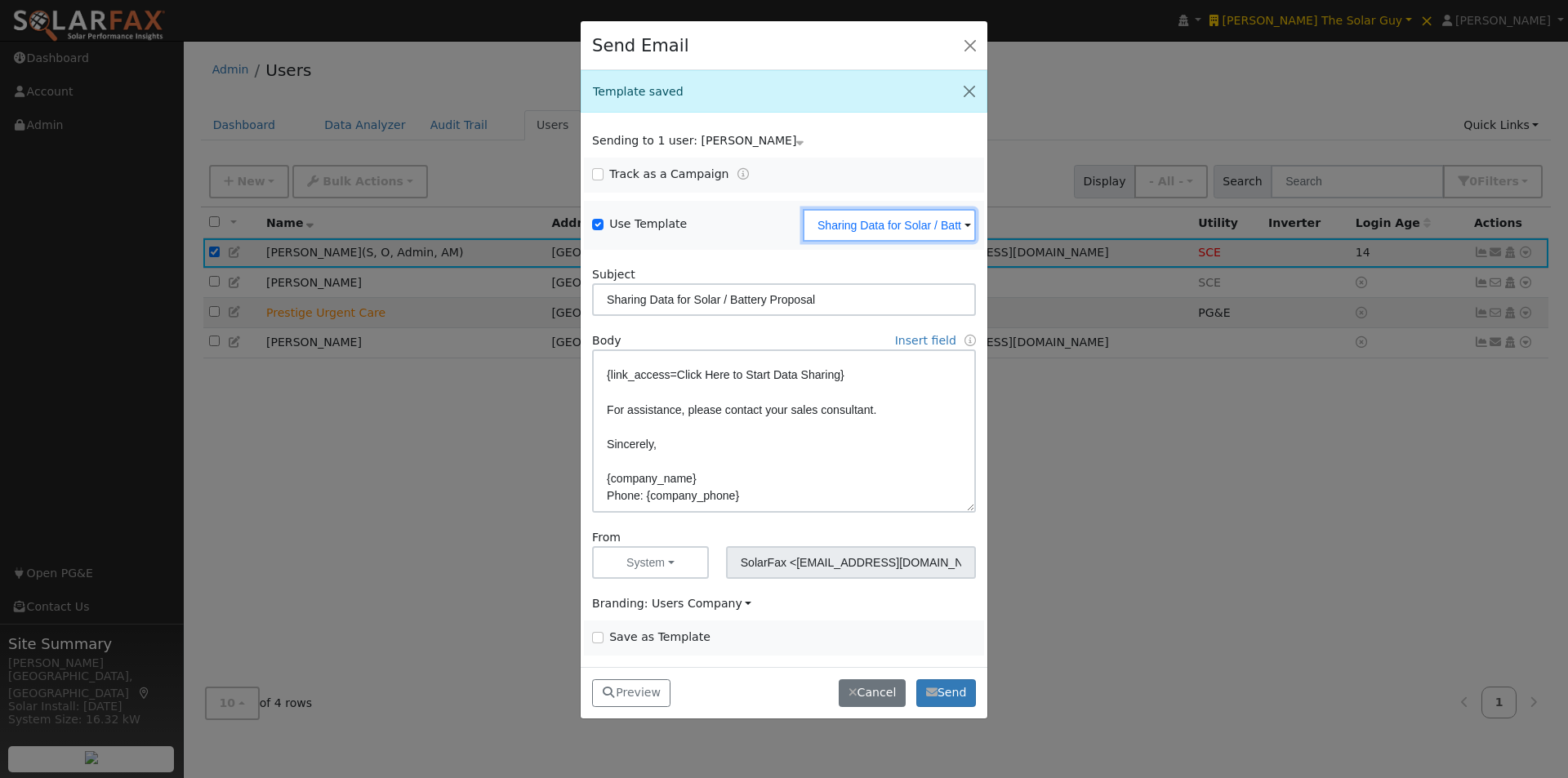
click at [950, 235] on input "Sharing Data for Solar / Battery Proposal" at bounding box center [889, 225] width 173 height 32
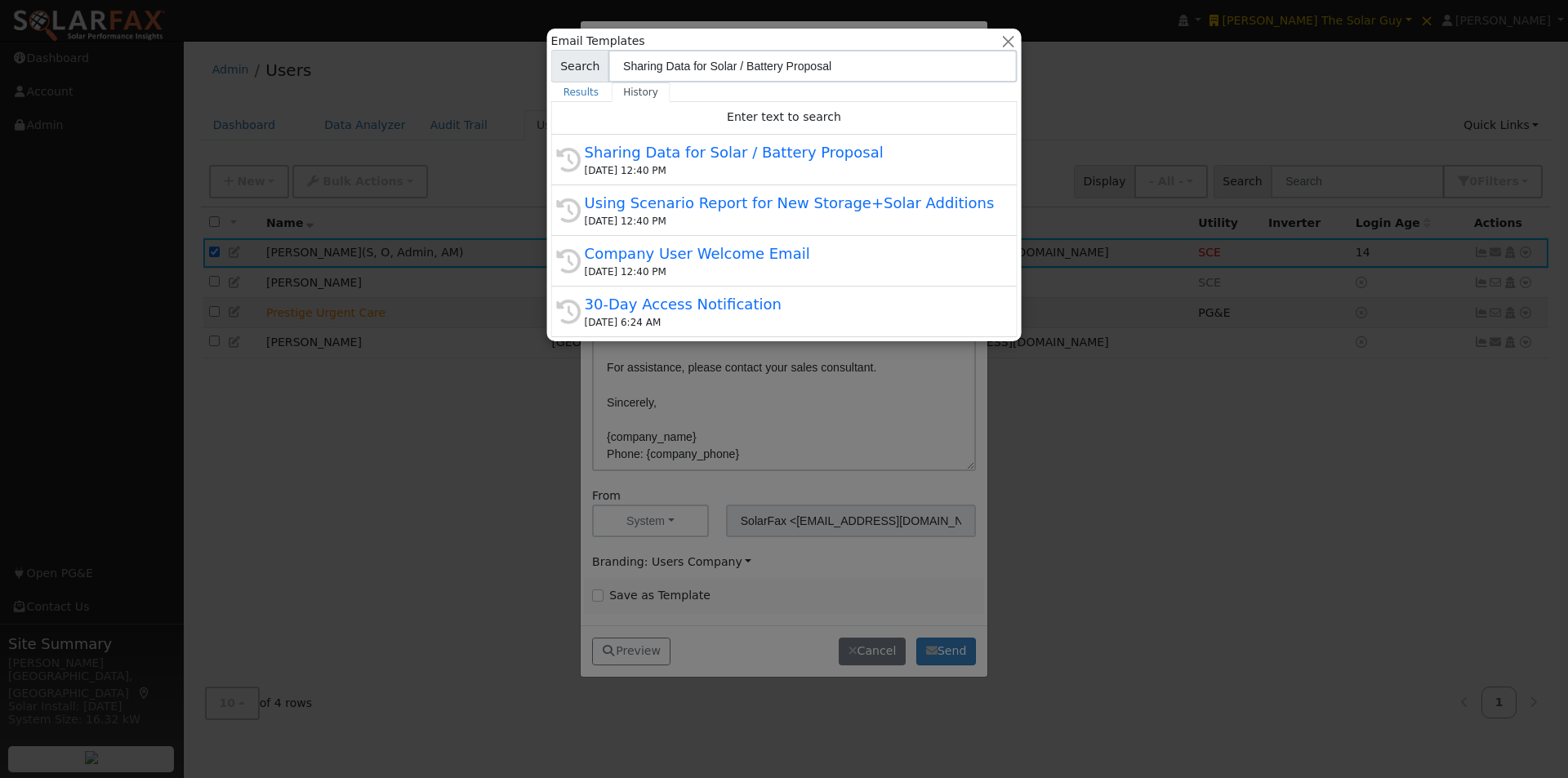
drag, startPoint x: 712, startPoint y: 296, endPoint x: 752, endPoint y: 292, distance: 40.2
click at [711, 297] on div "30-Day Access Notification" at bounding box center [791, 304] width 413 height 22
type input "30-Day Access Notification"
type input "30-Day Access to Know True-Up"
type textarea "Hi {user_fname}, {company_name} is giving you 30-days of access to the Know Tru…"
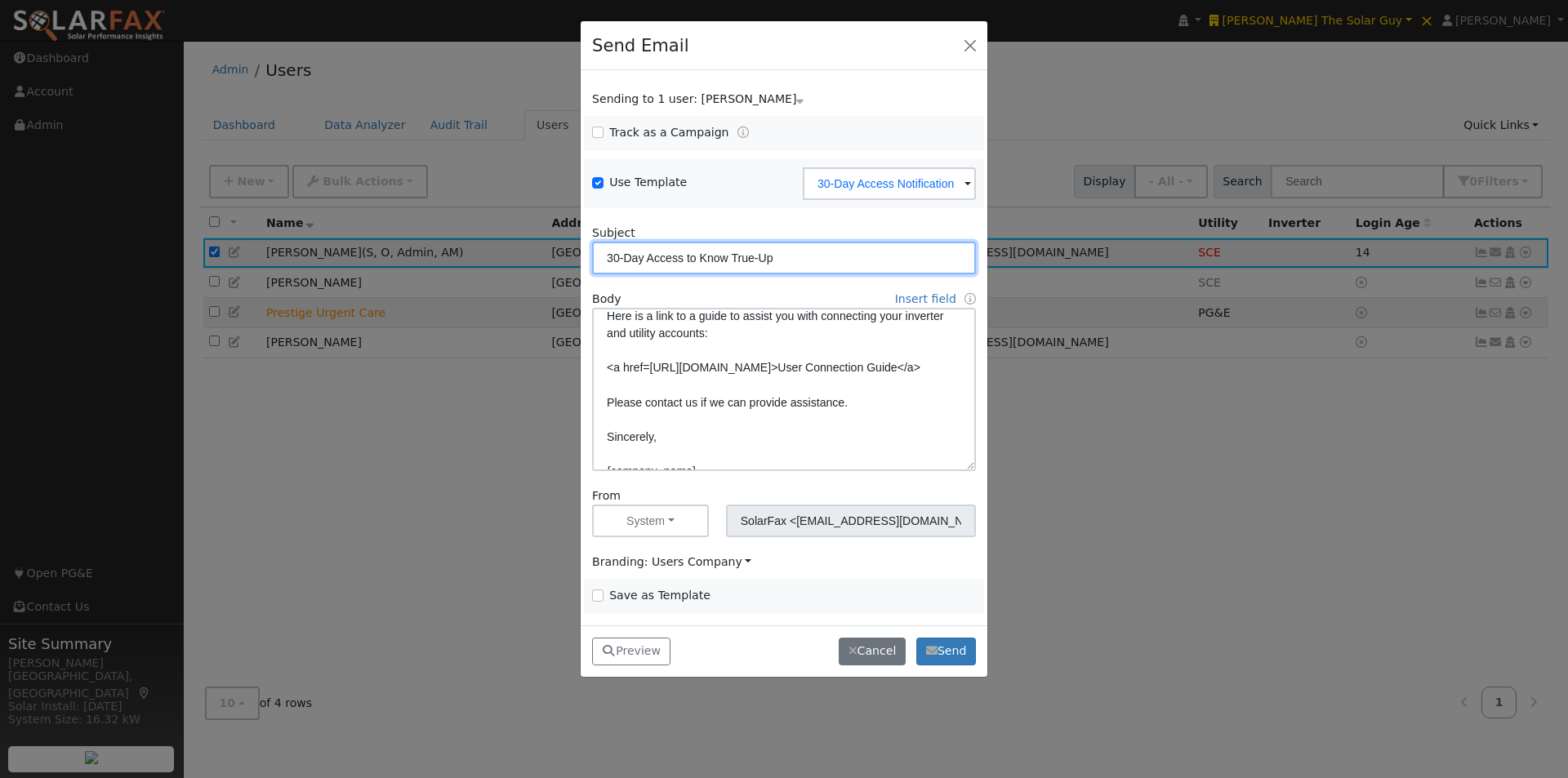
drag, startPoint x: 782, startPoint y: 258, endPoint x: 710, endPoint y: 254, distance: 72.1
click at [708, 254] on input "30-Day Access to Know True-Up" at bounding box center [784, 258] width 384 height 32
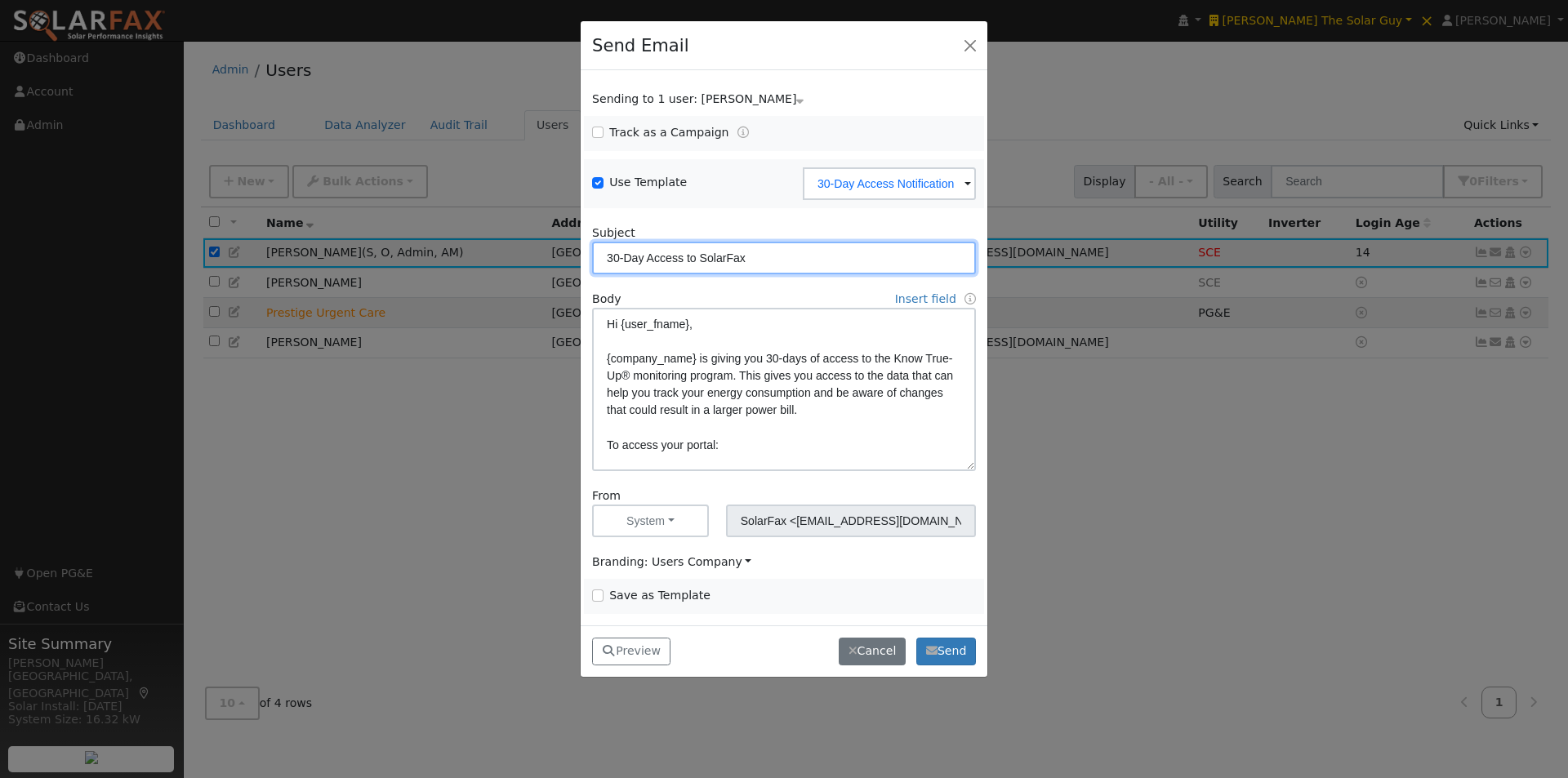
type input "30-Day Access to SolarFax"
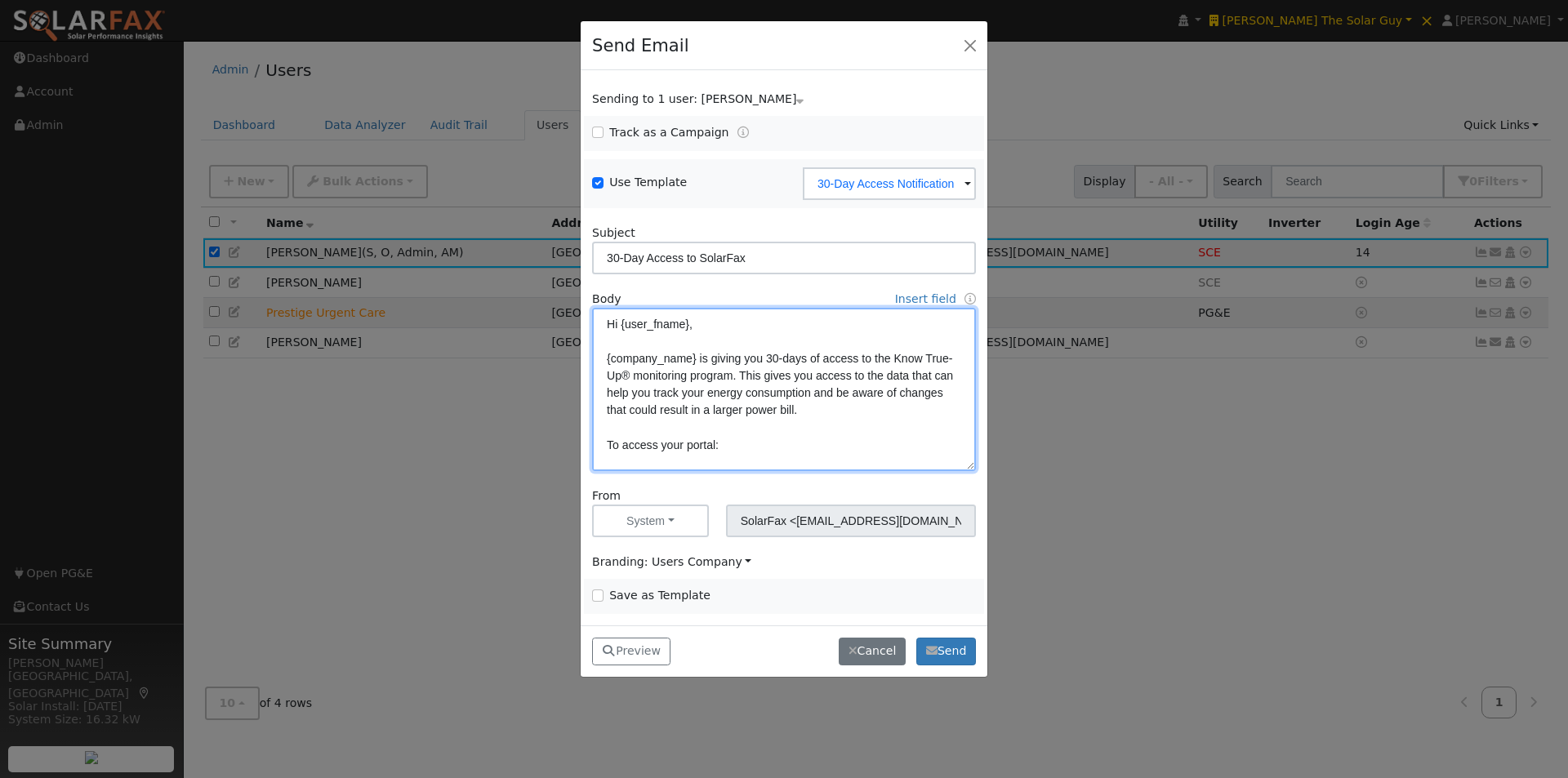
click at [649, 375] on textarea "Hi {user_fname}, {company_name} is giving you 30-days of access to the Know Tru…" at bounding box center [784, 389] width 384 height 163
click at [767, 392] on textarea "Hi {user_fname}, {company_name} is giving you 30-days of access to the SolarFax…" at bounding box center [784, 389] width 384 height 163
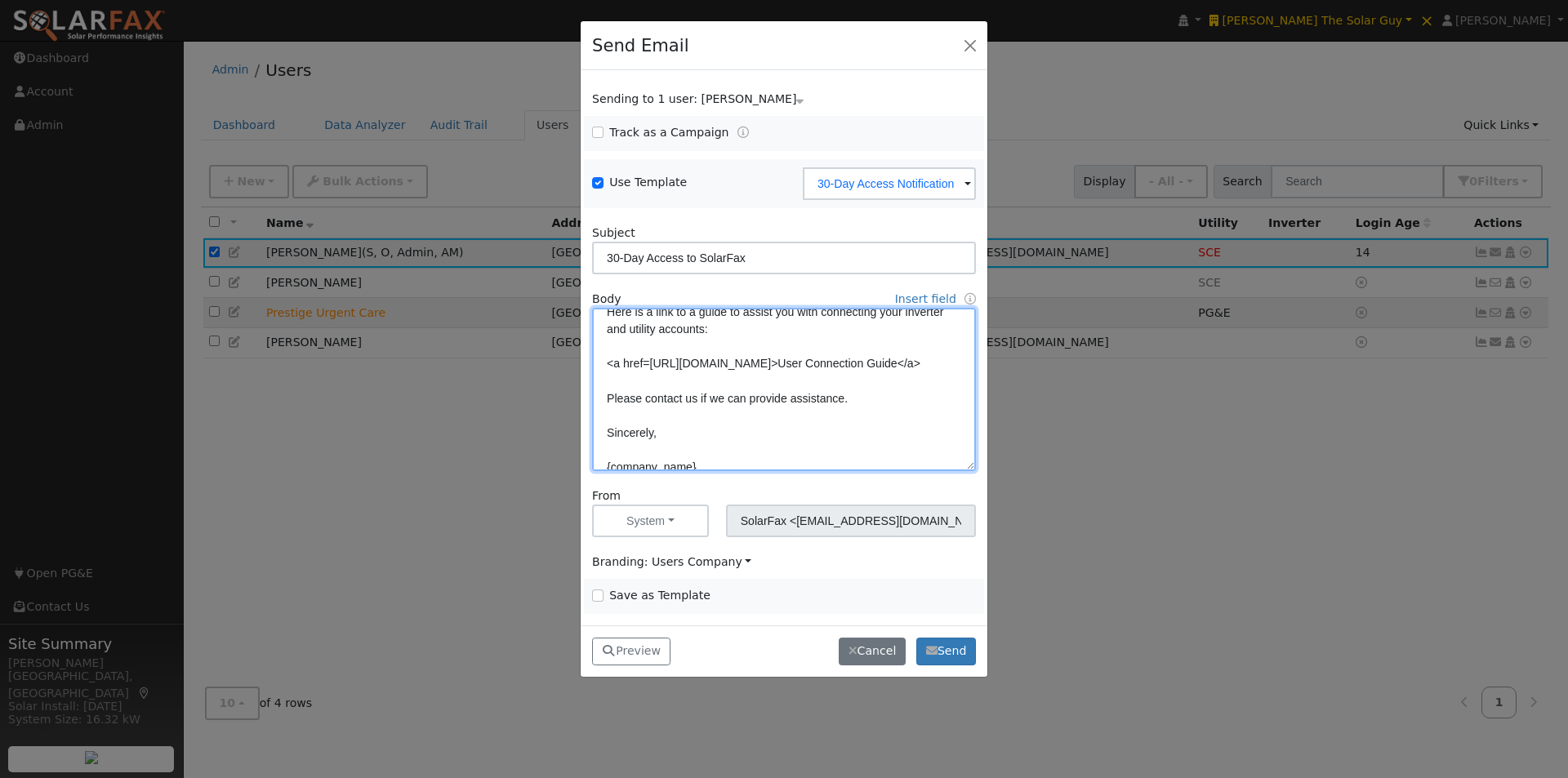
scroll to position [245, 0]
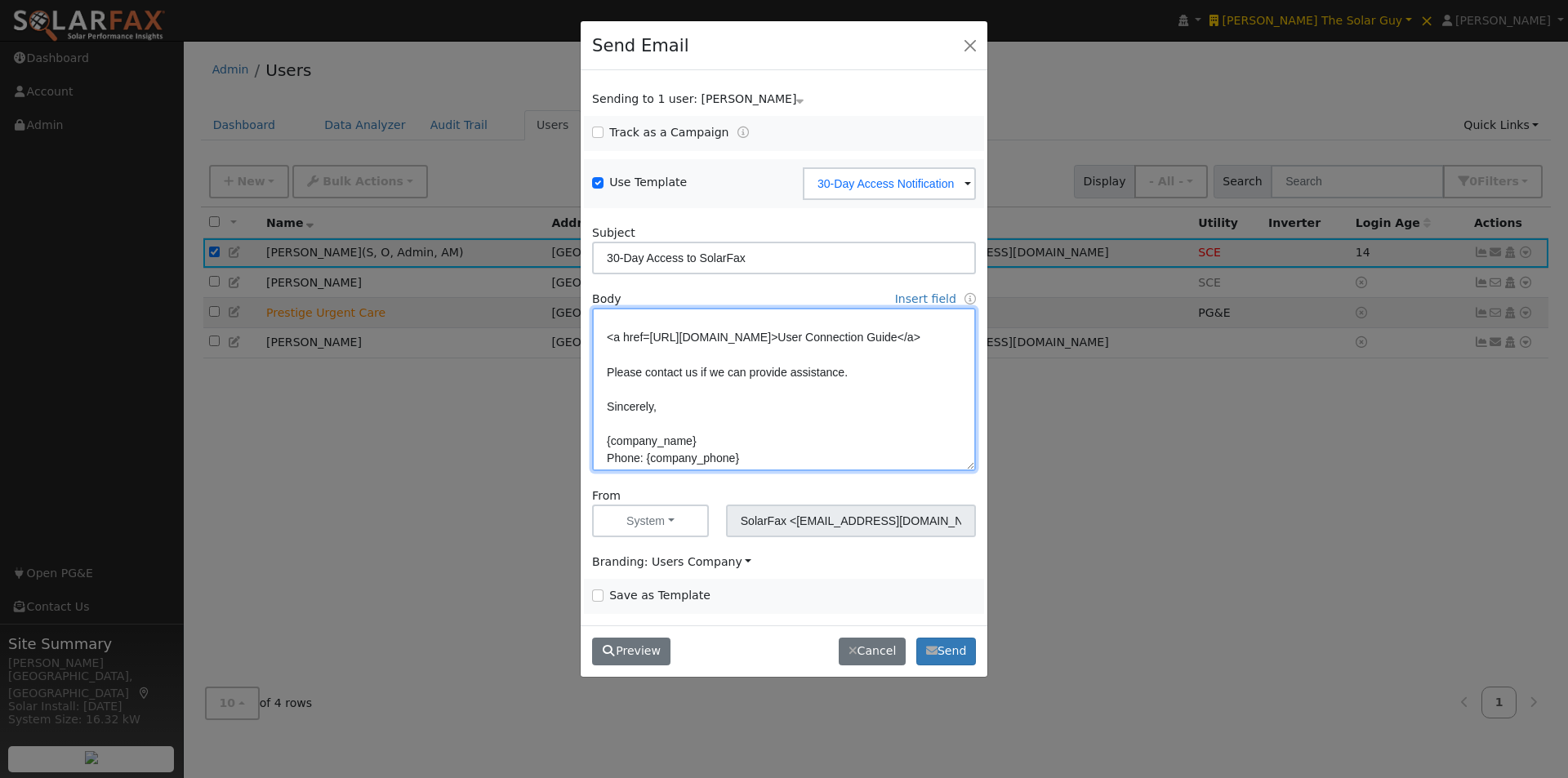
type textarea "Hi {user_fname}, {company_name} is giving you 30-days of access to the SolarFax…"
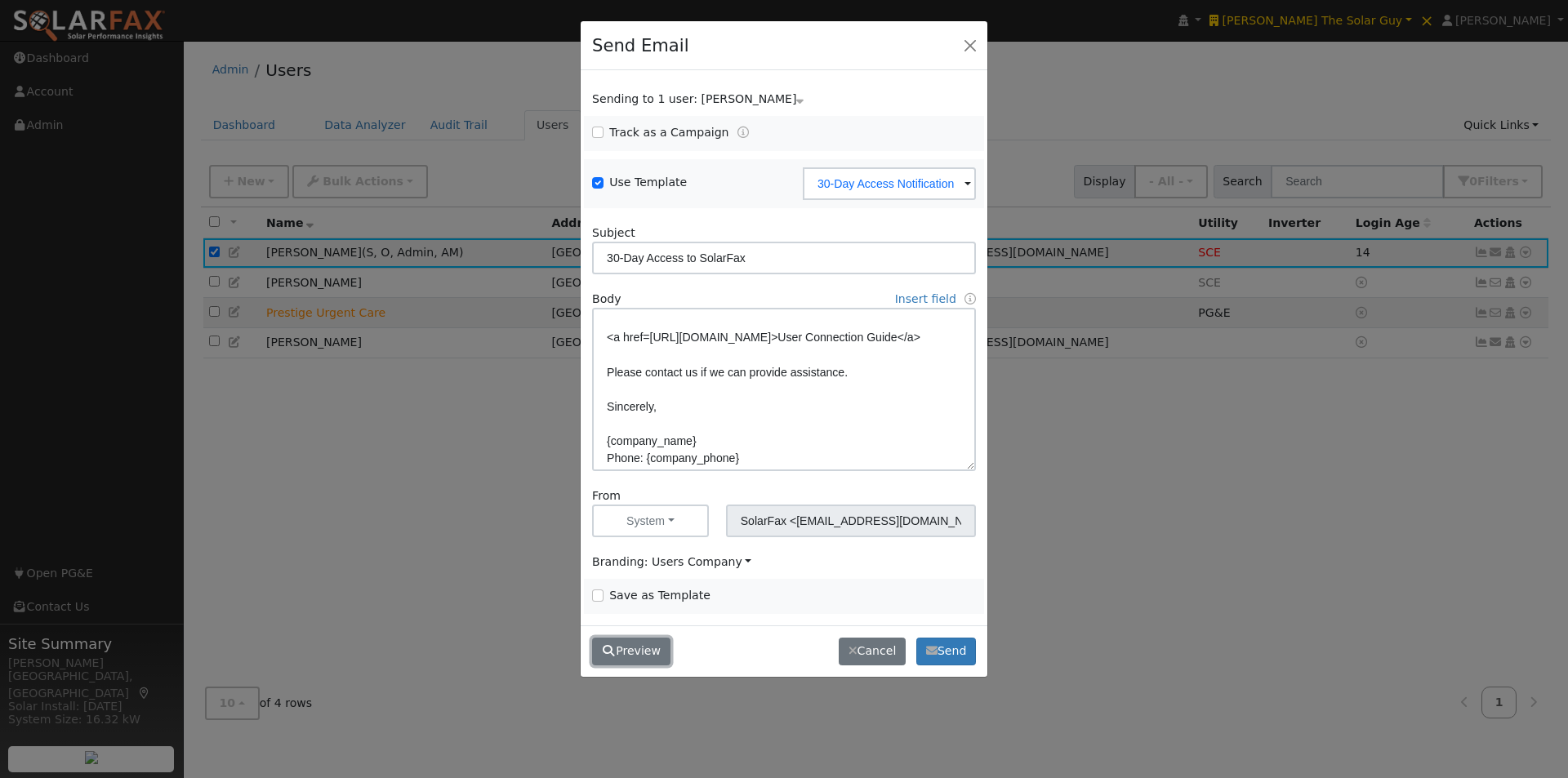
click at [632, 644] on button "Preview" at bounding box center [632, 651] width 79 height 28
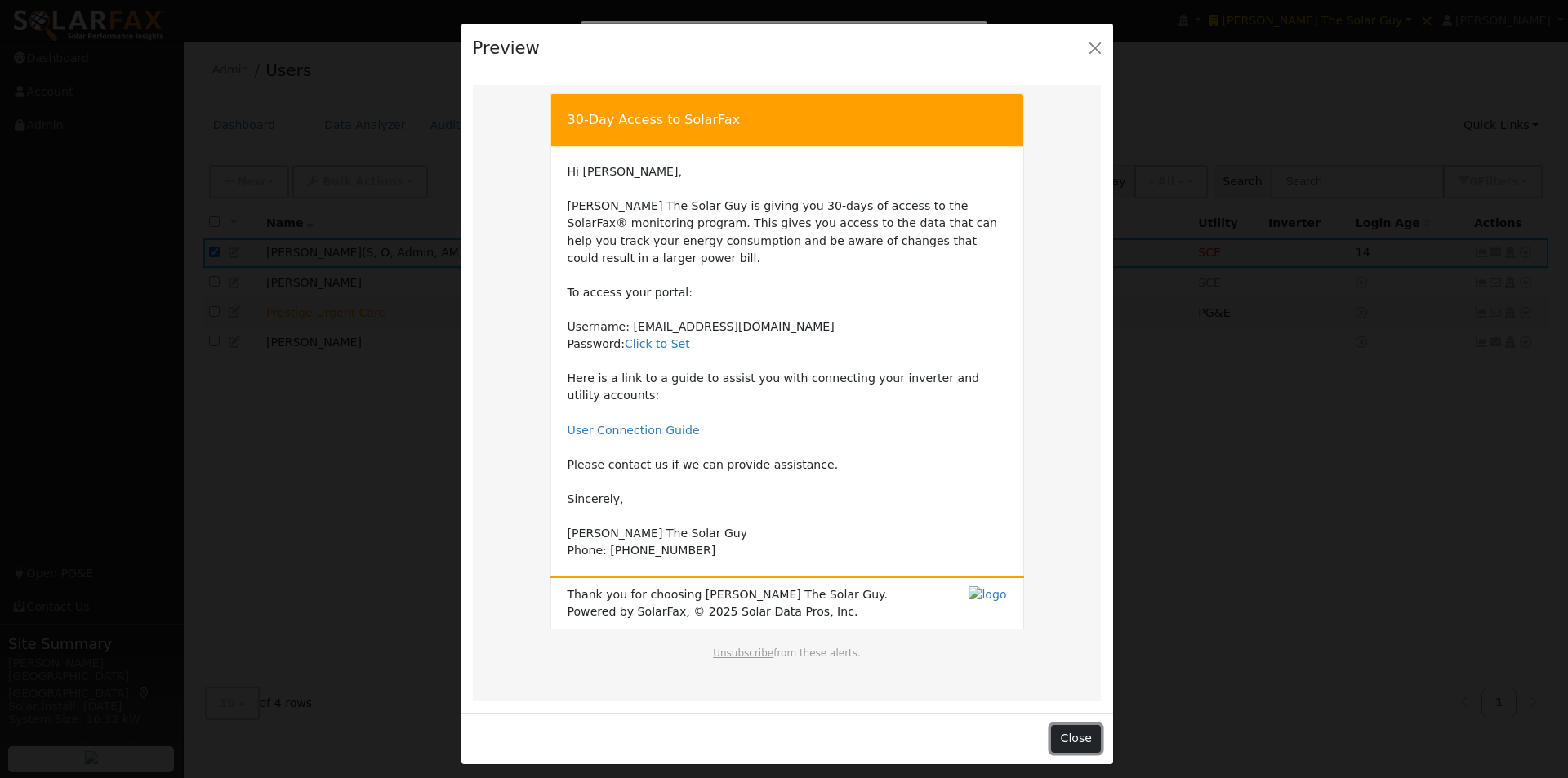
click at [1078, 725] on button "Close" at bounding box center [1075, 739] width 50 height 28
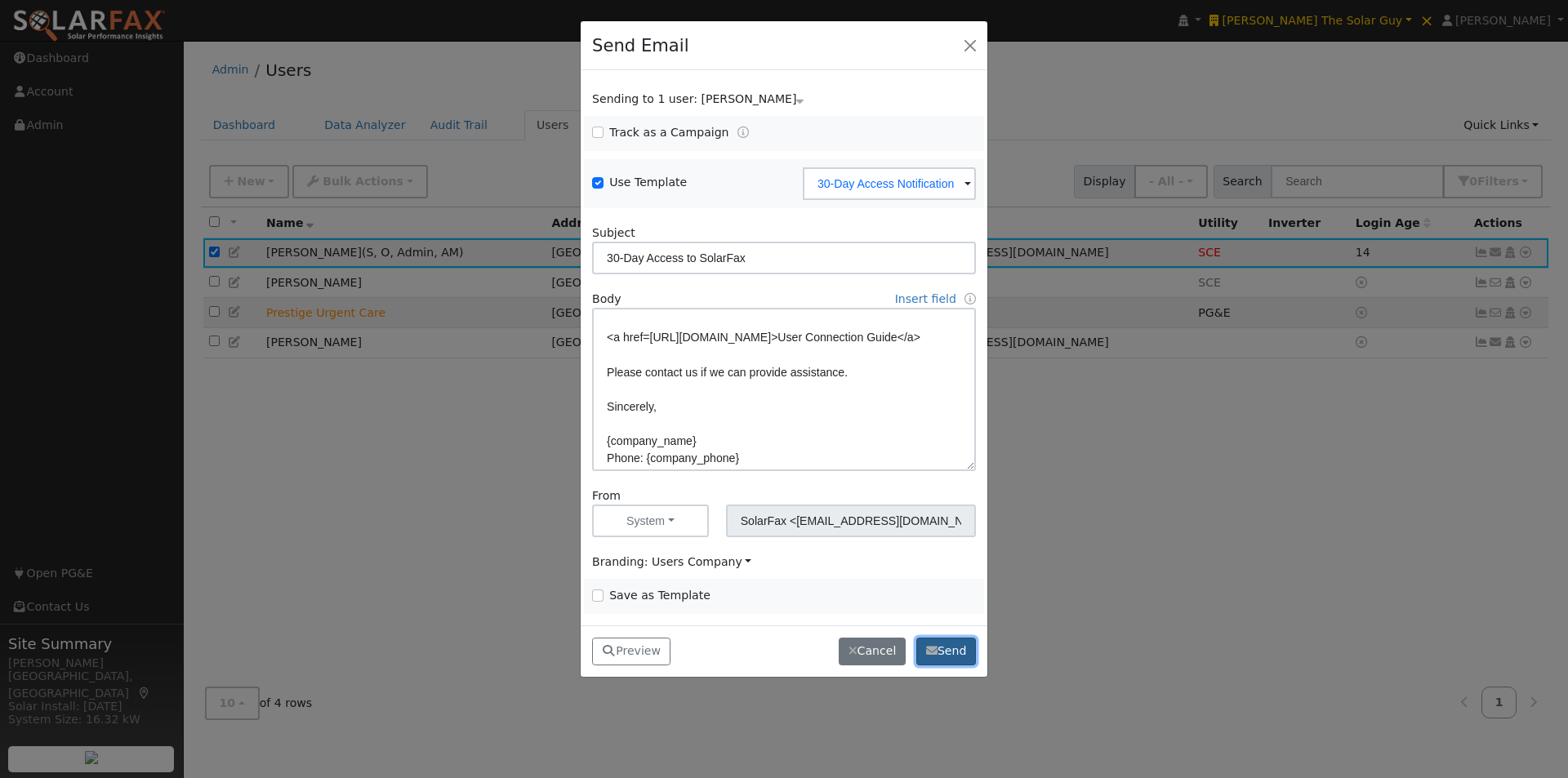
click at [953, 647] on button "Send" at bounding box center [946, 651] width 60 height 28
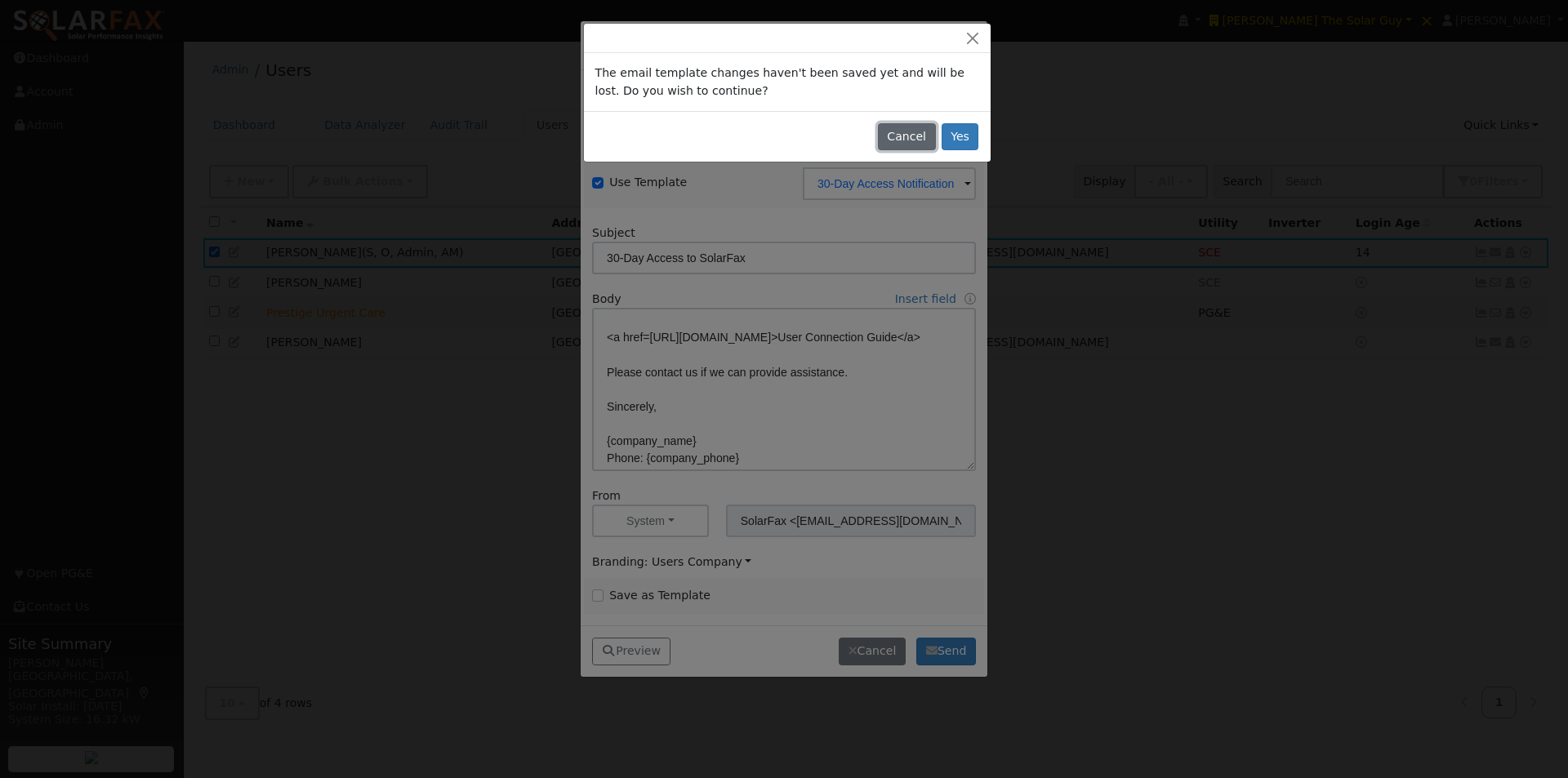
click at [918, 130] on button "Cancel" at bounding box center [906, 136] width 58 height 28
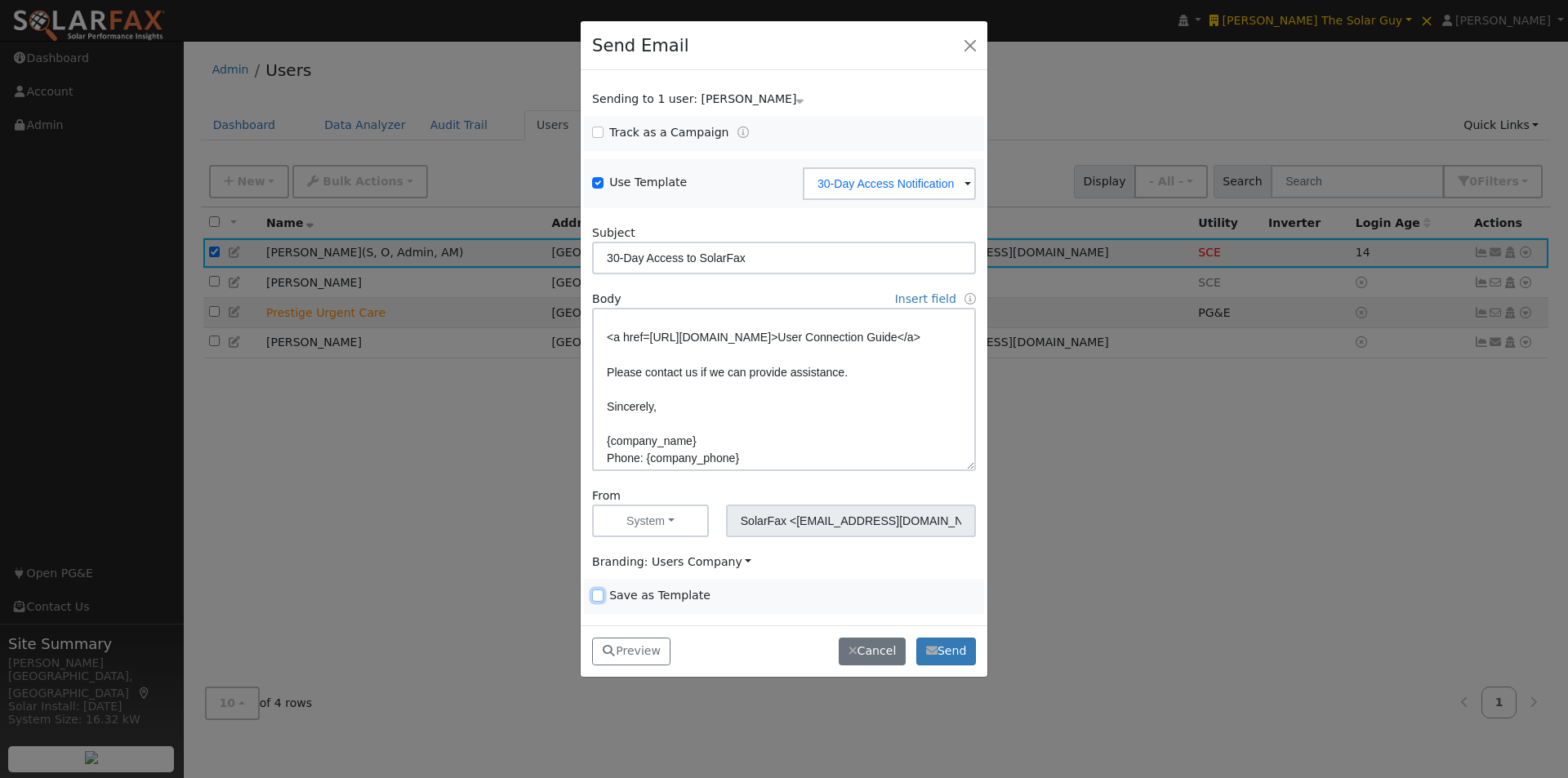
click at [602, 589] on input "Save as Template" at bounding box center [597, 595] width 11 height 11
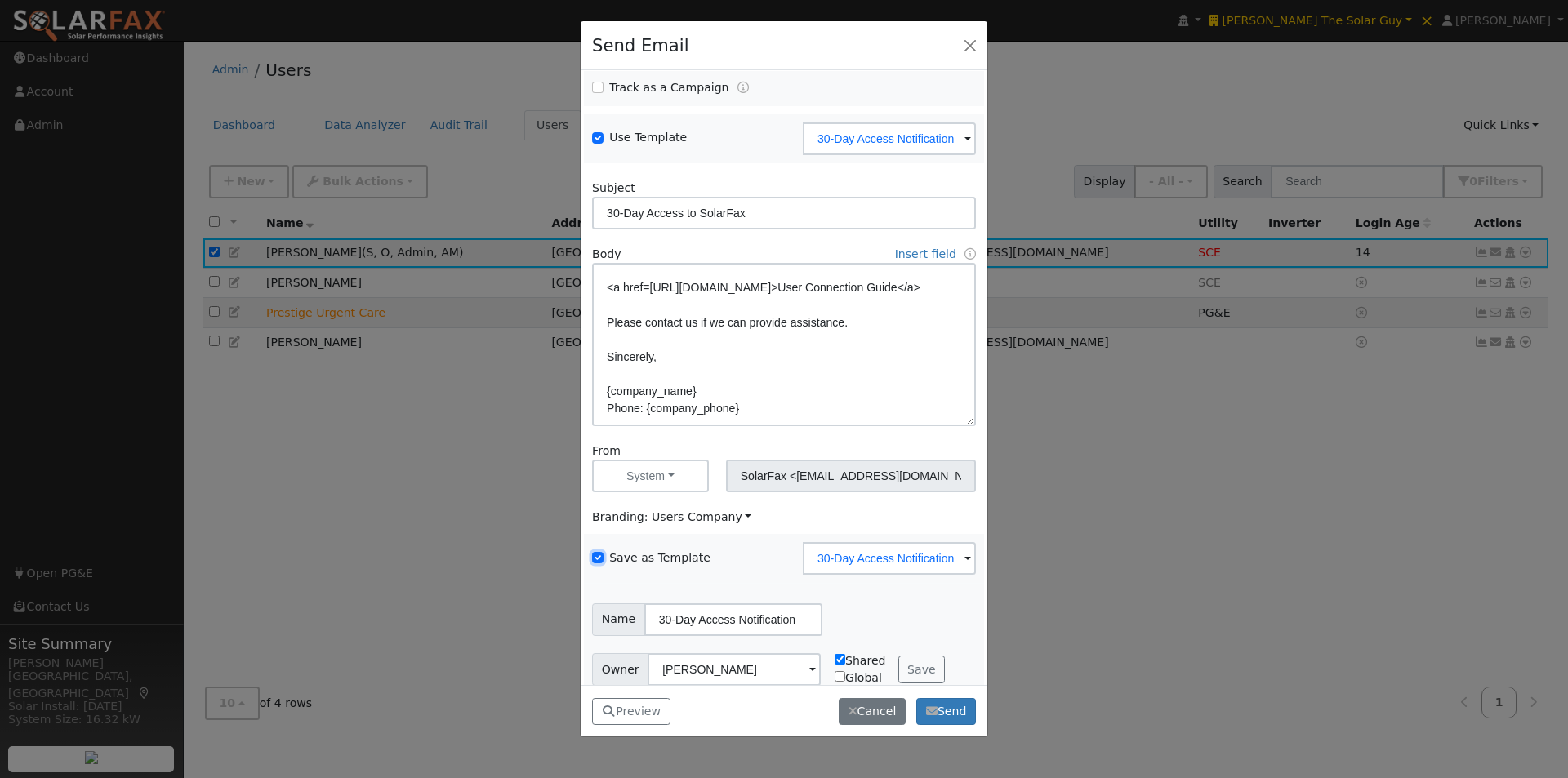
scroll to position [66, 0]
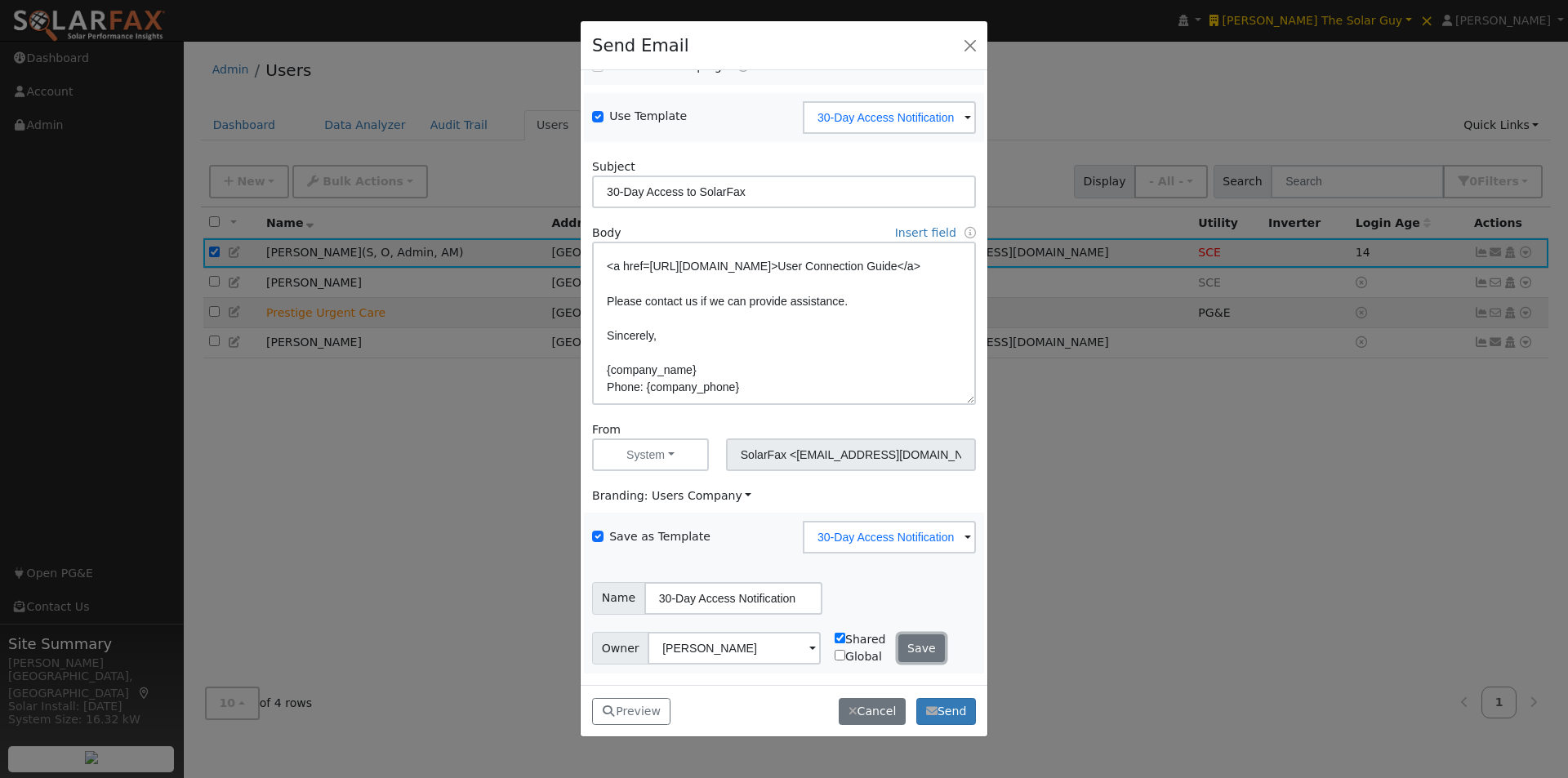
click at [910, 651] on button "Save" at bounding box center [921, 647] width 47 height 28
checkbox input "false"
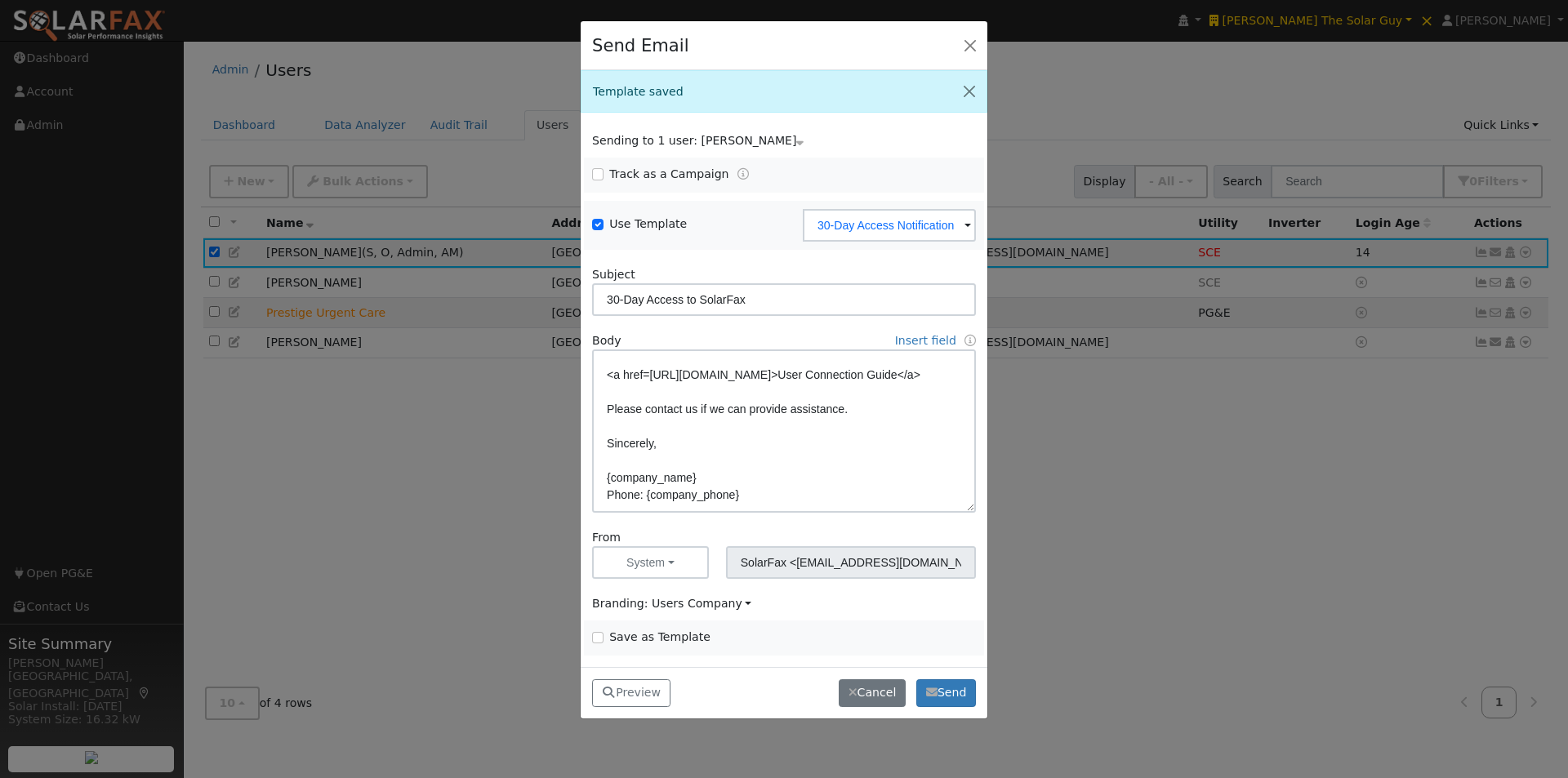
scroll to position [0, 0]
click at [874, 682] on button "Cancel" at bounding box center [872, 693] width 67 height 28
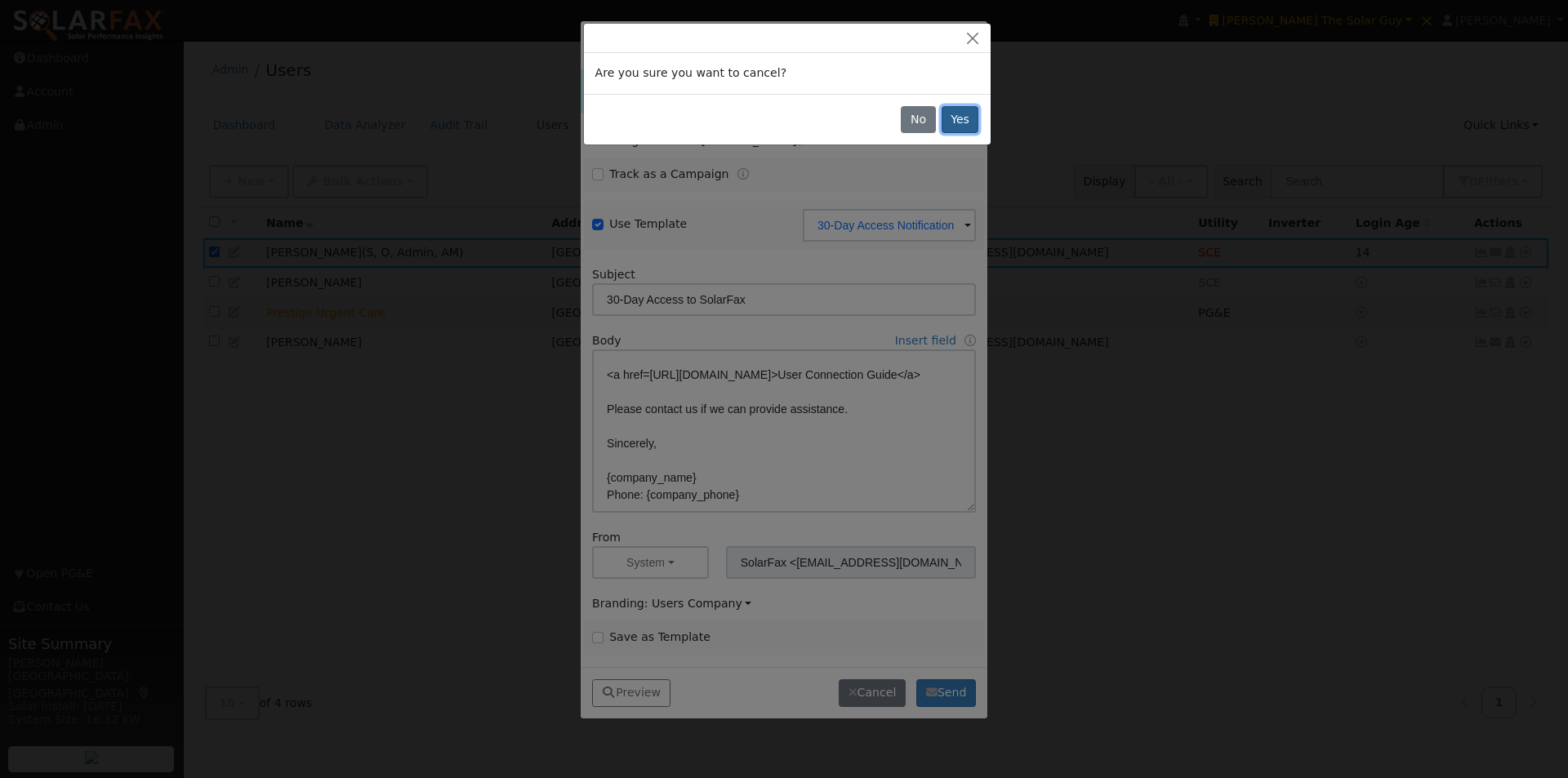
click at [959, 112] on button "Yes" at bounding box center [960, 119] width 38 height 28
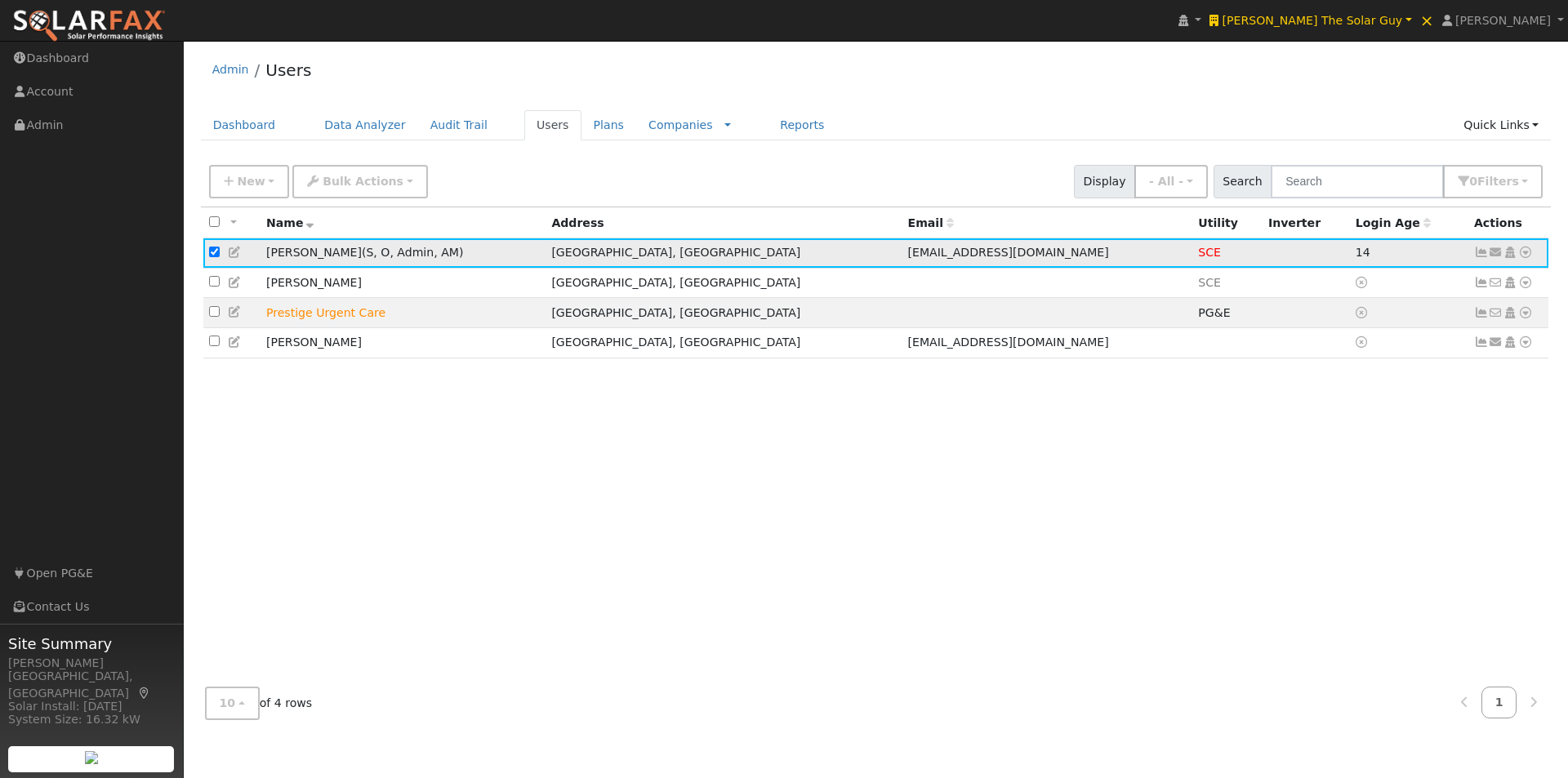
click at [214, 254] on input "checkbox" at bounding box center [214, 252] width 10 height 10
checkbox input "false"
click at [1386, 16] on span "Tom The Solar Guy" at bounding box center [1312, 20] width 180 height 13
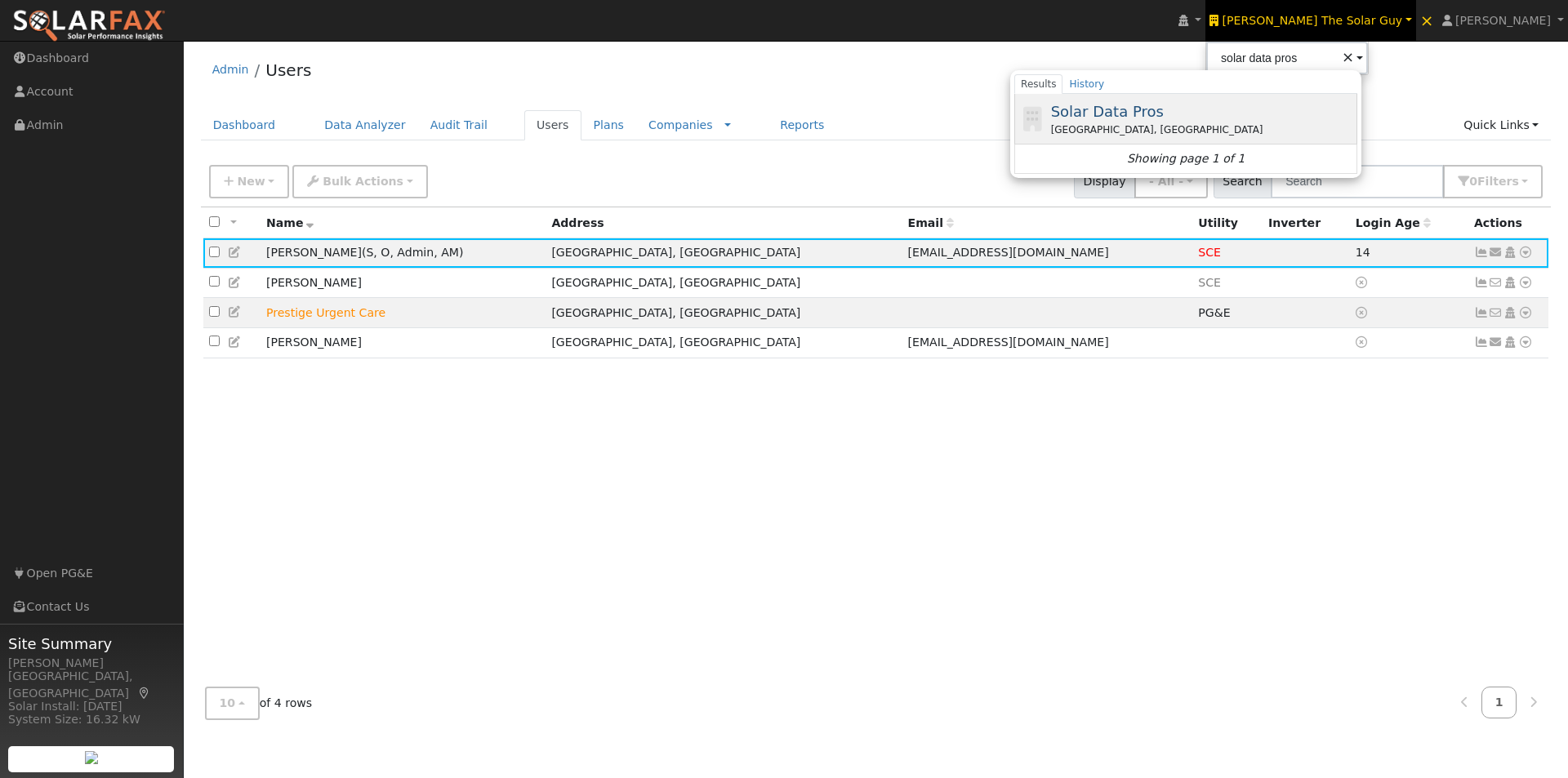
click at [1163, 106] on span "Solar Data Pros" at bounding box center [1107, 112] width 113 height 17
type input "Solar Data Pros"
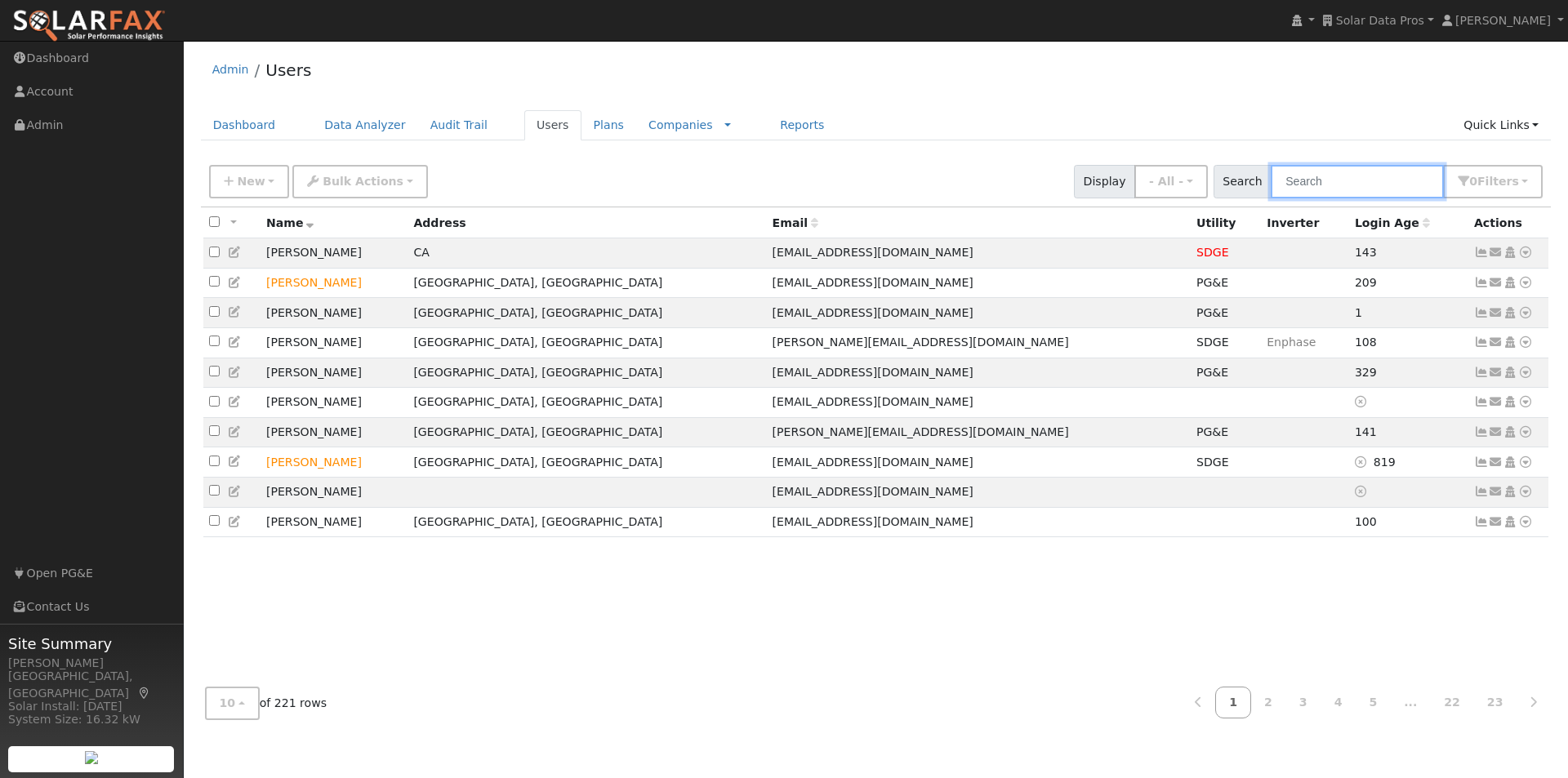
click at [1353, 177] on input "text" at bounding box center [1357, 181] width 173 height 33
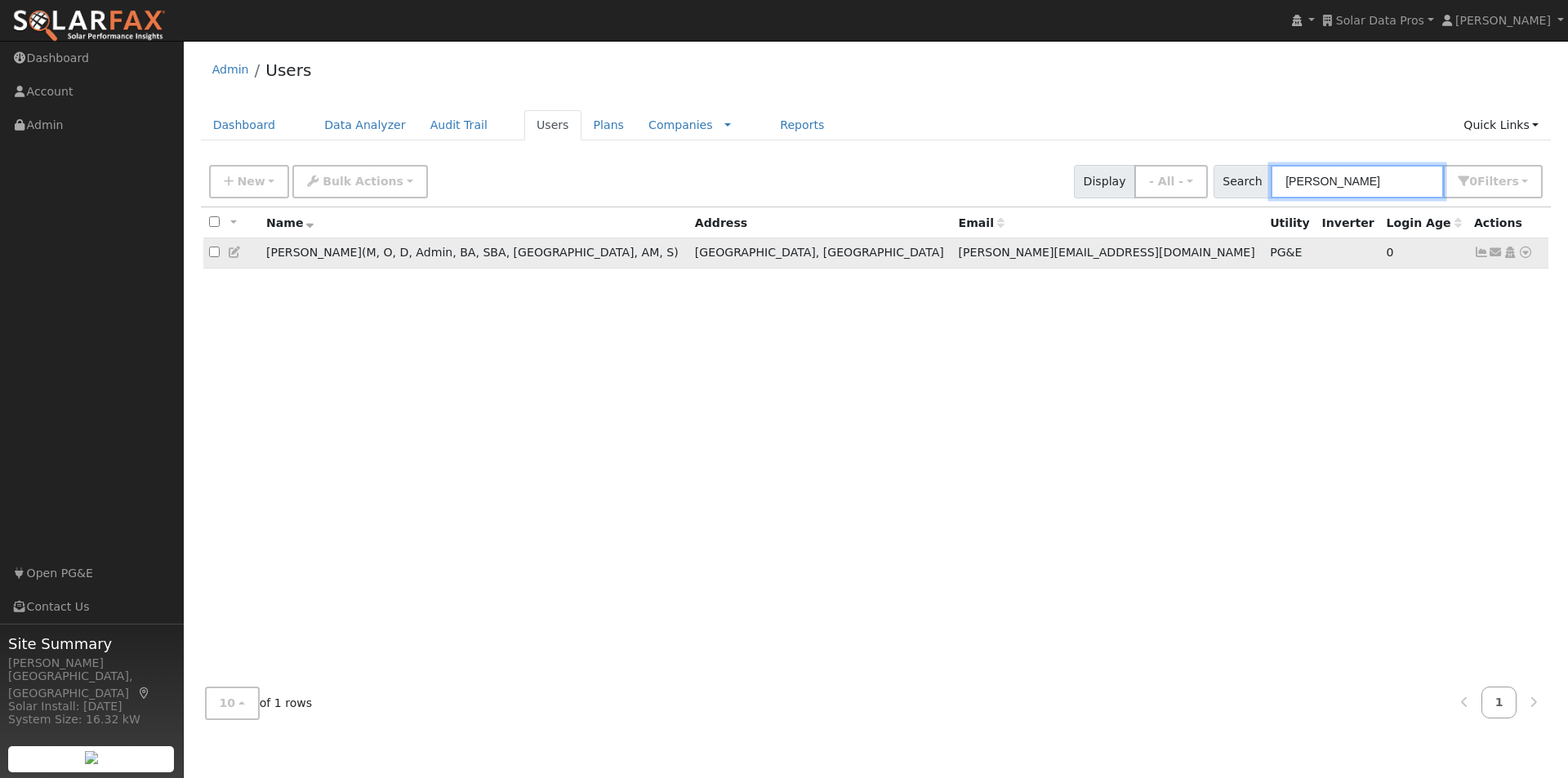
type input "[PERSON_NAME]"
click at [213, 255] on input "checkbox" at bounding box center [214, 252] width 10 height 10
checkbox input "true"
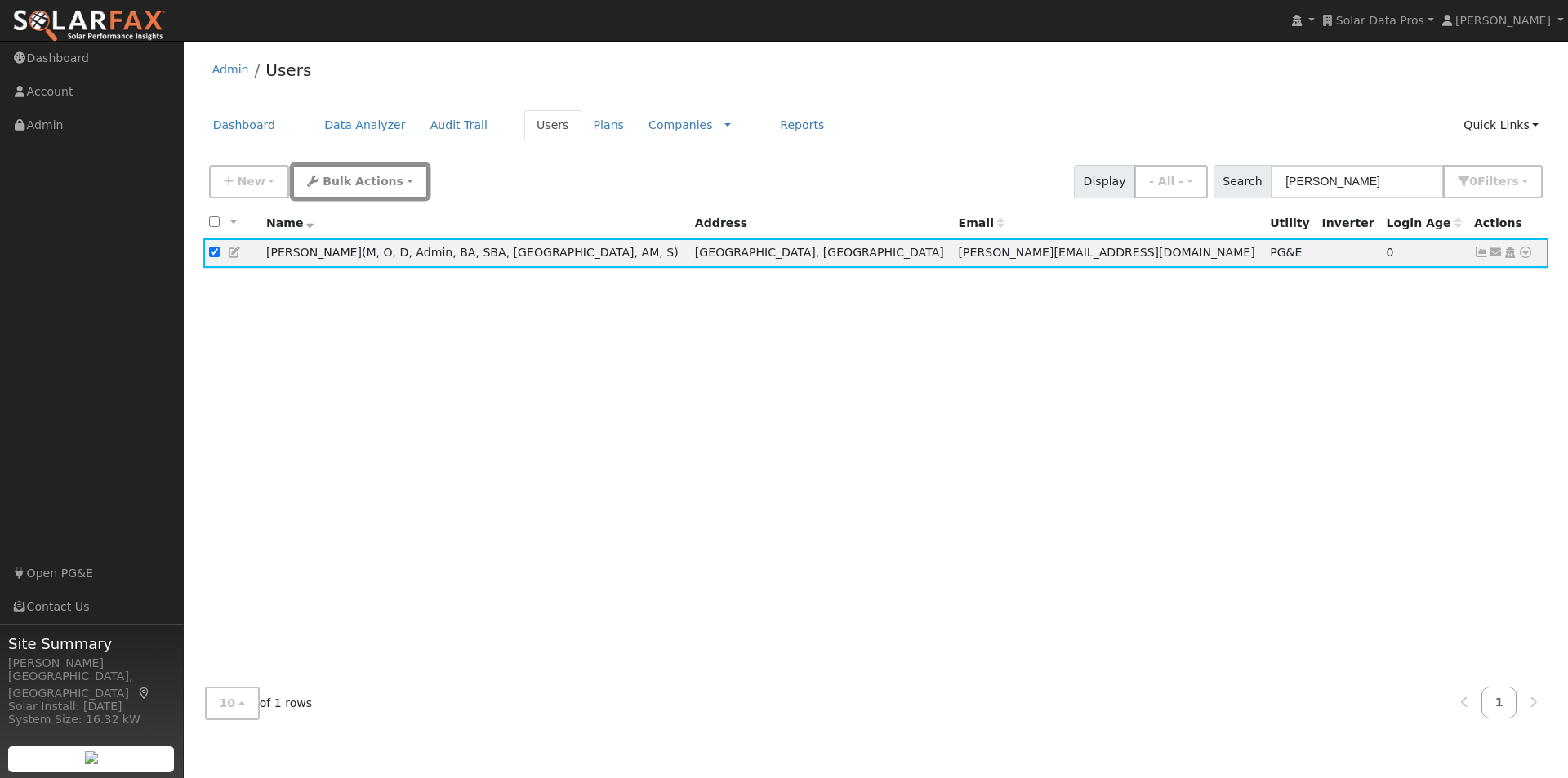
drag, startPoint x: 346, startPoint y: 183, endPoint x: 359, endPoint y: 170, distance: 18.4
click at [354, 179] on span "Bulk Actions" at bounding box center [363, 181] width 81 height 13
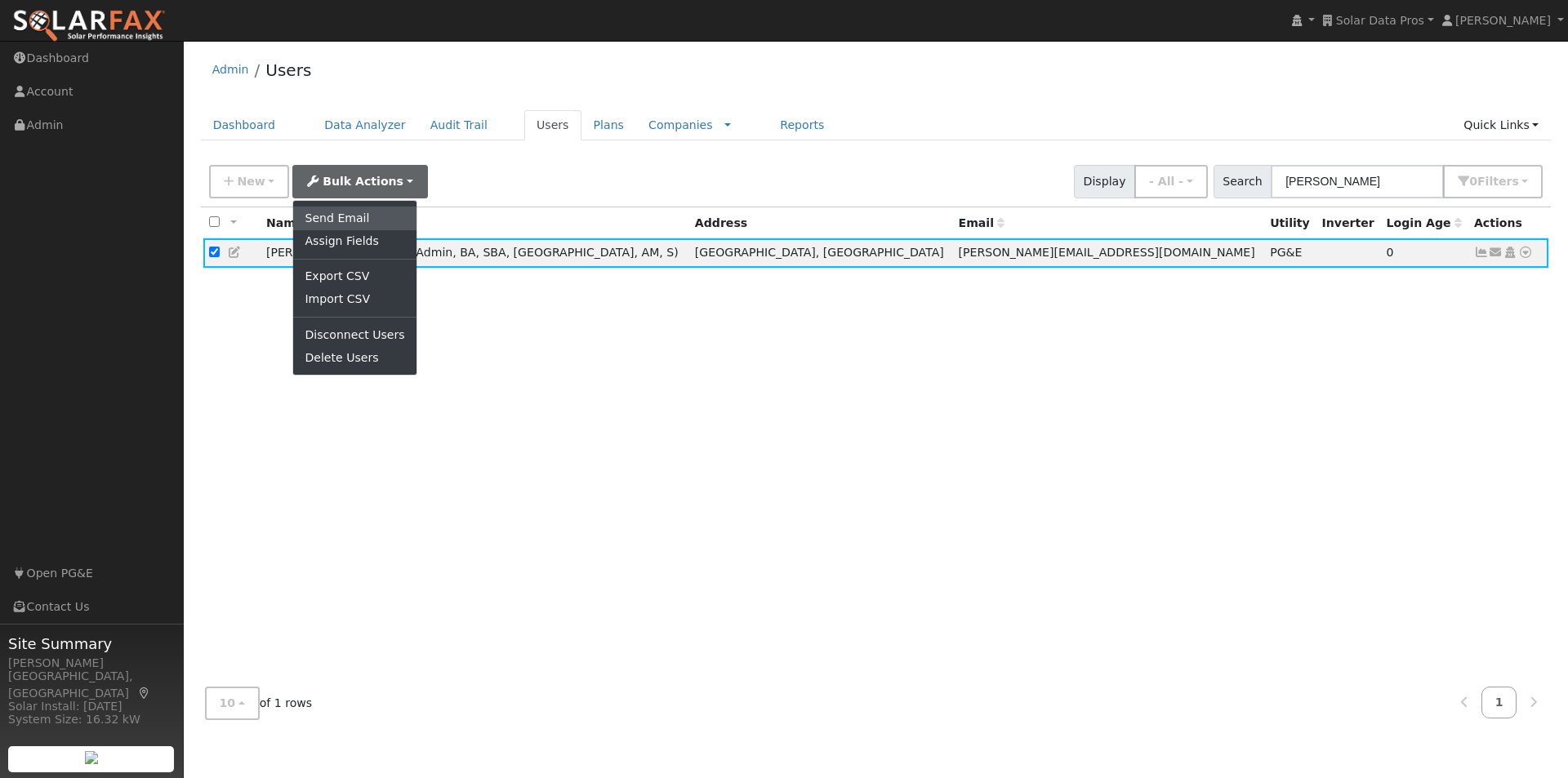
click at [344, 212] on link "Send Email" at bounding box center [354, 218] width 123 height 23
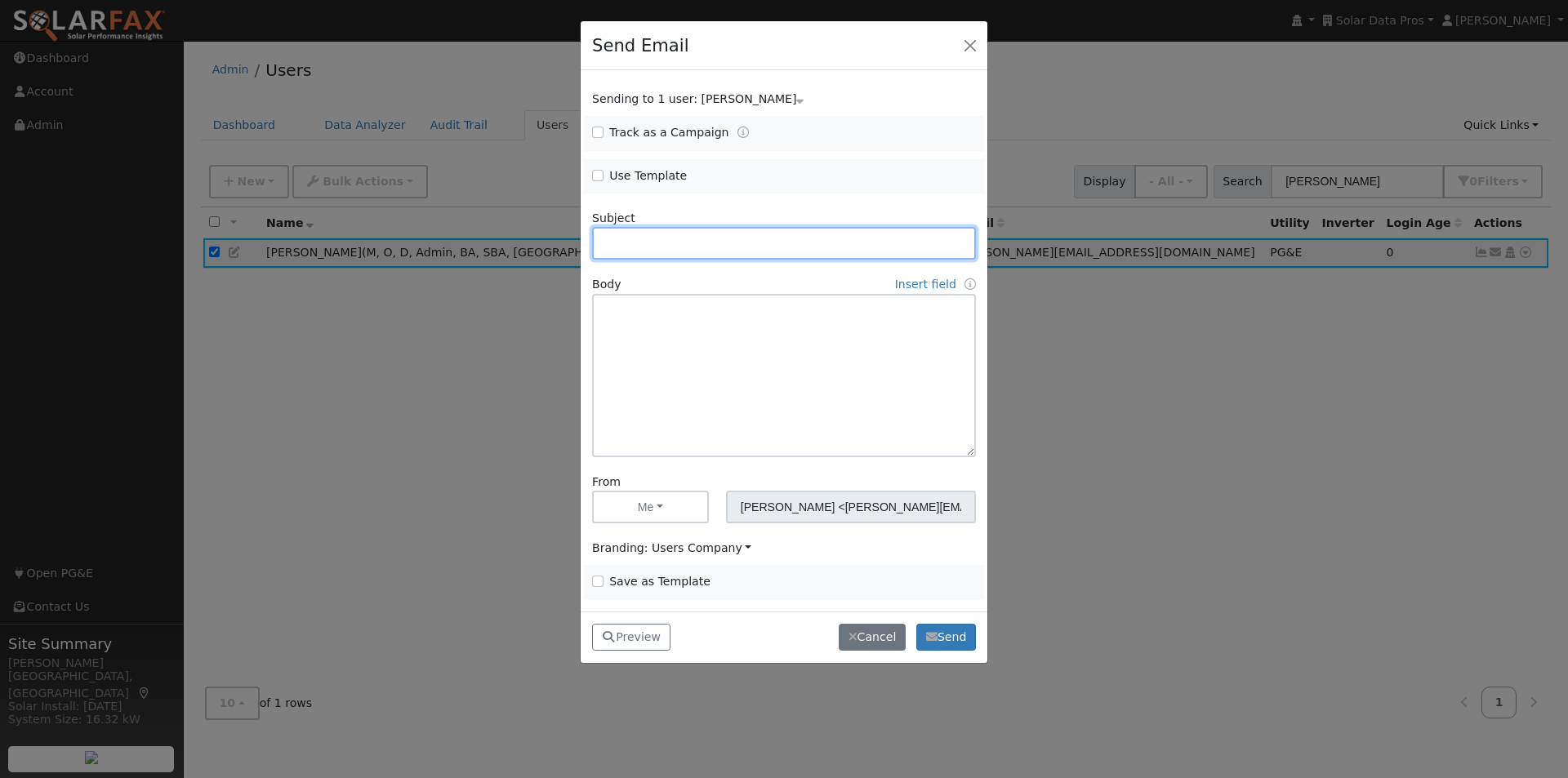
click at [683, 235] on input "text" at bounding box center [784, 243] width 384 height 32
click at [761, 247] on input "text" at bounding box center [784, 243] width 384 height 32
type input "PG&E Connection Issues?"
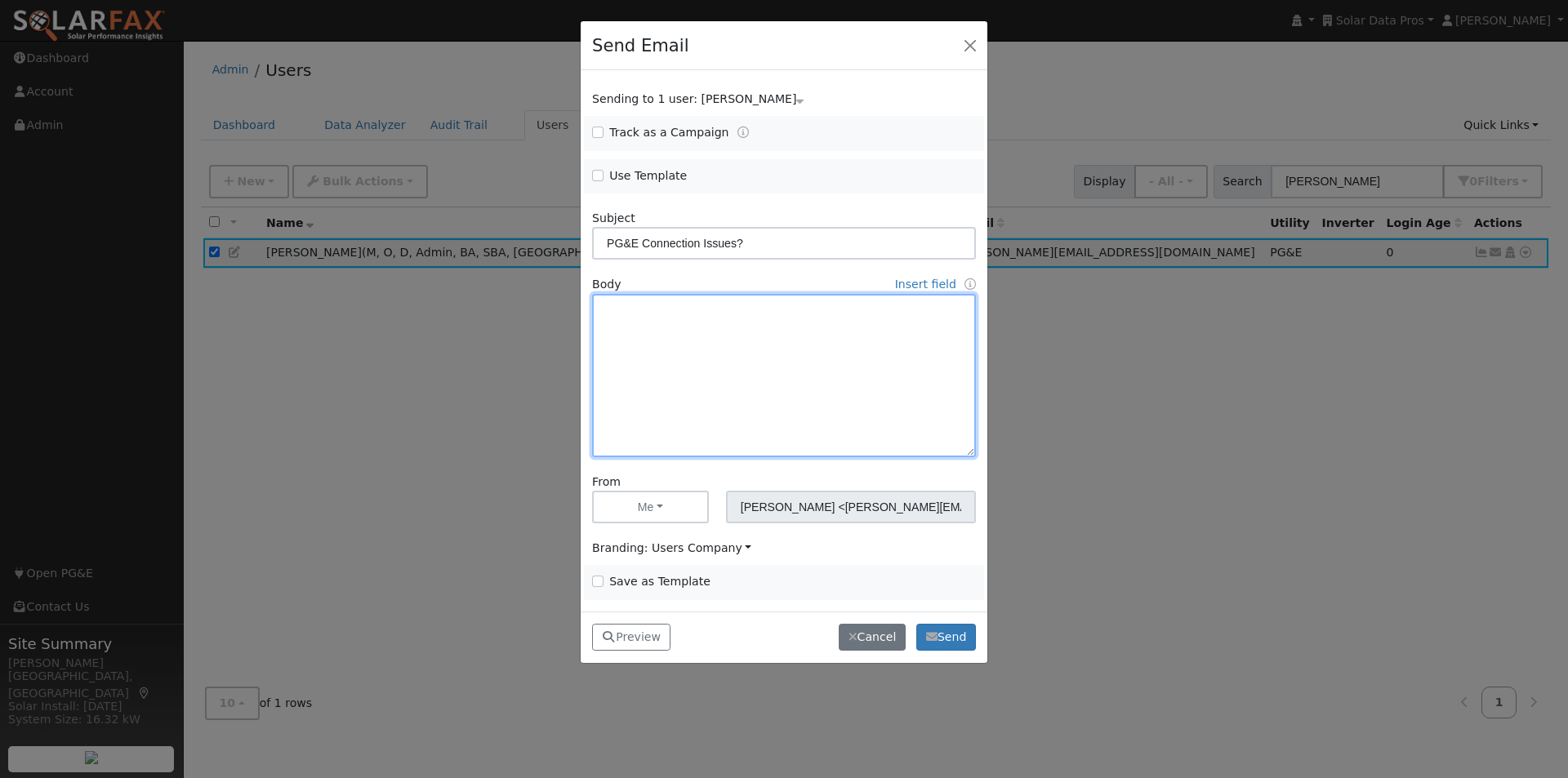
click at [675, 311] on textarea at bounding box center [784, 374] width 384 height 163
click at [939, 279] on link "Insert field" at bounding box center [926, 283] width 61 height 13
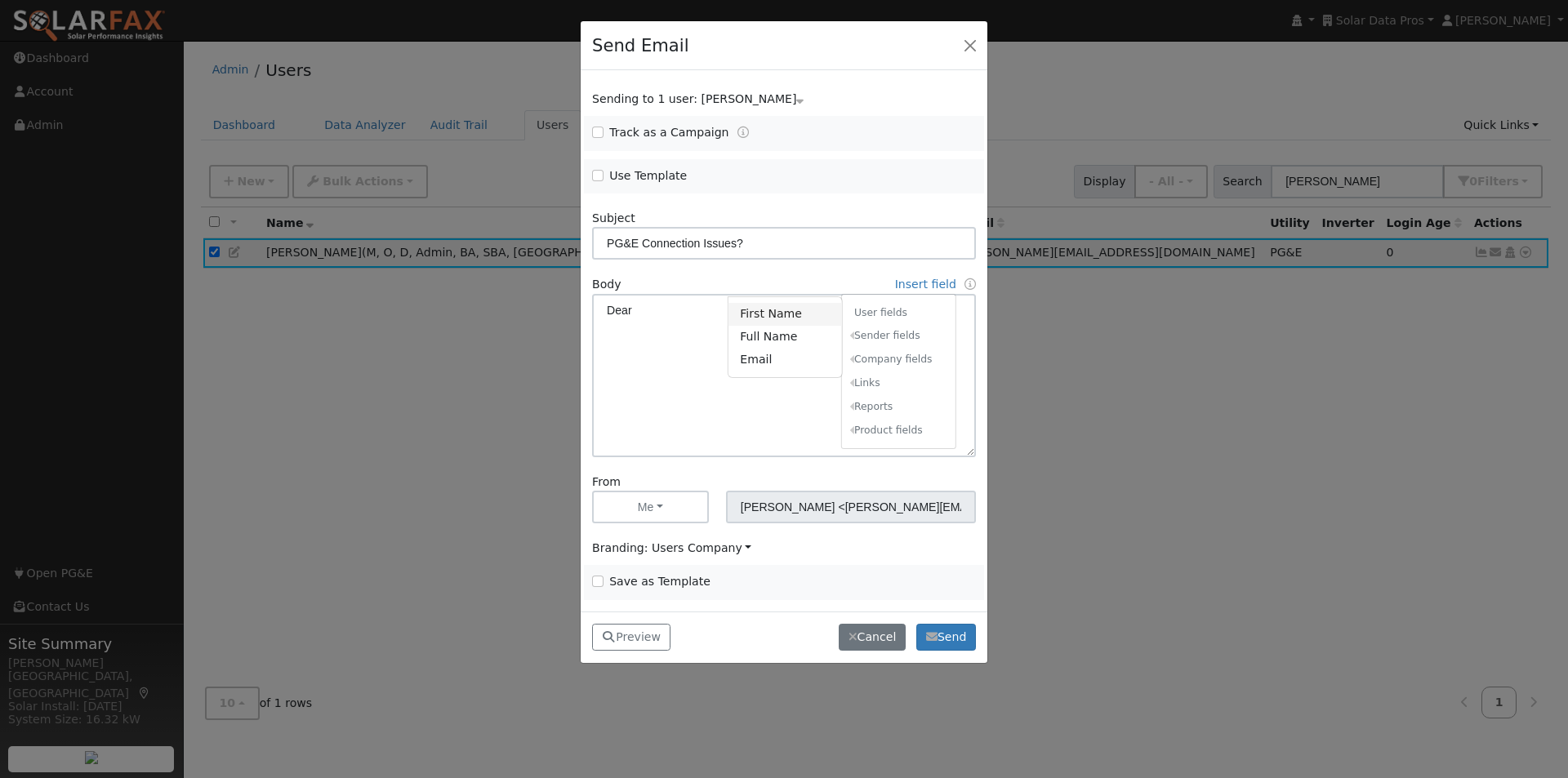
click at [765, 312] on link "First Name" at bounding box center [784, 314] width 114 height 23
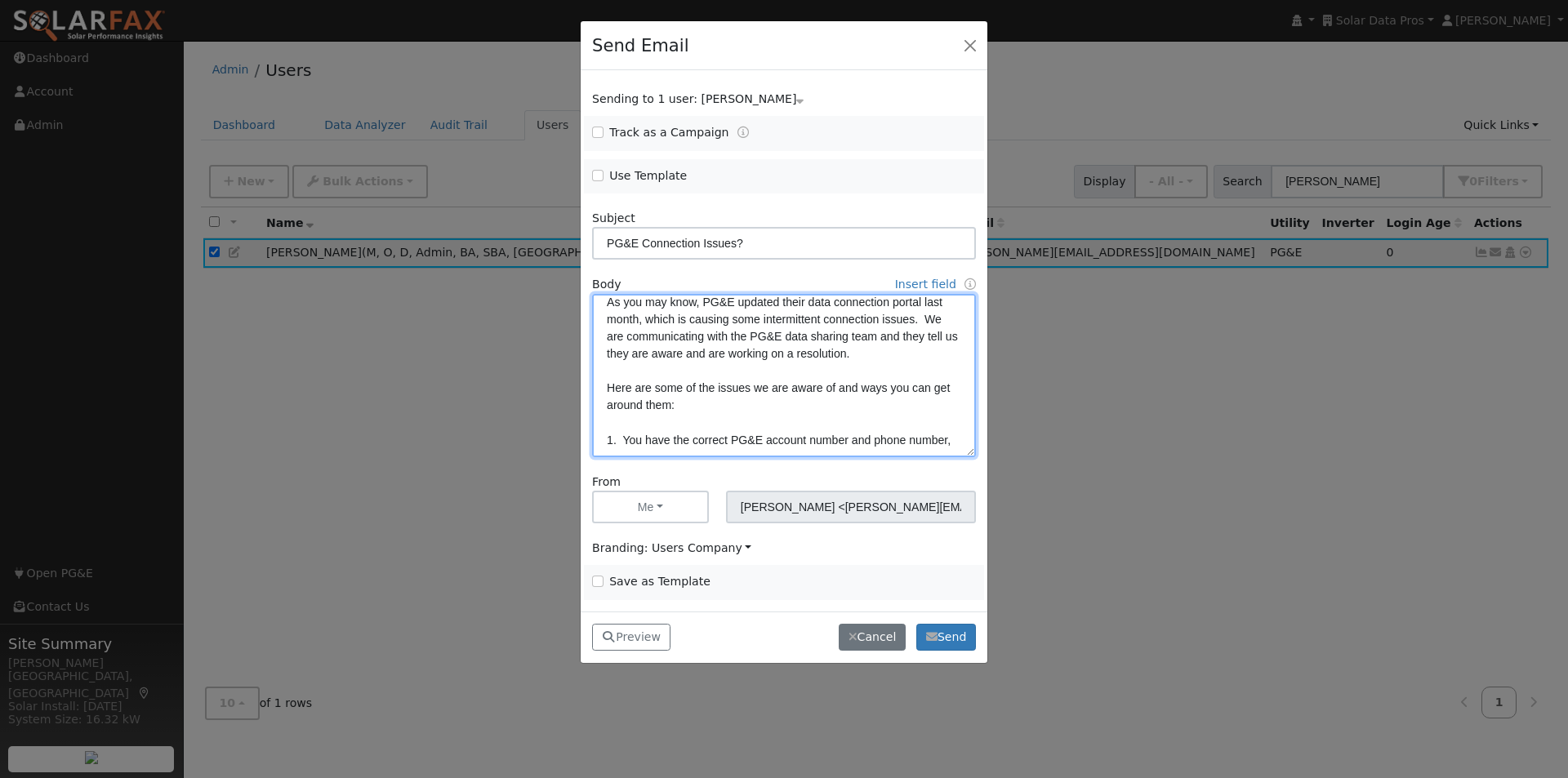
scroll to position [50, 0]
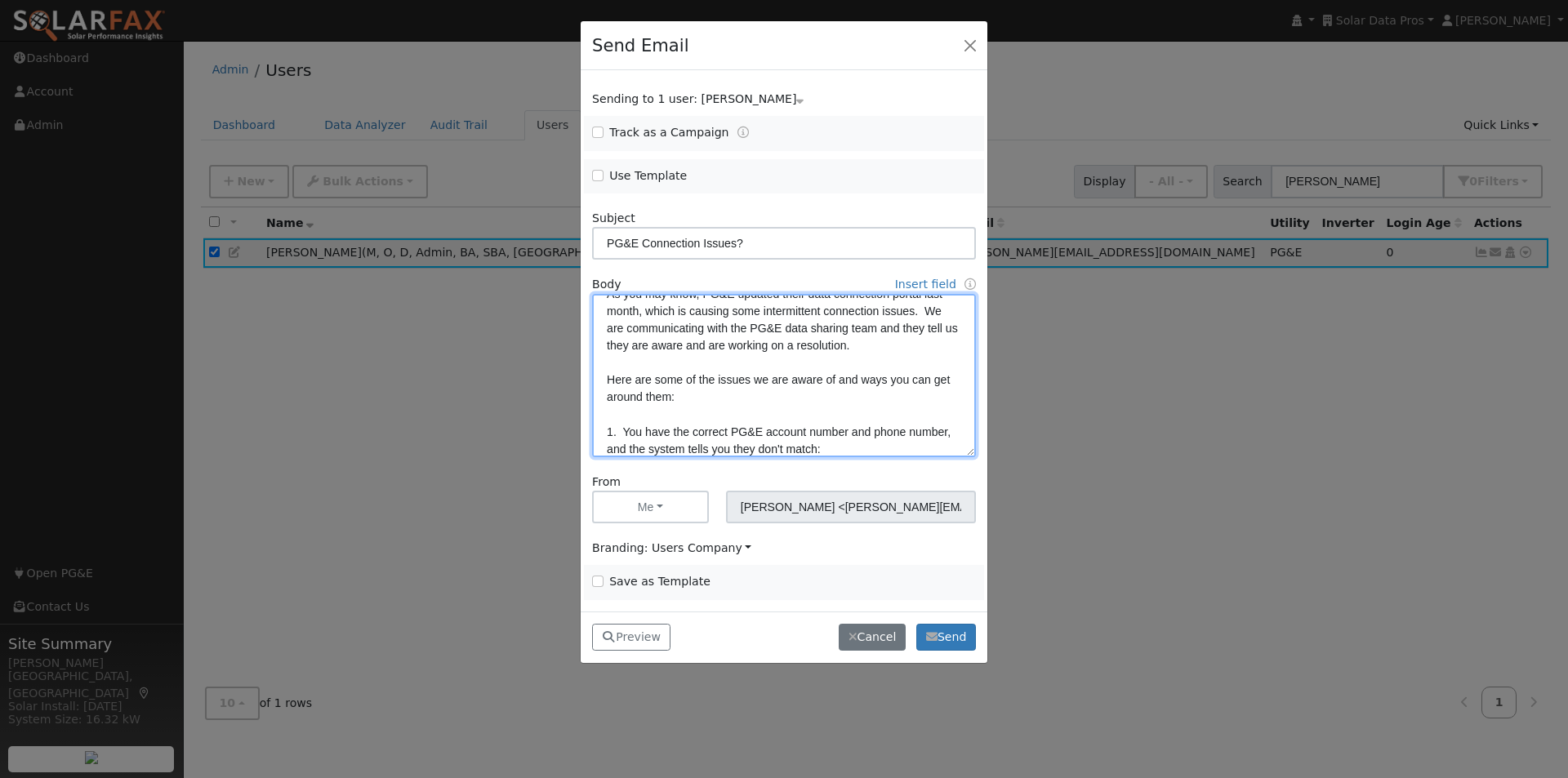
click at [622, 435] on textarea "Dear {user_fname}, As you may know, PG&E updated their data connection portal l…" at bounding box center [784, 374] width 384 height 163
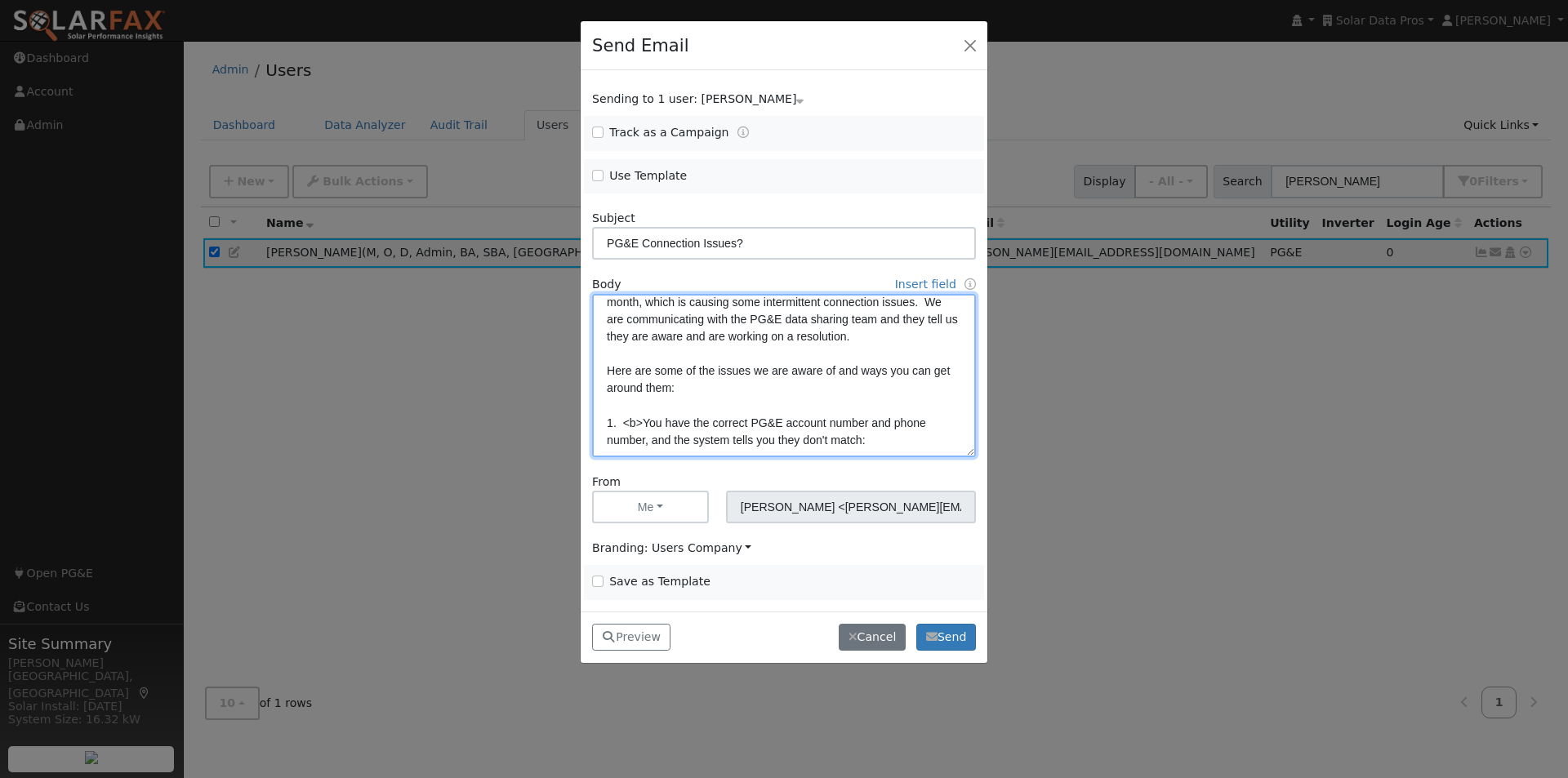
click at [859, 437] on textarea "Dear {user_fname}, As you may know, PG&E updated their data connection portal l…" at bounding box center [784, 374] width 384 height 163
paste textarea "<b>"
type textarea "Dear {user_fname}, As you may know, PG&E updated their data connection portal l…"
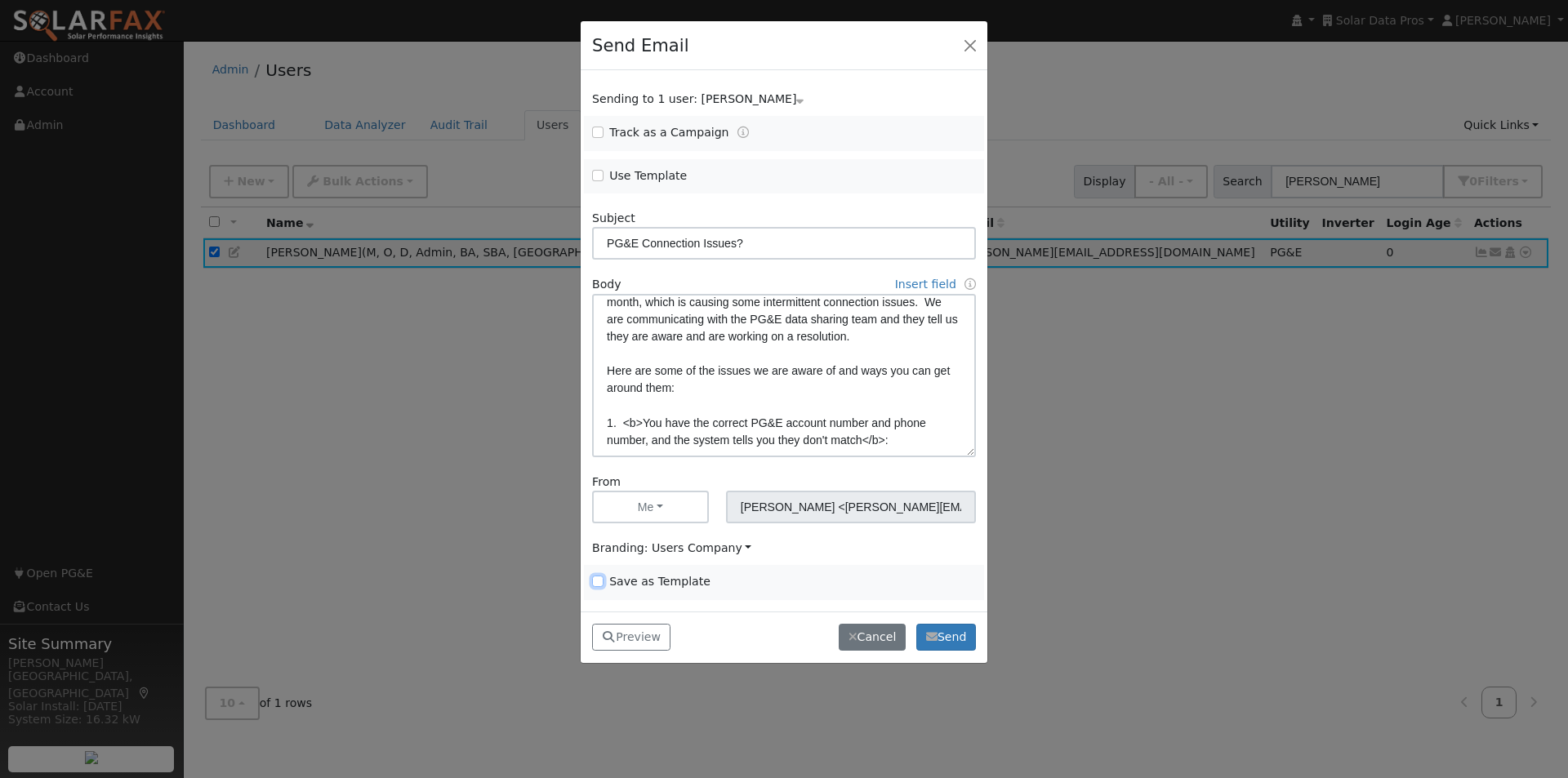
click at [595, 581] on input "Save as Template" at bounding box center [597, 580] width 11 height 11
checkbox input "true"
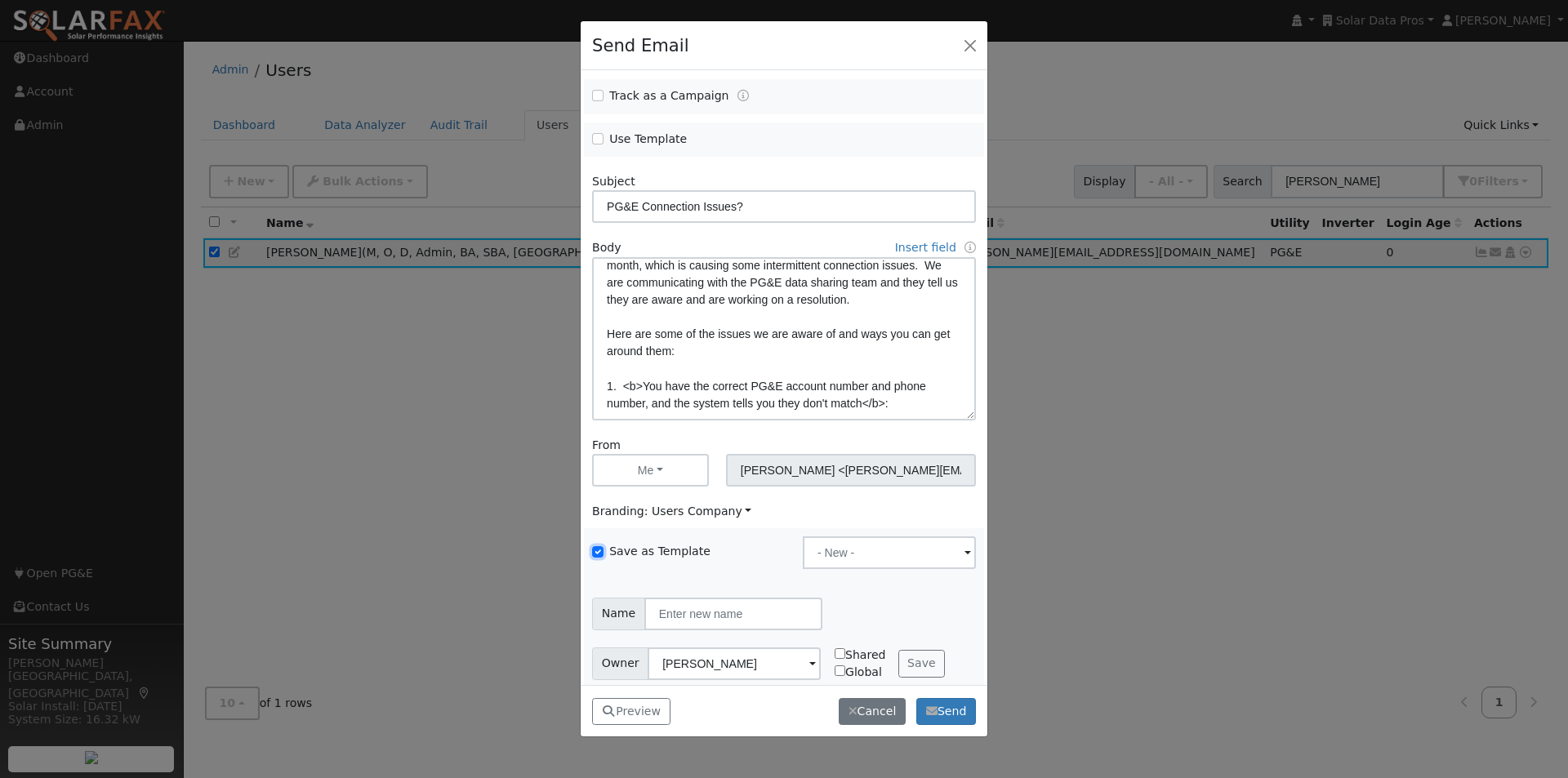
scroll to position [52, 0]
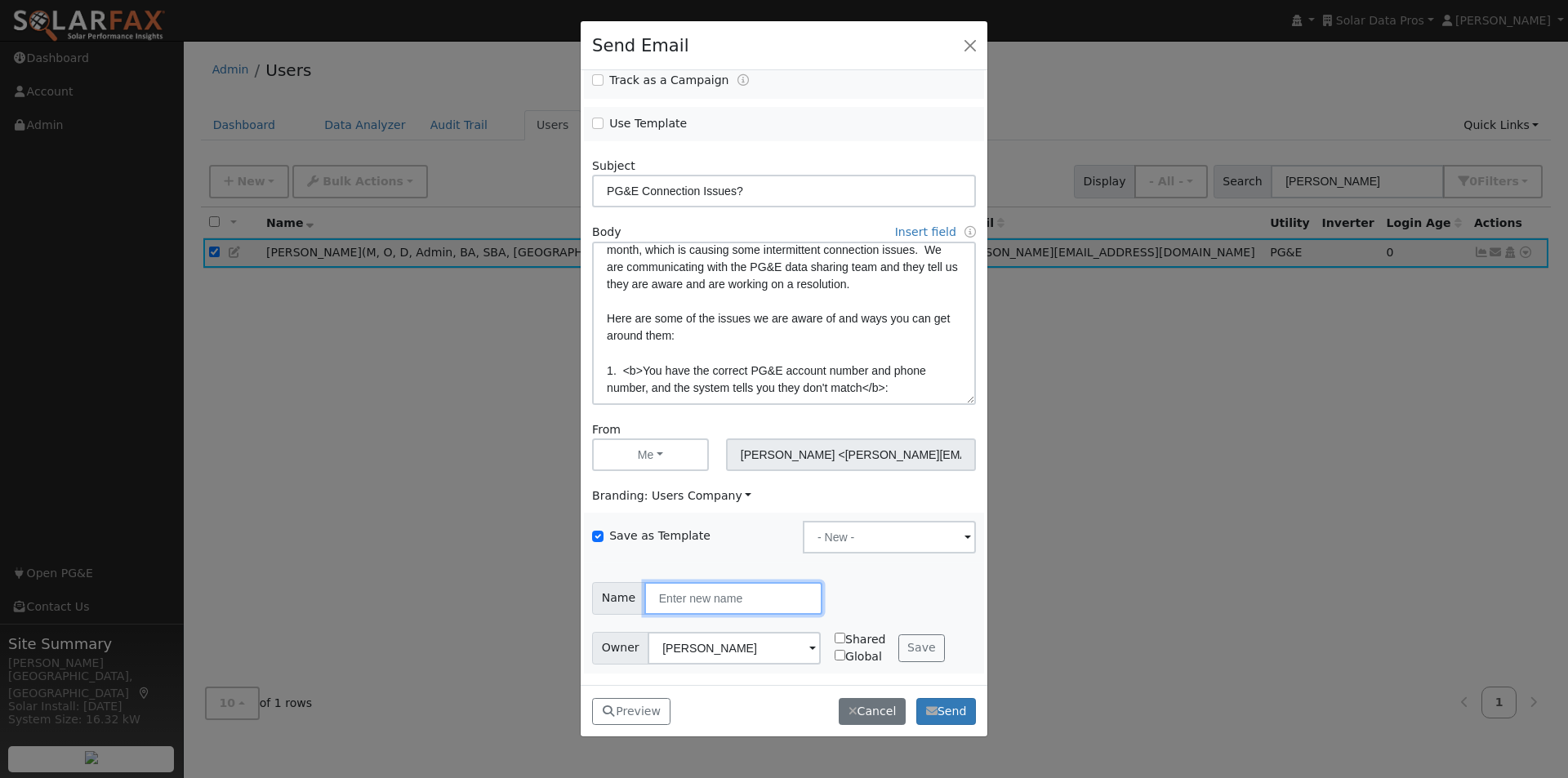
click at [753, 606] on input "text" at bounding box center [733, 598] width 178 height 32
type input "PGE Connection Issues 082025"
click at [914, 645] on button "Save" at bounding box center [921, 647] width 47 height 28
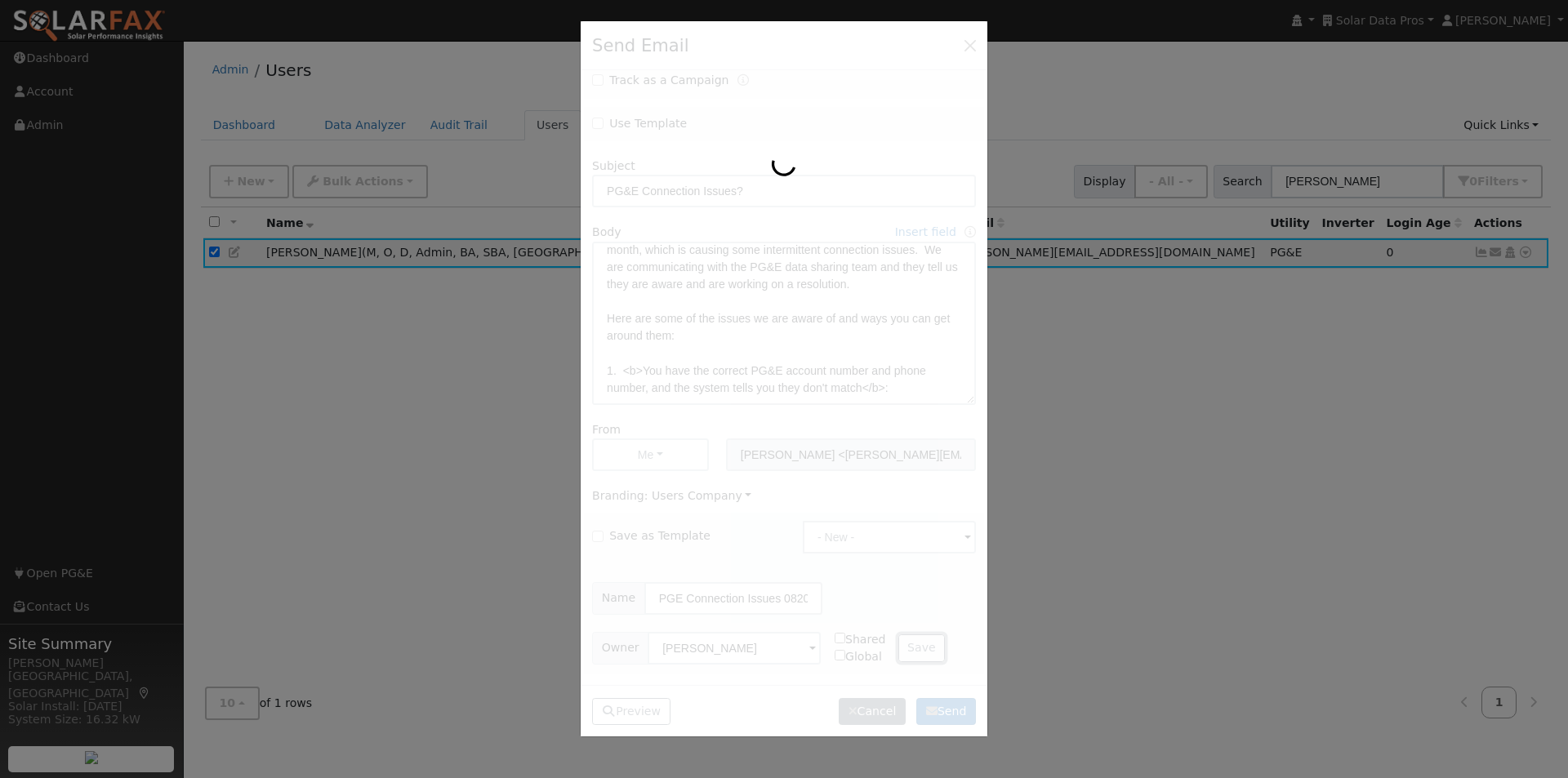
checkbox input "false"
